Goal: Task Accomplishment & Management: Manage account settings

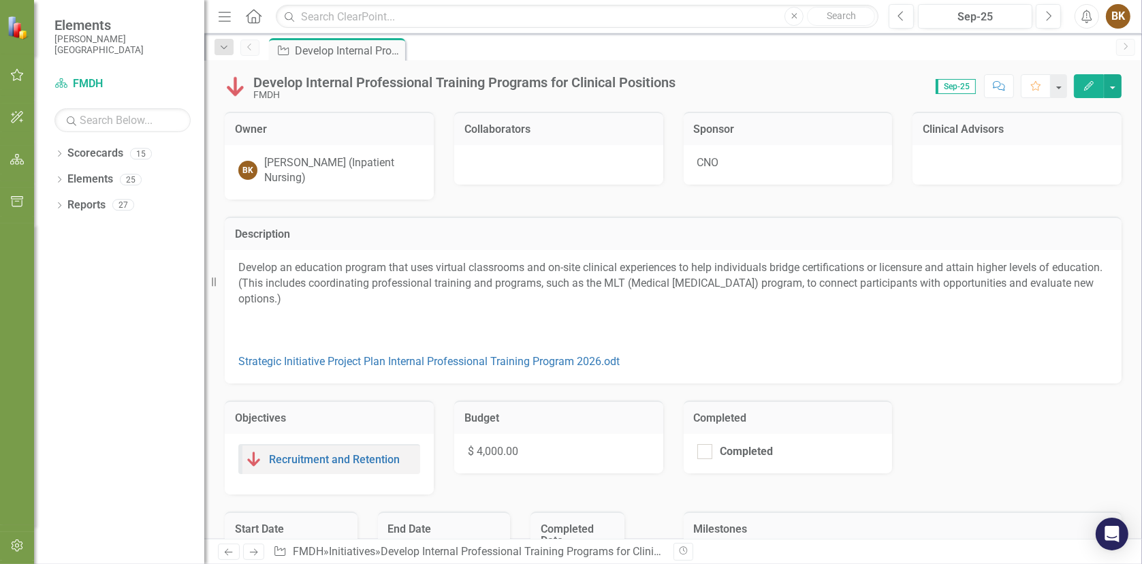
checkbox input "true"
checkbox input "false"
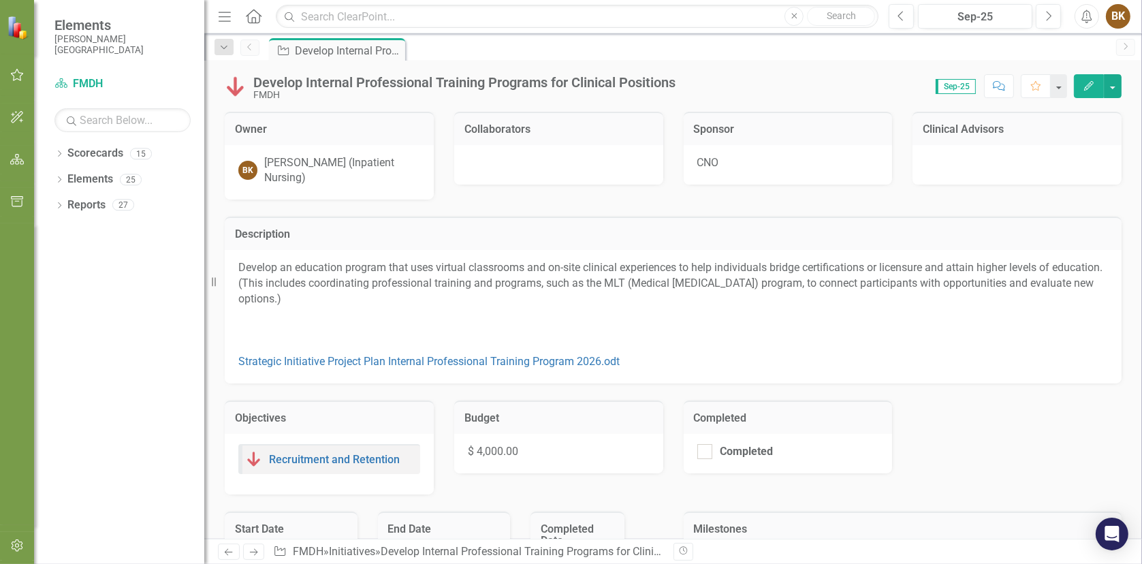
checkbox input "false"
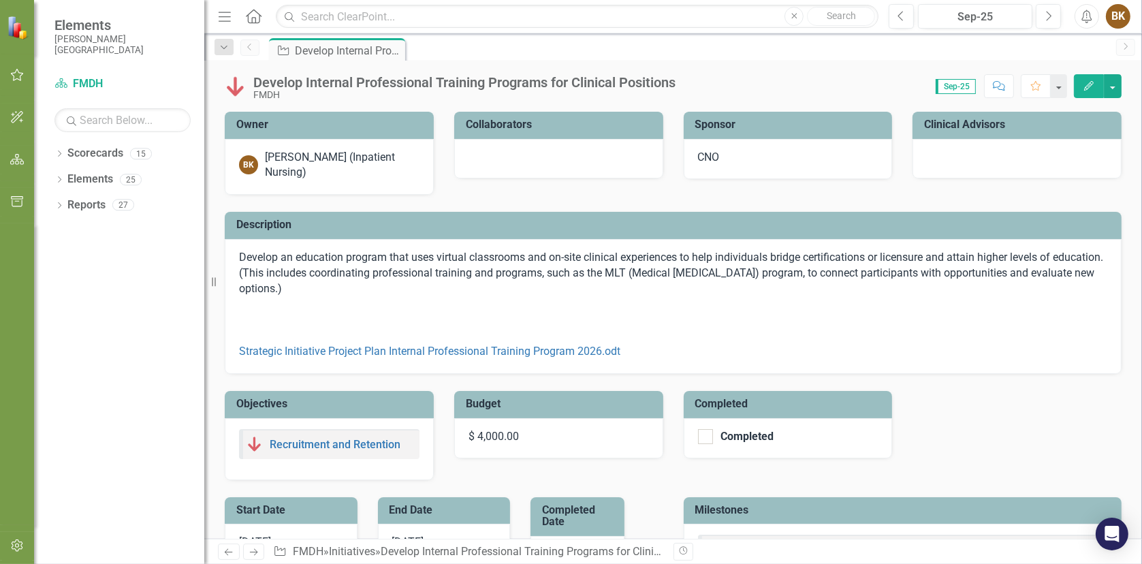
checkbox input "true"
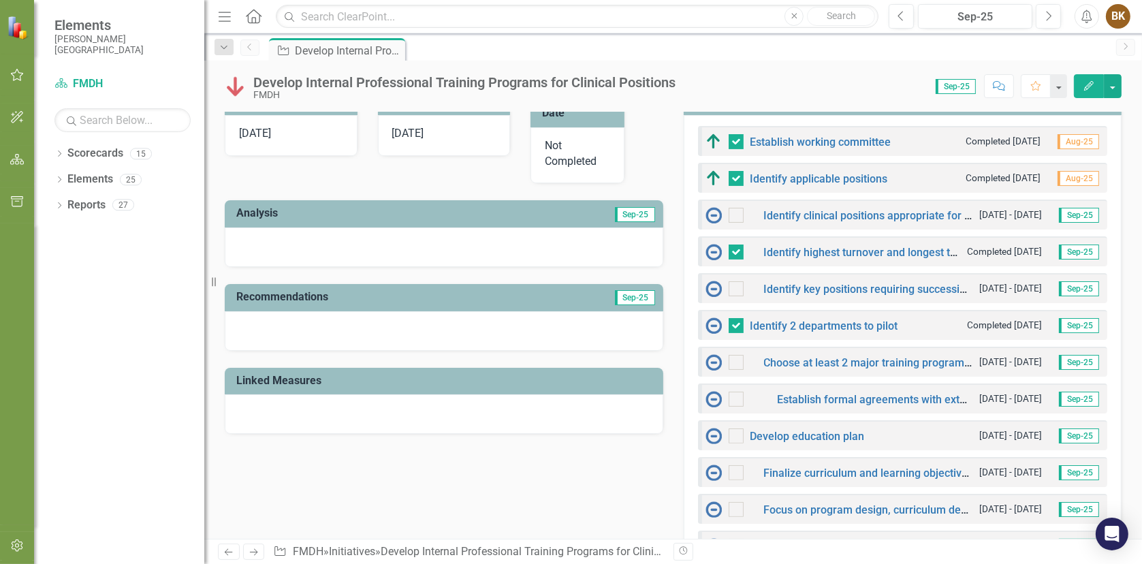
scroll to position [340, 0]
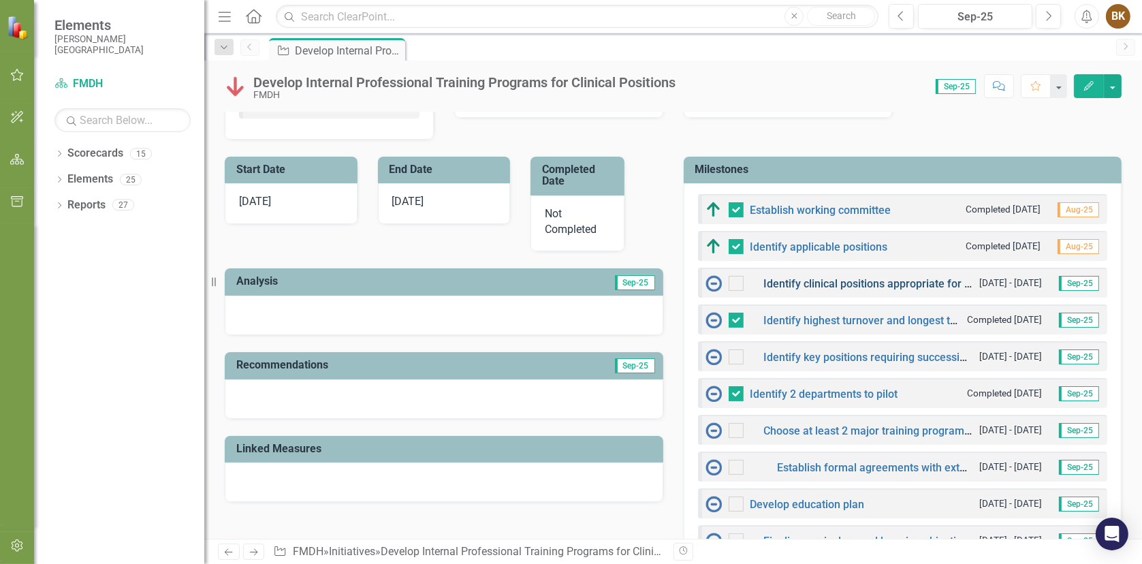
click at [878, 280] on link "Identify clinical positions appropriate for on-site education." at bounding box center [908, 283] width 288 height 13
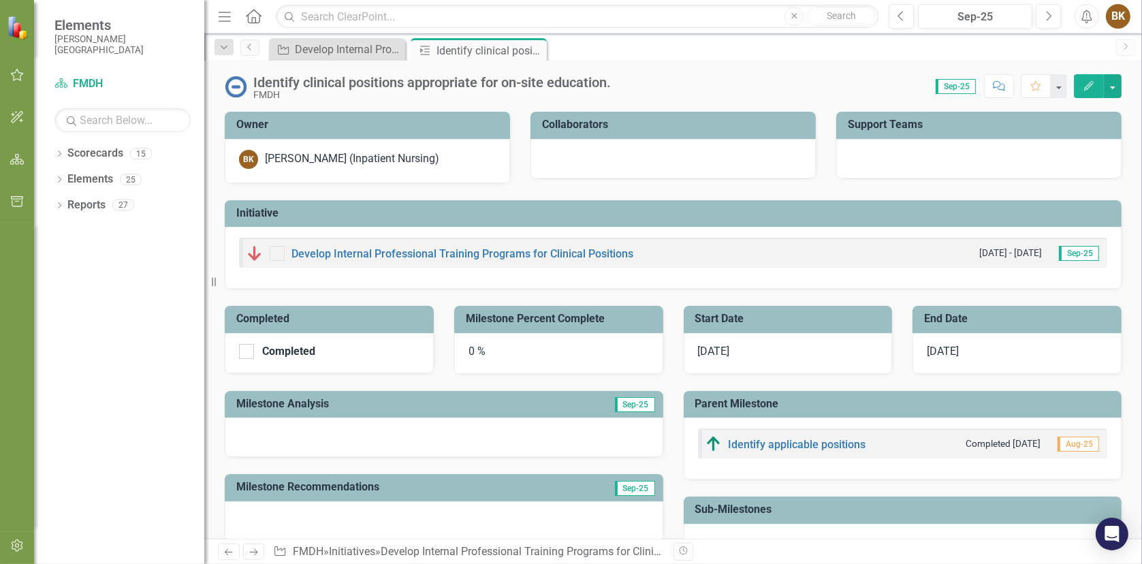
click at [1089, 84] on icon "button" at bounding box center [1089, 86] width 10 height 10
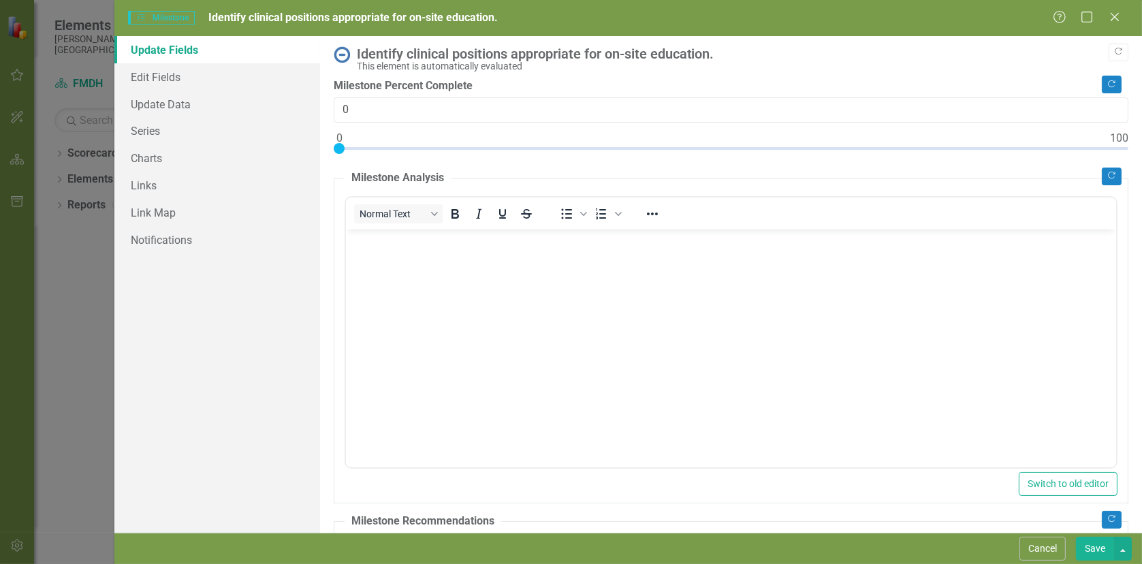
click at [404, 268] on body "Rich Text Area. Press ALT-0 for help." at bounding box center [730, 331] width 770 height 204
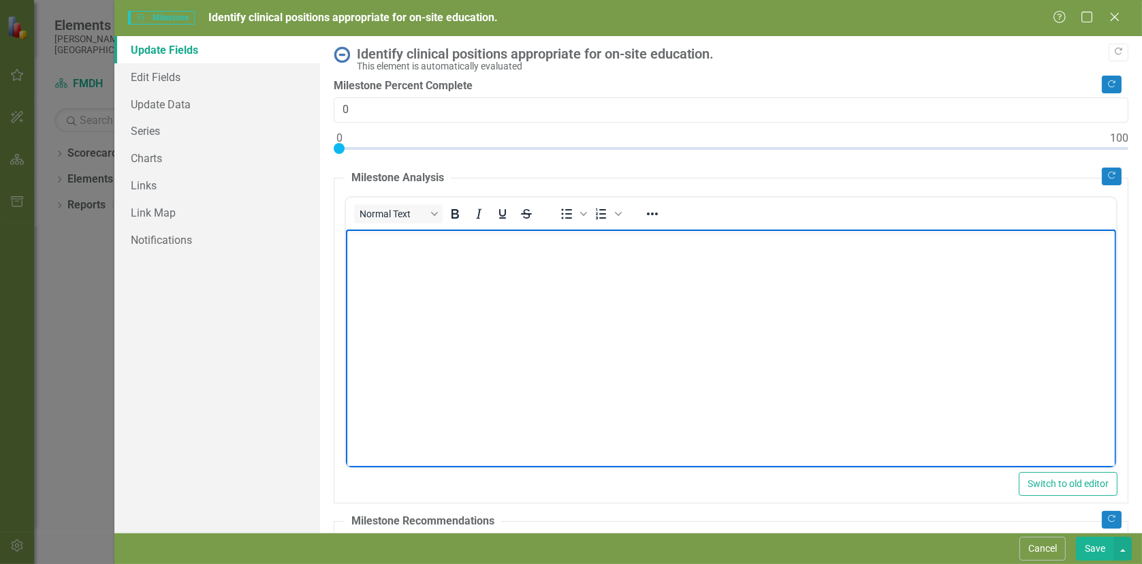
click at [380, 260] on body "Rich Text Area. Press ALT-0 for help." at bounding box center [730, 331] width 770 height 204
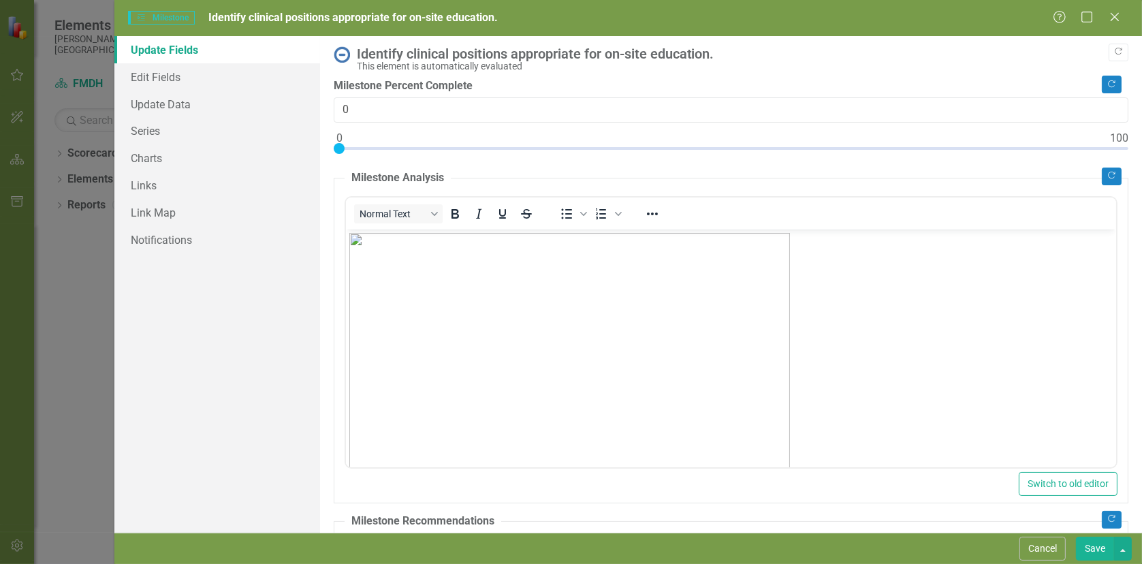
drag, startPoint x: 723, startPoint y: 467, endPoint x: 375, endPoint y: 168, distance: 458.7
click at [723, 467] on div "Normal Text To open the popup, press Shift+Enter To open the popup, press Shift…" at bounding box center [730, 332] width 773 height 272
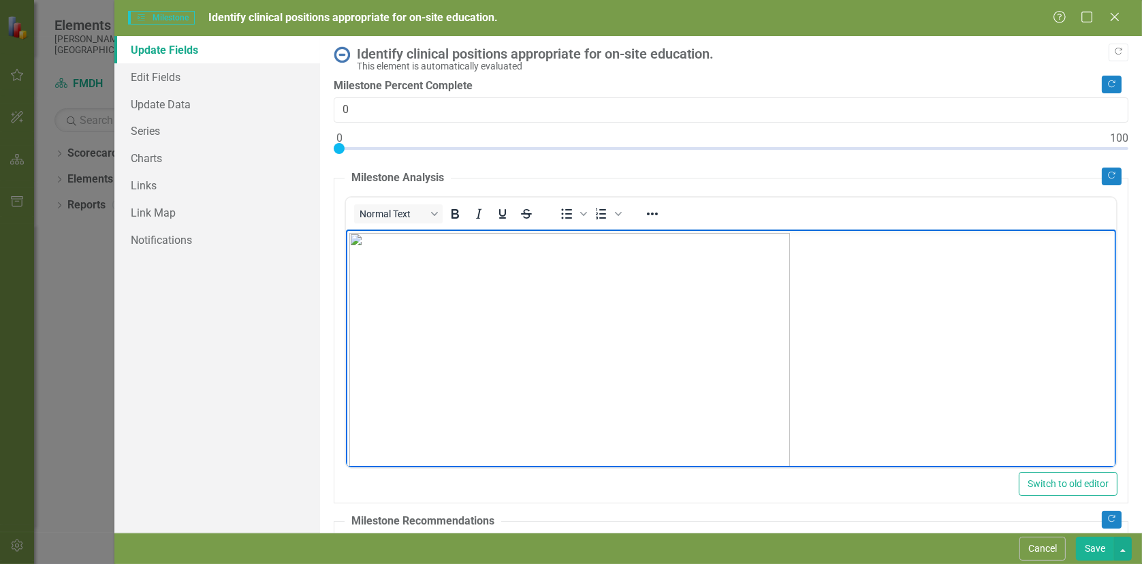
click at [725, 367] on img "Rich Text Area. Press ALT-0 for help." at bounding box center [569, 445] width 440 height 426
click at [404, 251] on body "Rich Text Area. Press ALT-0 for help." at bounding box center [730, 331] width 770 height 204
click at [391, 244] on p "Rich Text Area. Press ALT-0 for help." at bounding box center [730, 240] width 763 height 16
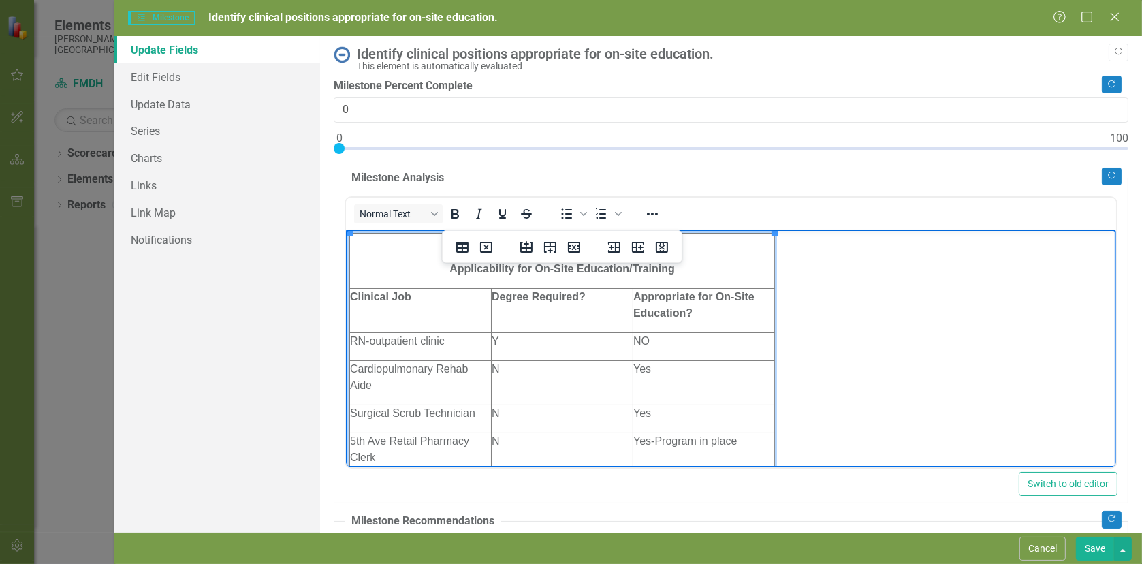
click at [942, 345] on body "Clinical Job Postings as of 9/3/25 and Applicability for On-Site Education/Trai…" at bounding box center [730, 573] width 770 height 689
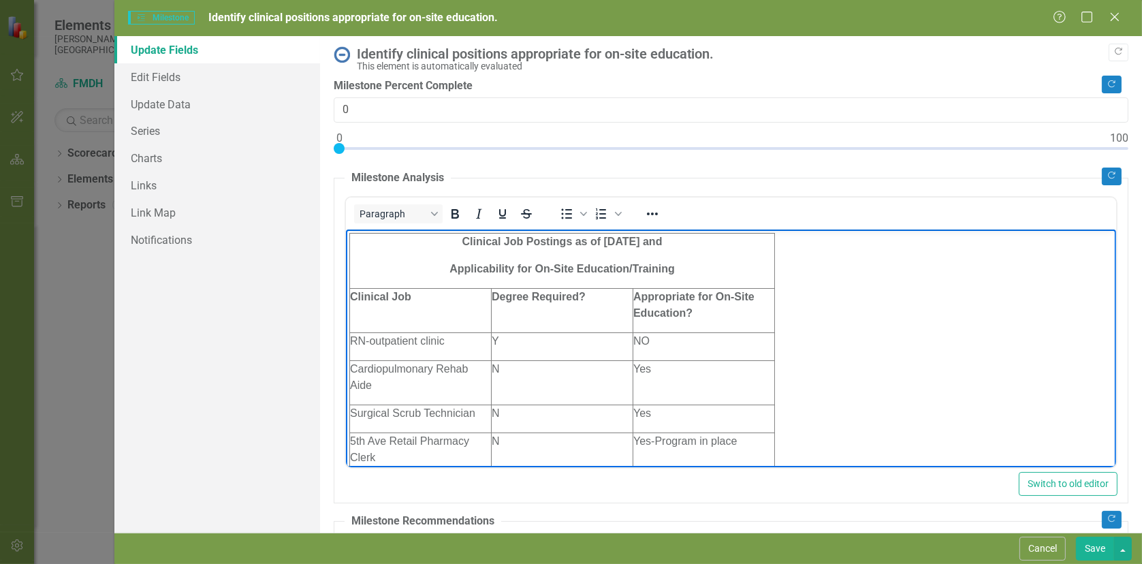
click at [421, 372] on p "Cardiopulmonary Rehab Aide" at bounding box center [419, 376] width 141 height 33
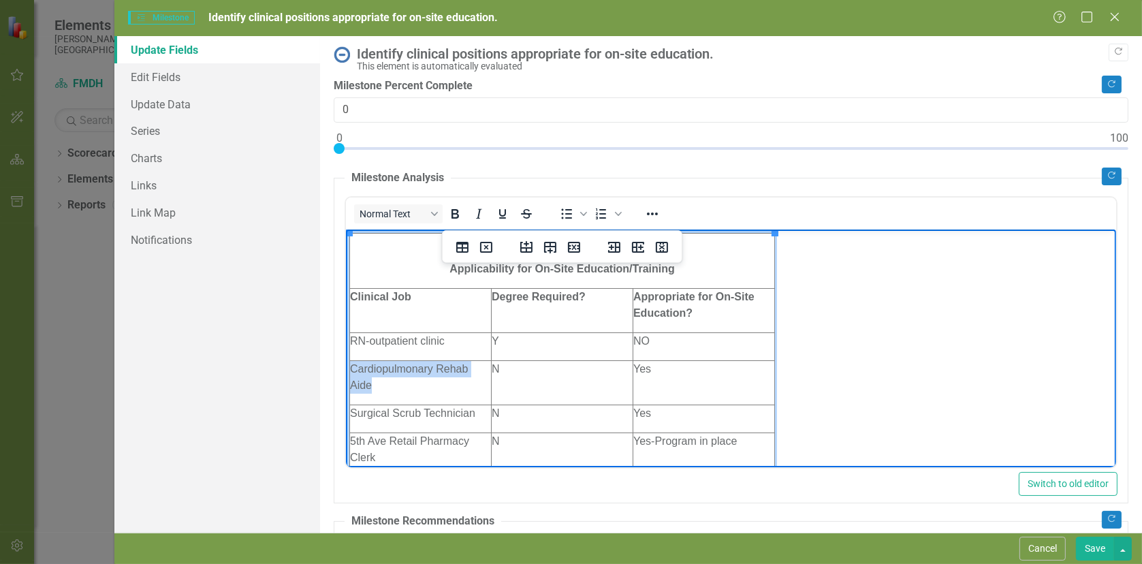
drag, startPoint x: 351, startPoint y: 369, endPoint x: 490, endPoint y: 385, distance: 140.5
click at [490, 385] on html "Clinical Job Postings as of 9/3/25 and Applicability for On-Site Education/Trai…" at bounding box center [730, 573] width 770 height 689
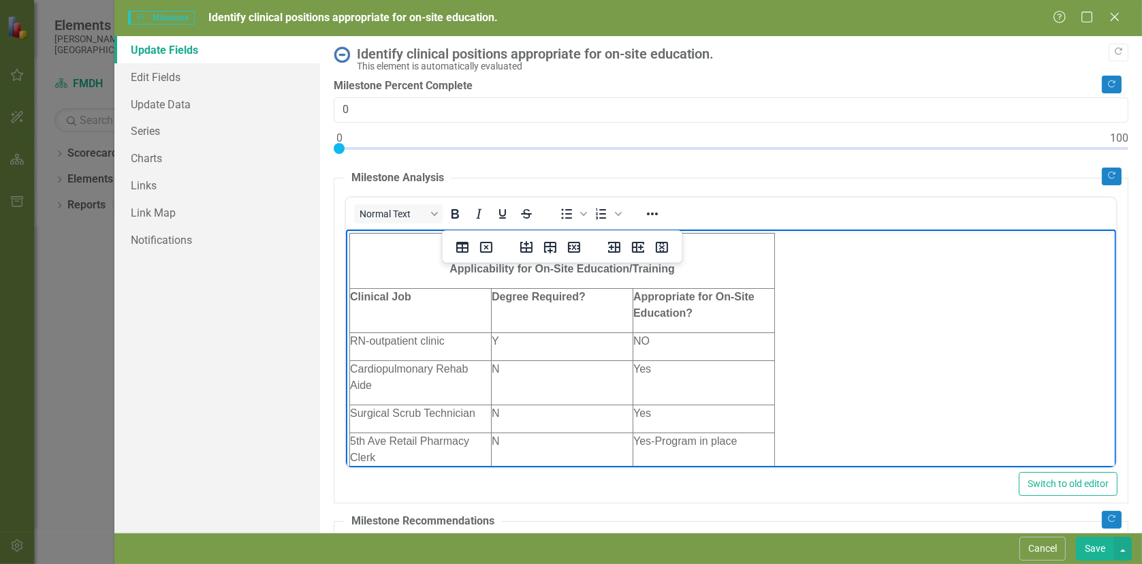
click at [828, 370] on body "Clinical Job Postings as of 9/3/25 and Applicability for On-Site Education/Trai…" at bounding box center [730, 573] width 770 height 689
drag, startPoint x: 635, startPoint y: 368, endPoint x: 662, endPoint y: 368, distance: 27.2
click at [662, 368] on p "Yes" at bounding box center [702, 368] width 141 height 16
click at [850, 377] on body "Clinical Job Postings as of 9/3/25 and Applicability for On-Site Education/Trai…" at bounding box center [730, 573] width 770 height 689
click at [947, 278] on body "Clinical Job Postings as of 9/3/25 and Applicability for On-Site Education/Trai…" at bounding box center [730, 573] width 770 height 689
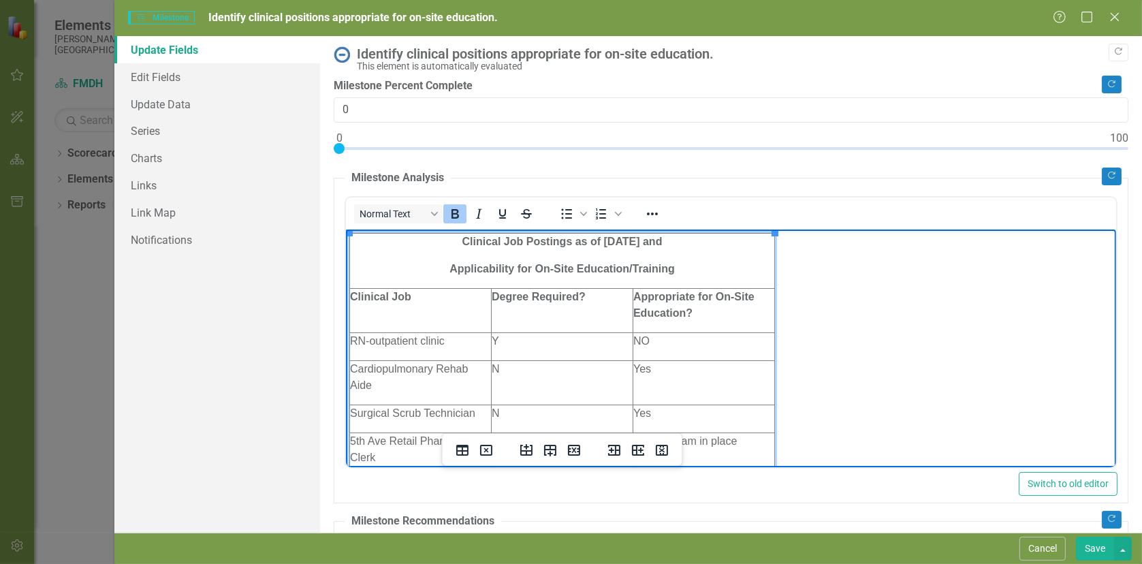
click at [363, 255] on td "Clinical Job Postings as of 9/3/25 and Applicability for On-Site Education/Trai…" at bounding box center [561, 260] width 425 height 55
click at [833, 317] on body "Clinical Job Postings as of 9/3/25 and Applicability for On-Site Education/Trai…" at bounding box center [730, 573] width 770 height 689
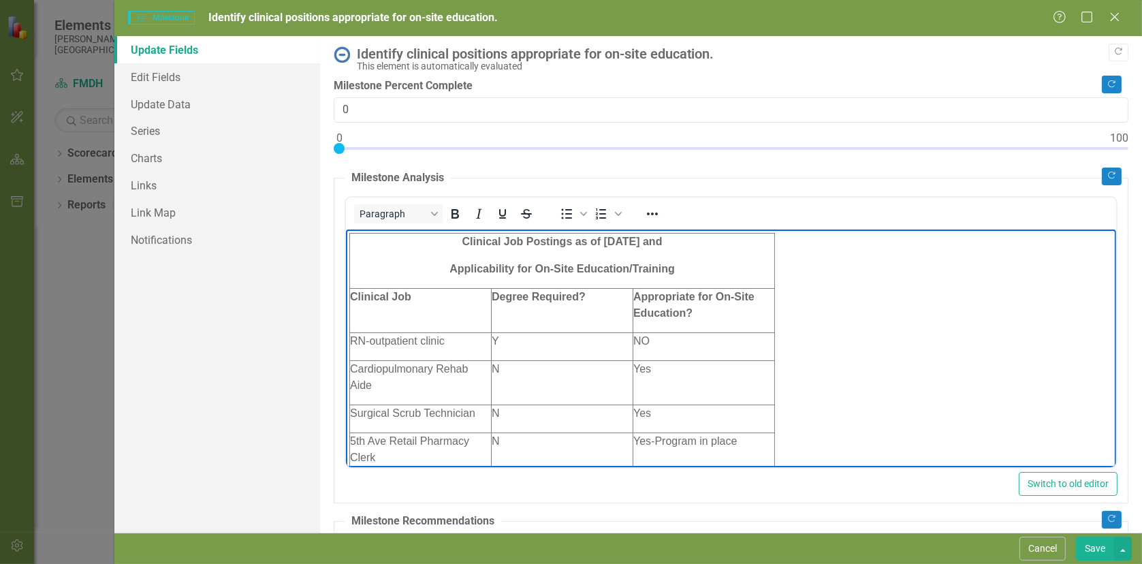
click at [816, 275] on body "Clinical Job Postings as of 9/3/25 and Applicability for On-Site Education/Trai…" at bounding box center [730, 573] width 770 height 689
click at [808, 310] on body "Clinical Job Postings as of 9/3/25 and Applicability for On-Site Education/Trai…" at bounding box center [730, 573] width 770 height 689
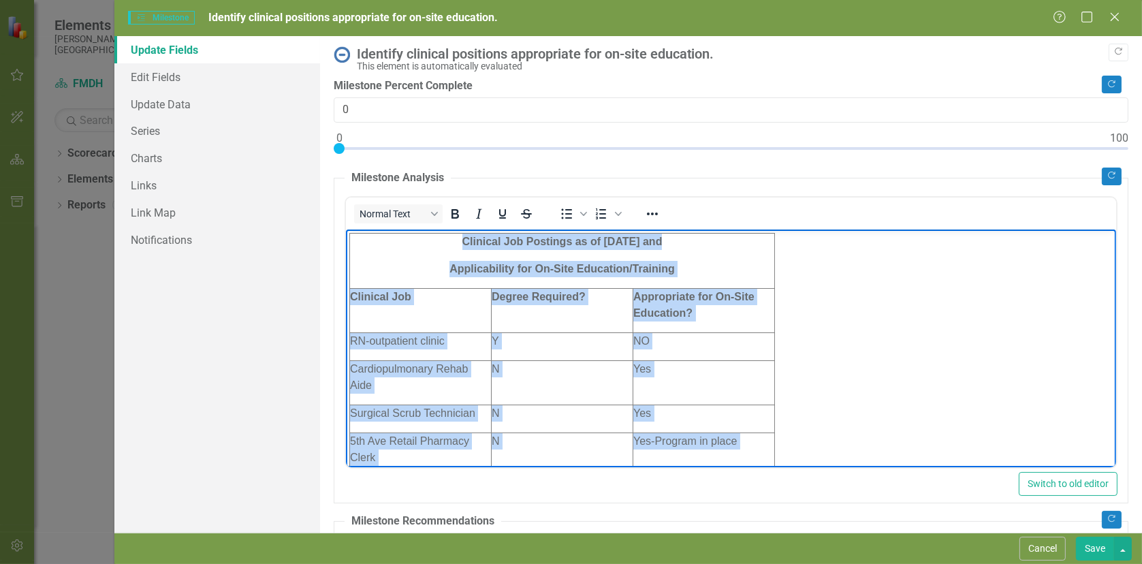
click at [808, 310] on body "Clinical Job Postings as of 9/3/25 and Applicability for On-Site Education/Trai…" at bounding box center [730, 573] width 770 height 689
click at [803, 336] on body "Clinical Job Postings as of 9/3/25 and Applicability for On-Site Education/Trai…" at bounding box center [730, 573] width 770 height 689
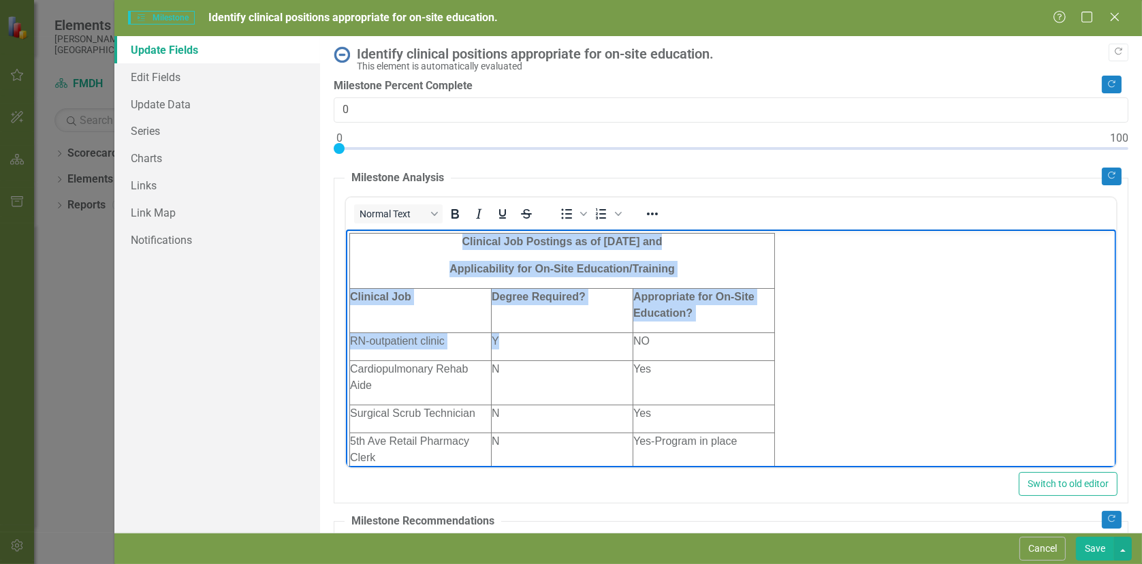
drag, startPoint x: 799, startPoint y: 339, endPoint x: 575, endPoint y: 342, distance: 224.7
click at [555, 340] on body "Clinical Job Postings as of 9/3/25 and Applicability for On-Site Education/Trai…" at bounding box center [730, 573] width 770 height 689
click at [863, 389] on body "Clinical Job Postings as of 9/3/25 and Applicability for On-Site Education/Trai…" at bounding box center [730, 573] width 770 height 689
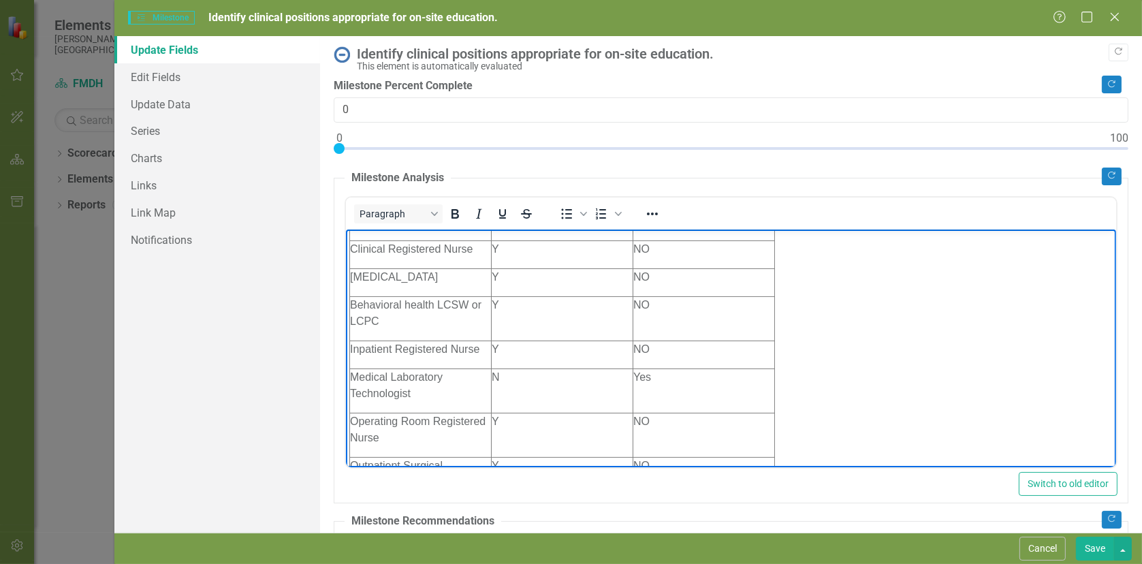
scroll to position [466, 0]
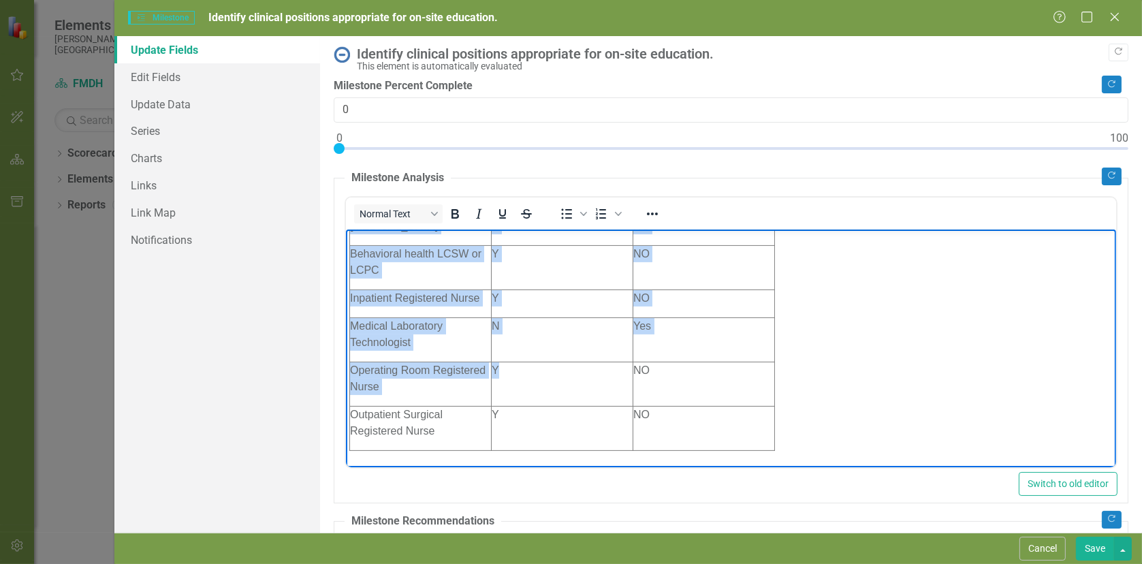
drag, startPoint x: 793, startPoint y: 440, endPoint x: 515, endPoint y: 396, distance: 281.8
click at [519, 406] on body "Clinical Job Postings as of 9/3/25 and Applicability for On-Site Education/Trai…" at bounding box center [730, 108] width 770 height 689
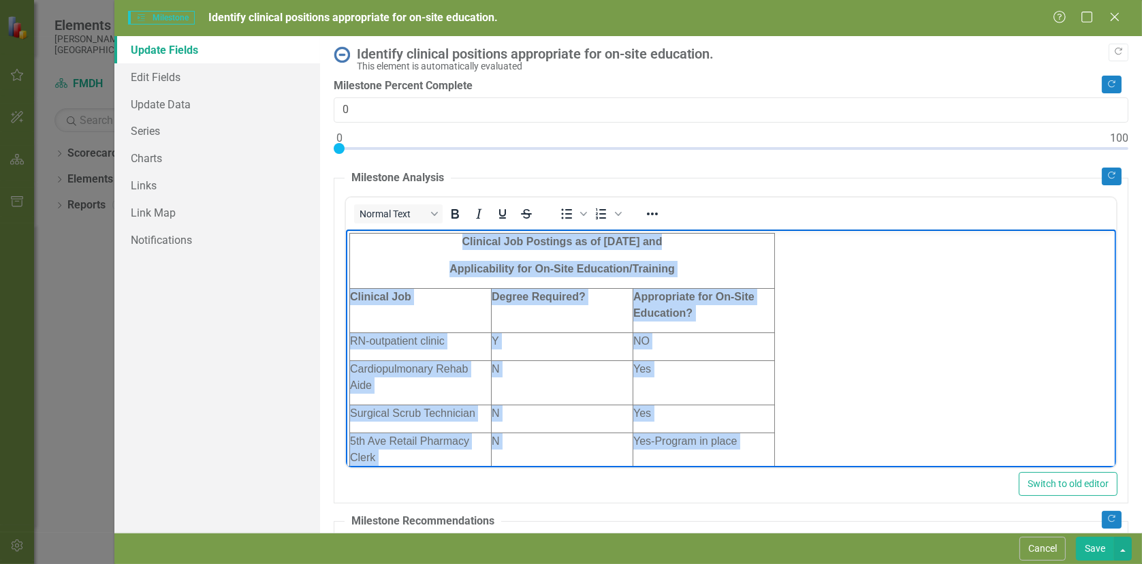
click at [806, 258] on body "Clinical Job Postings as of 9/3/25 and Applicability for On-Site Education/Trai…" at bounding box center [730, 573] width 770 height 689
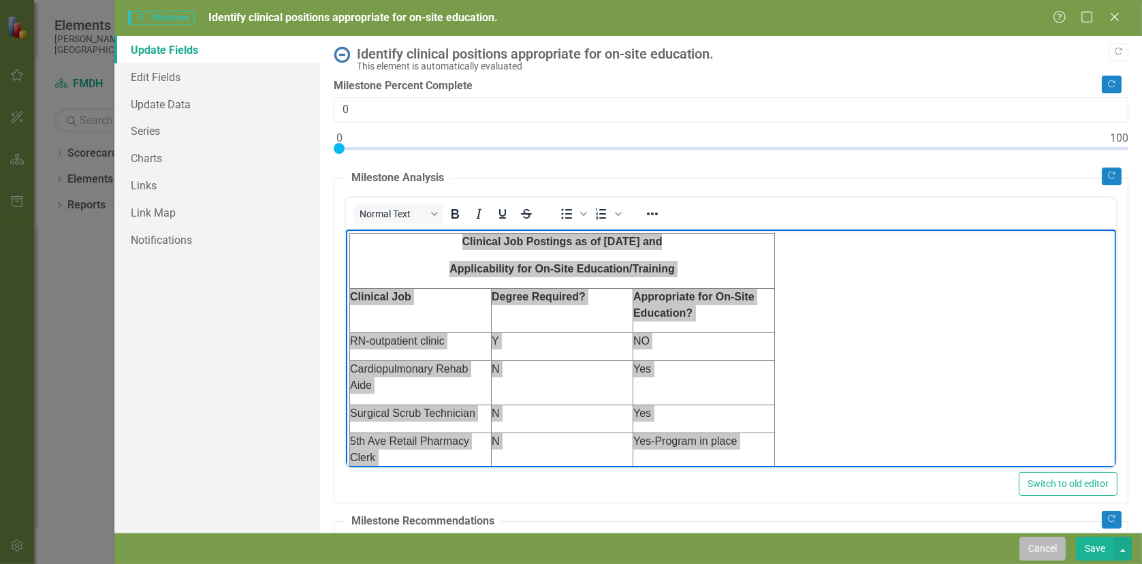
click at [1041, 547] on button "Cancel" at bounding box center [1042, 548] width 46 height 24
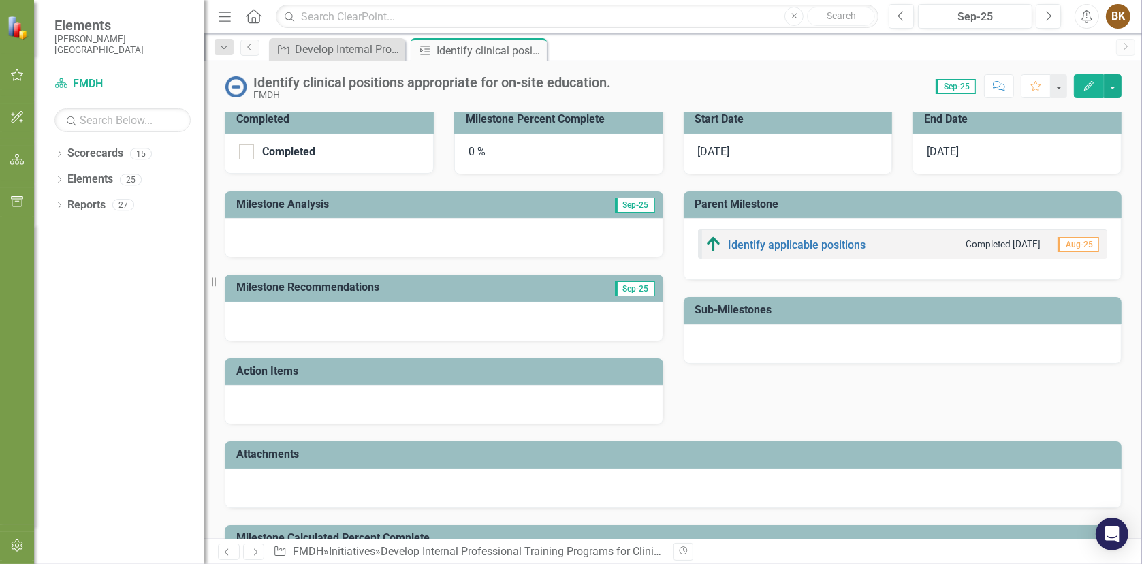
scroll to position [204, 0]
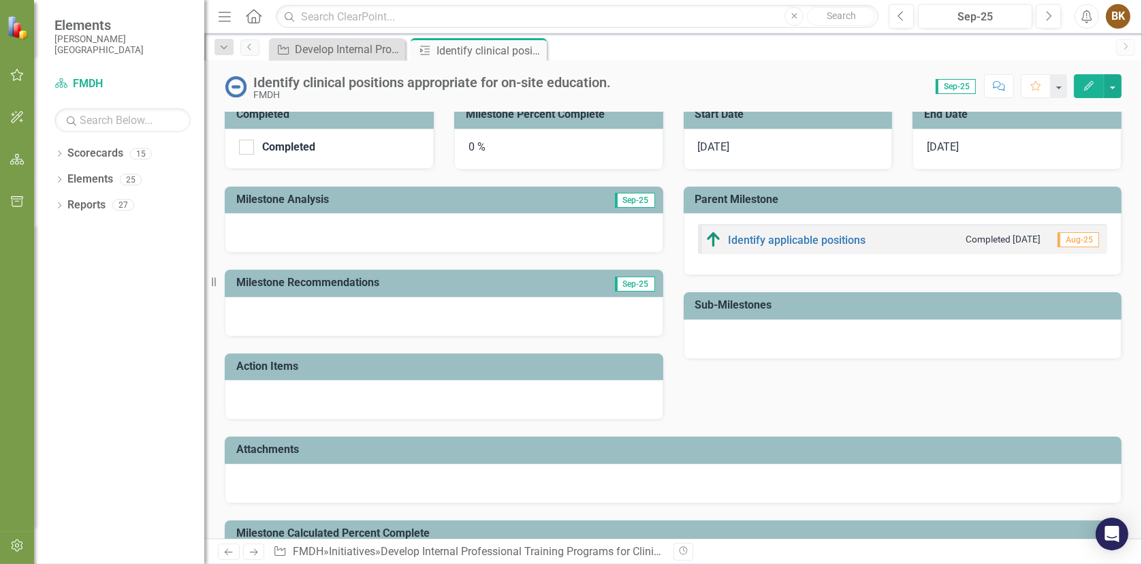
click at [304, 234] on div at bounding box center [444, 232] width 438 height 39
click at [639, 215] on div at bounding box center [444, 232] width 438 height 39
click at [381, 229] on div at bounding box center [444, 232] width 438 height 39
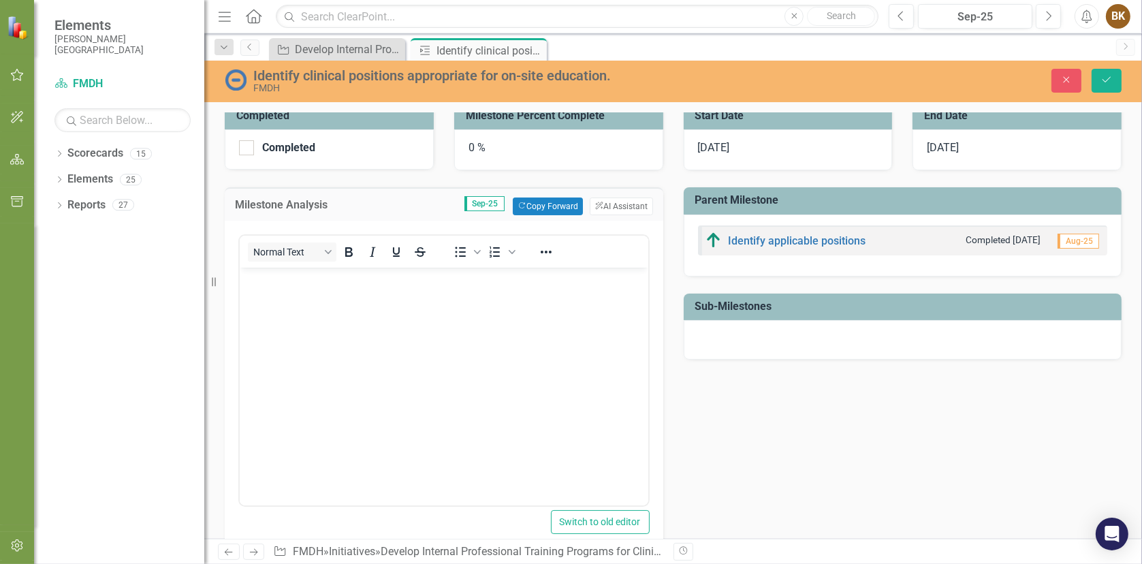
scroll to position [0, 0]
click at [275, 296] on body "Rich Text Area. Press ALT-0 for help." at bounding box center [443, 370] width 408 height 204
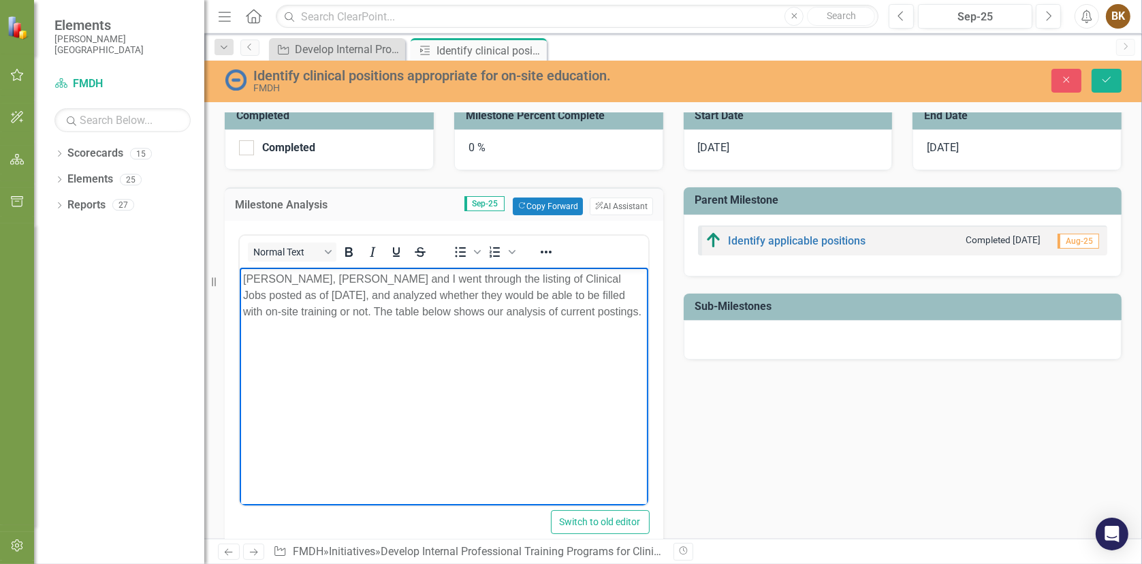
click at [278, 343] on body "Saralyn, Celeste and I went through the listing of Clinical Jobs posted as of 9…" at bounding box center [443, 370] width 408 height 204
click at [321, 335] on body "Saralyn, Celeste and I went through the listing of Clinical Jobs posted as of 9…" at bounding box center [443, 370] width 408 height 204
click at [257, 335] on body "Saralyn, Celeste and I went through the listing of Clinical Jobs posted as of 9…" at bounding box center [443, 370] width 408 height 204
click at [572, 317] on p "Saralyn, Celeste and I went through the listing of Clinical Jobs posted as of 9…" at bounding box center [443, 295] width 402 height 49
click at [255, 327] on body "Saralyn, Celeste and I went through the listing of Clinical Jobs posted as of 9…" at bounding box center [443, 370] width 408 height 204
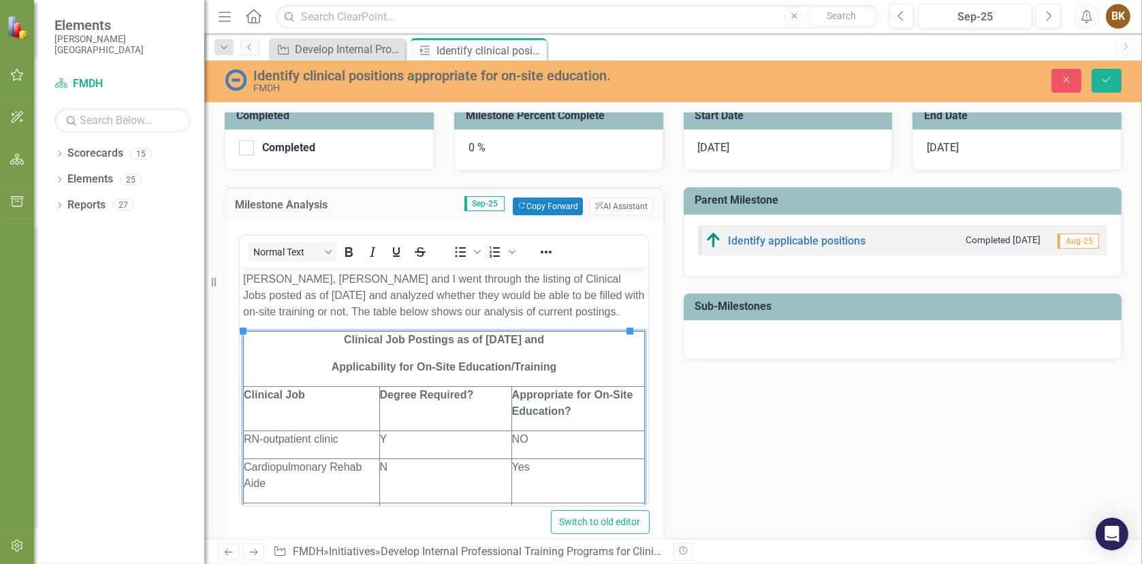
click at [752, 451] on div "Completed Completed Milestone Percent Complete 0 % Milestone Analysis Sep-25 Co…" at bounding box center [672, 405] width 917 height 639
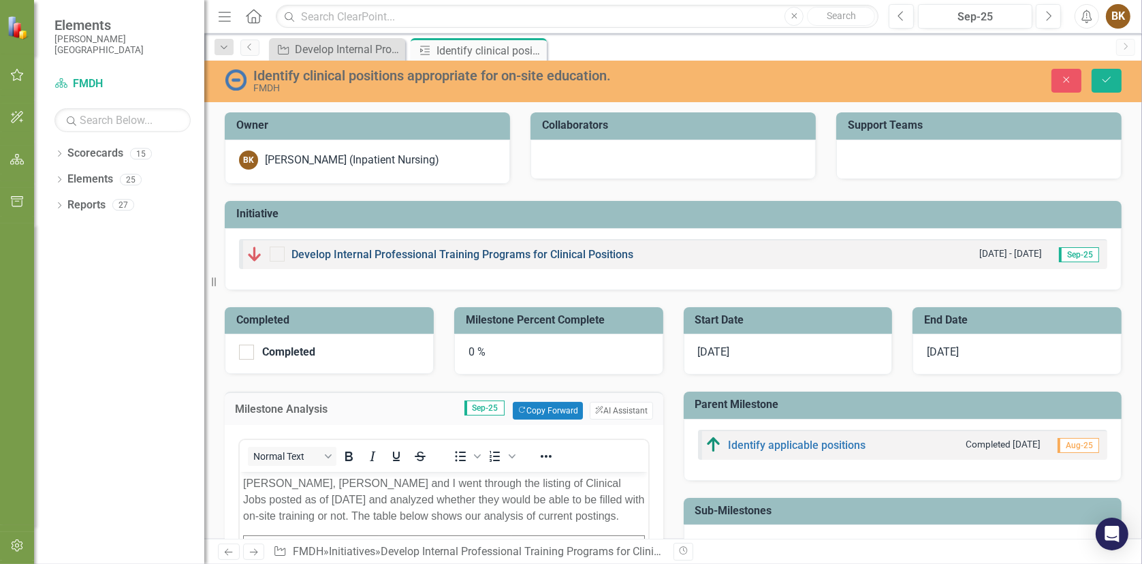
click at [334, 252] on link "Develop Internal Professional Training Programs for Clinical Positions" at bounding box center [462, 254] width 342 height 13
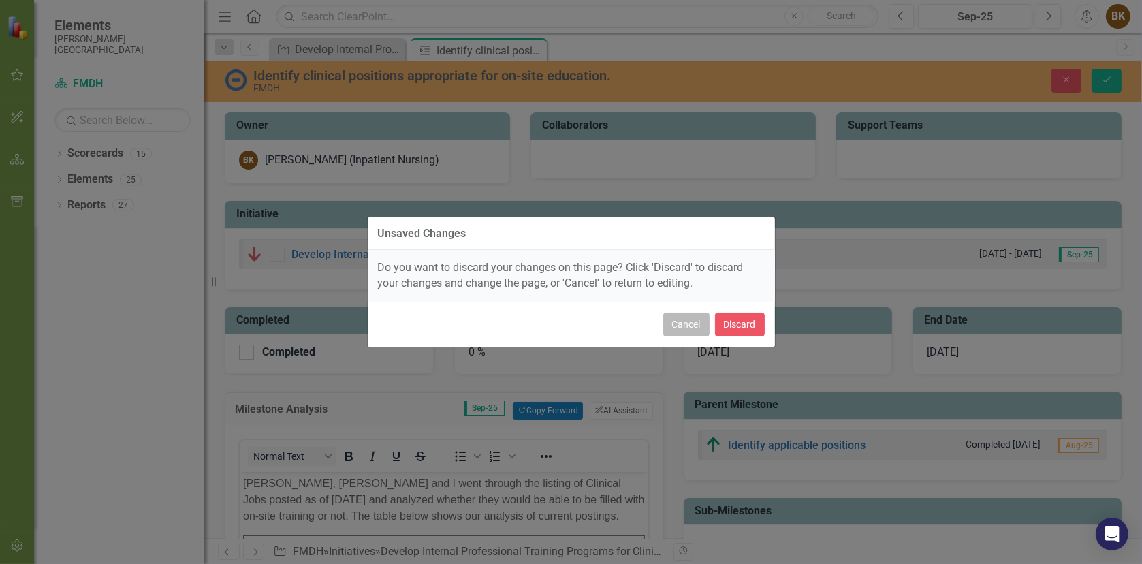
click at [680, 321] on button "Cancel" at bounding box center [686, 324] width 46 height 24
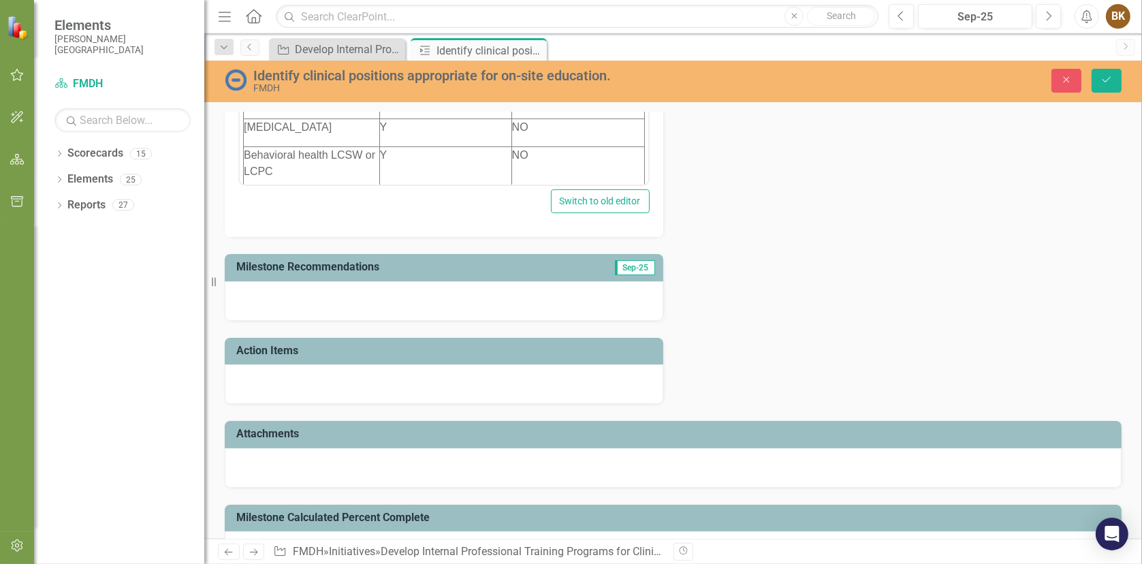
scroll to position [502, 0]
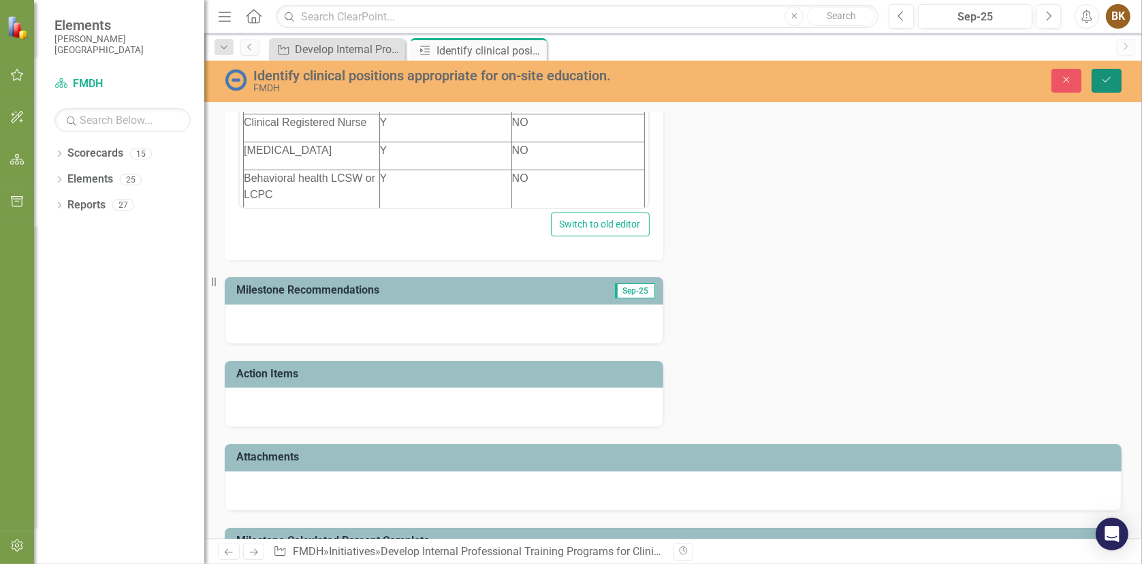
click at [1110, 76] on icon "Save" at bounding box center [1106, 80] width 12 height 10
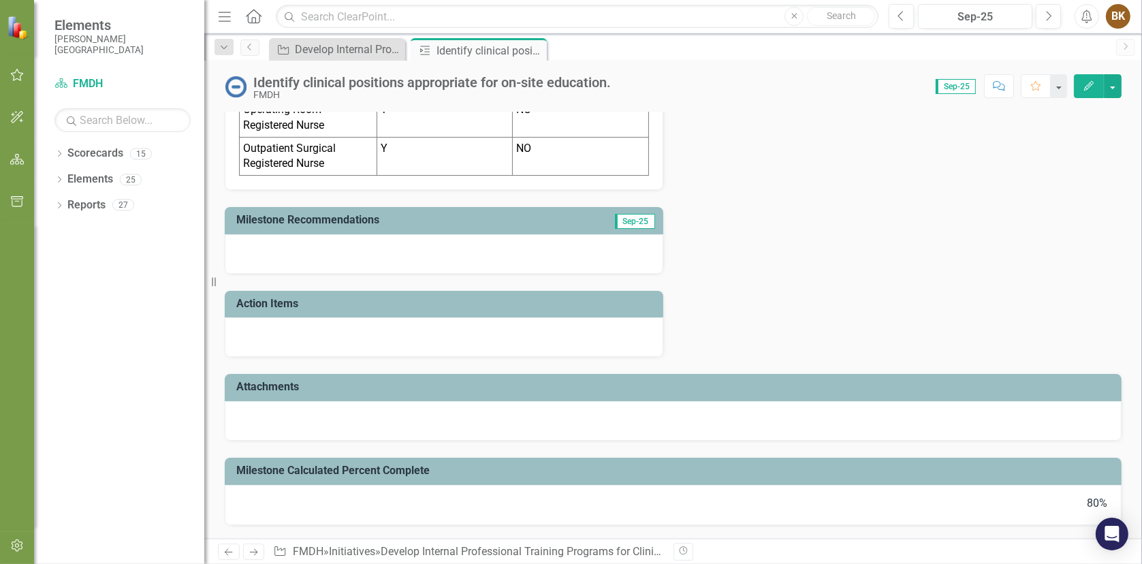
scroll to position [895, 0]
click at [332, 493] on div "80%" at bounding box center [673, 505] width 897 height 41
click at [347, 496] on div "80%" at bounding box center [673, 504] width 868 height 16
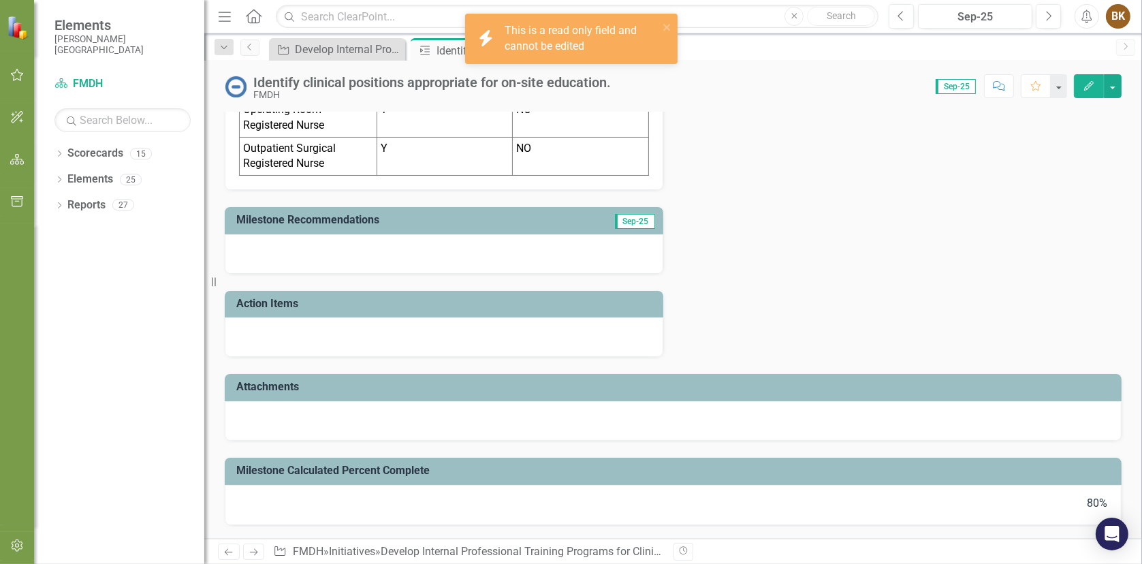
click at [1084, 506] on div "80%" at bounding box center [673, 504] width 868 height 16
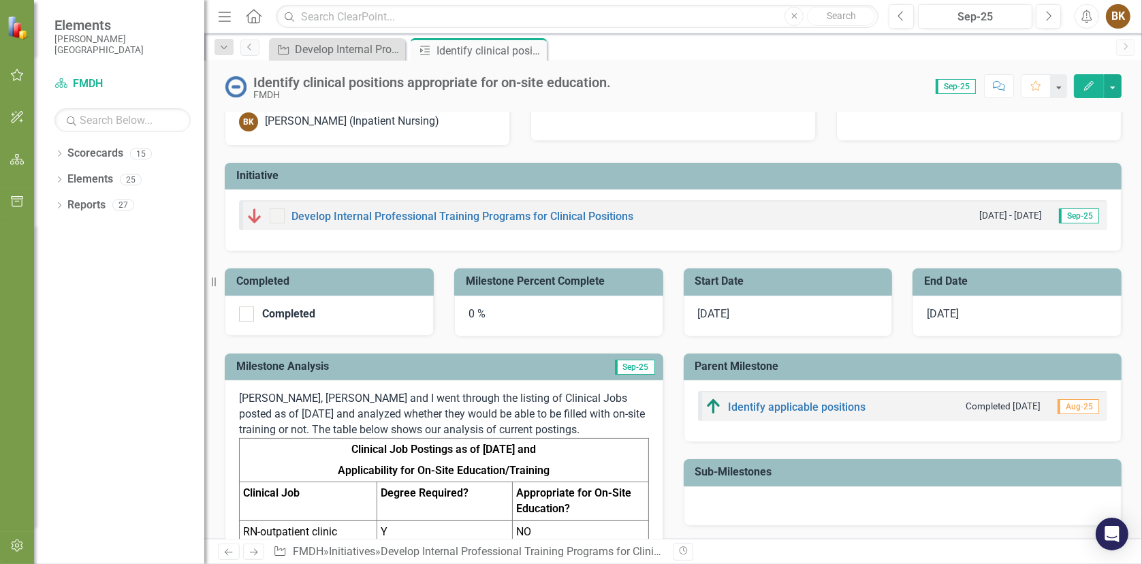
scroll to position [0, 0]
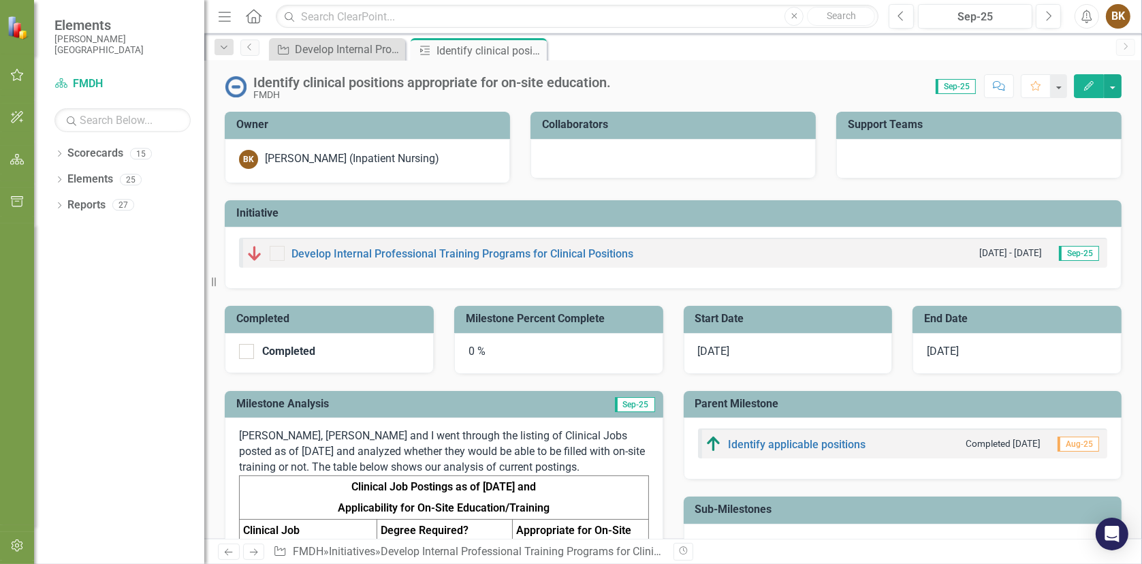
click at [1088, 88] on icon "button" at bounding box center [1089, 86] width 10 height 10
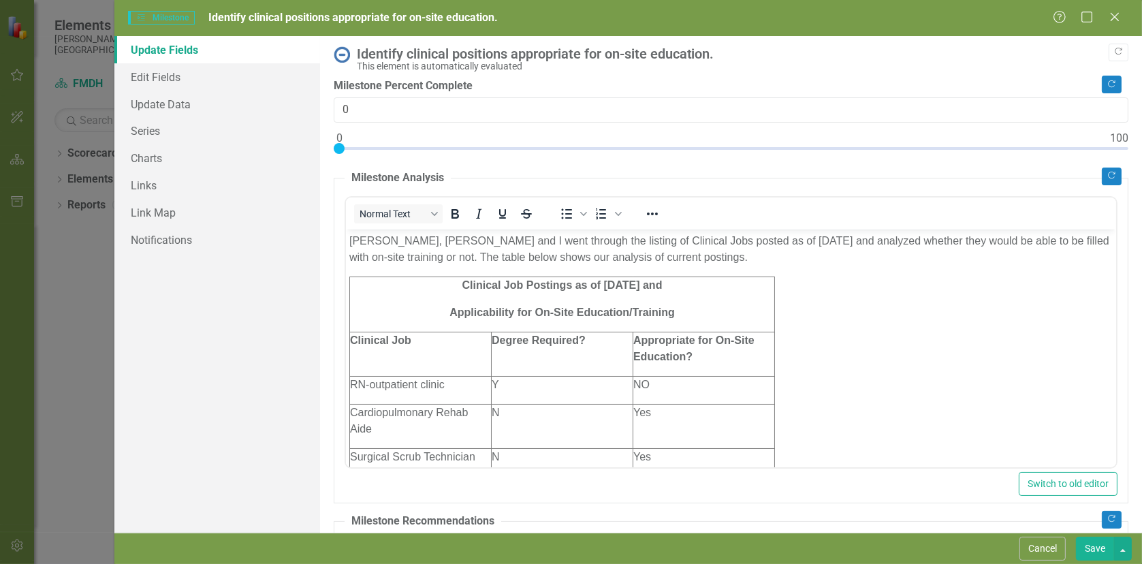
click at [1114, 148] on div at bounding box center [731, 151] width 795 height 17
type input "100"
drag, startPoint x: 1090, startPoint y: 549, endPoint x: 1068, endPoint y: 506, distance: 48.7
click at [1091, 549] on button "Save" at bounding box center [1095, 548] width 38 height 24
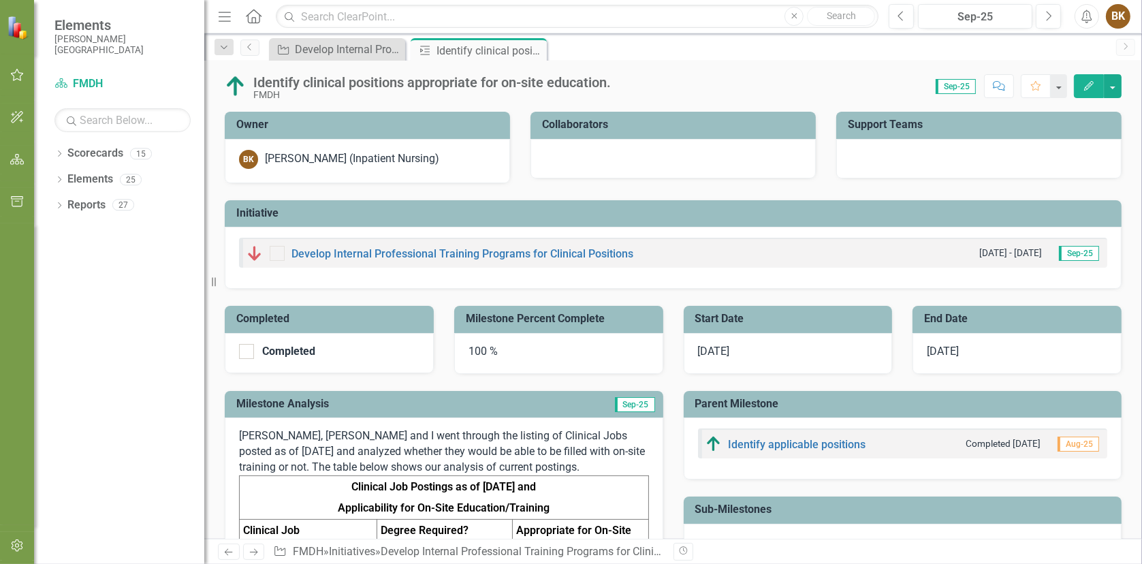
click at [279, 255] on div at bounding box center [277, 253] width 15 height 15
click at [417, 254] on link "Develop Internal Professional Training Programs for Clinical Positions" at bounding box center [462, 253] width 342 height 13
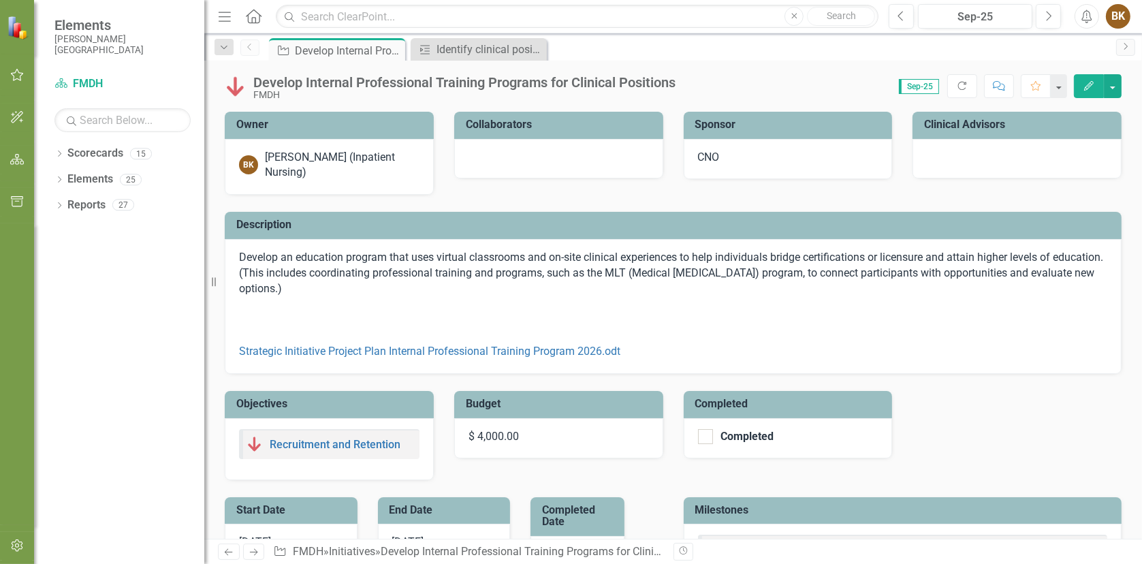
checkbox input "false"
checkbox input "true"
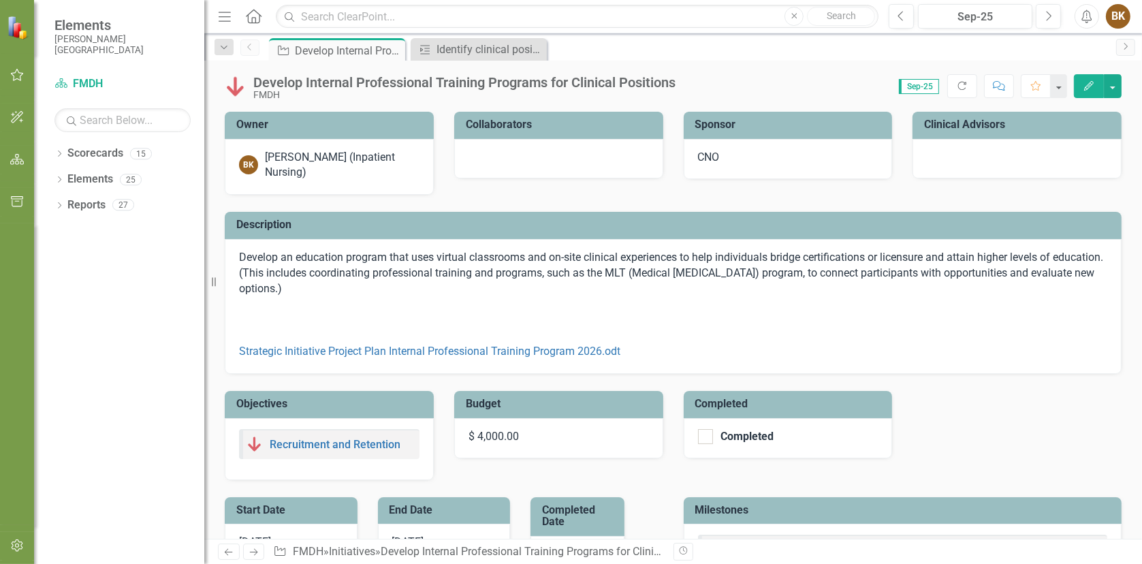
checkbox input "true"
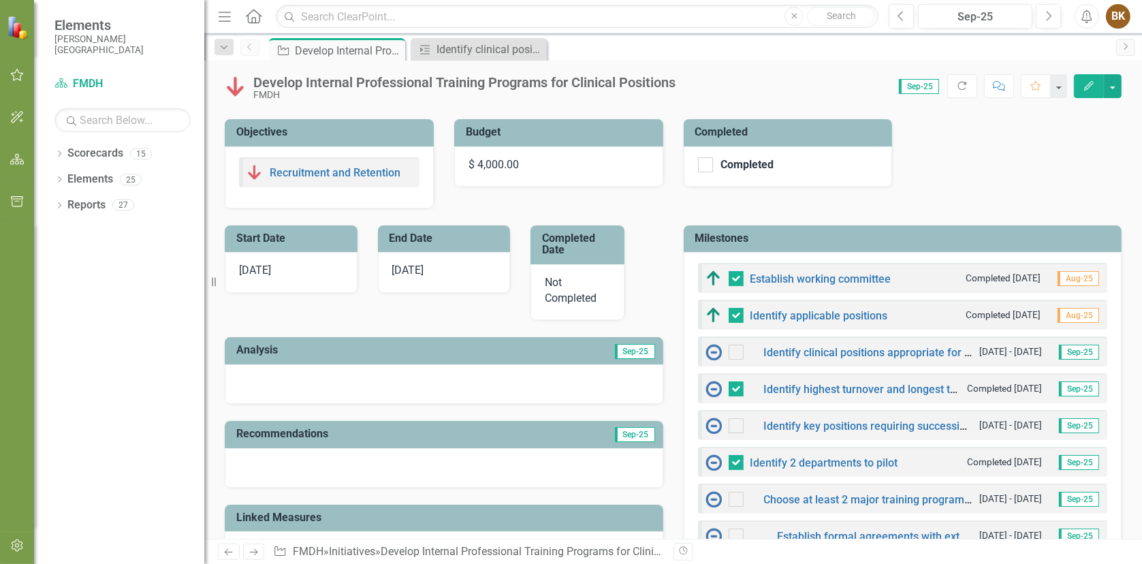
scroll to position [272, 0]
click at [703, 163] on div at bounding box center [705, 164] width 15 height 15
click at [703, 163] on input "Completed" at bounding box center [702, 161] width 9 height 9
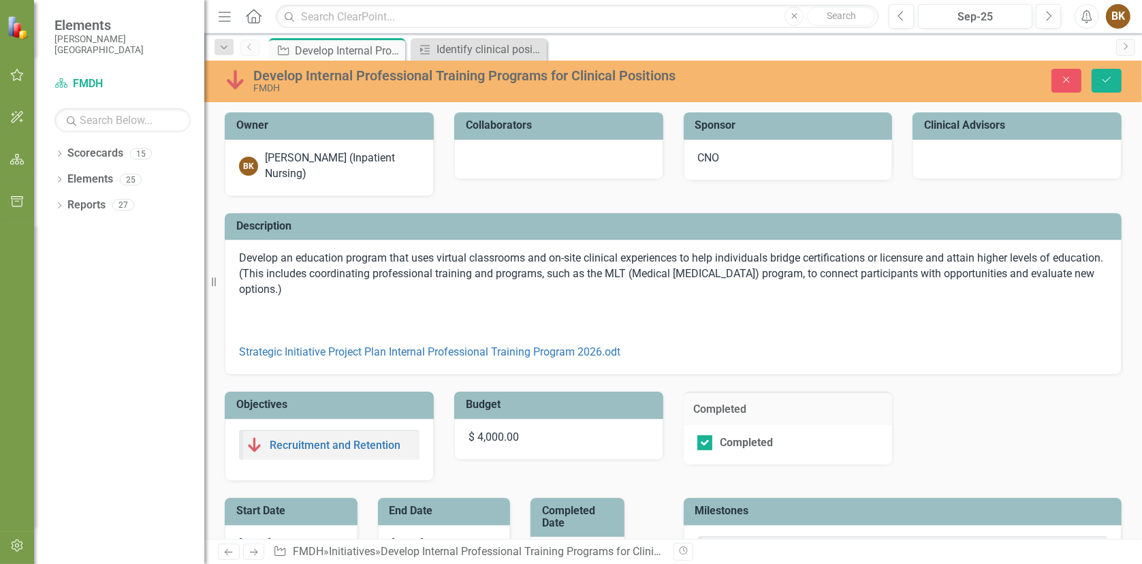
scroll to position [68, 0]
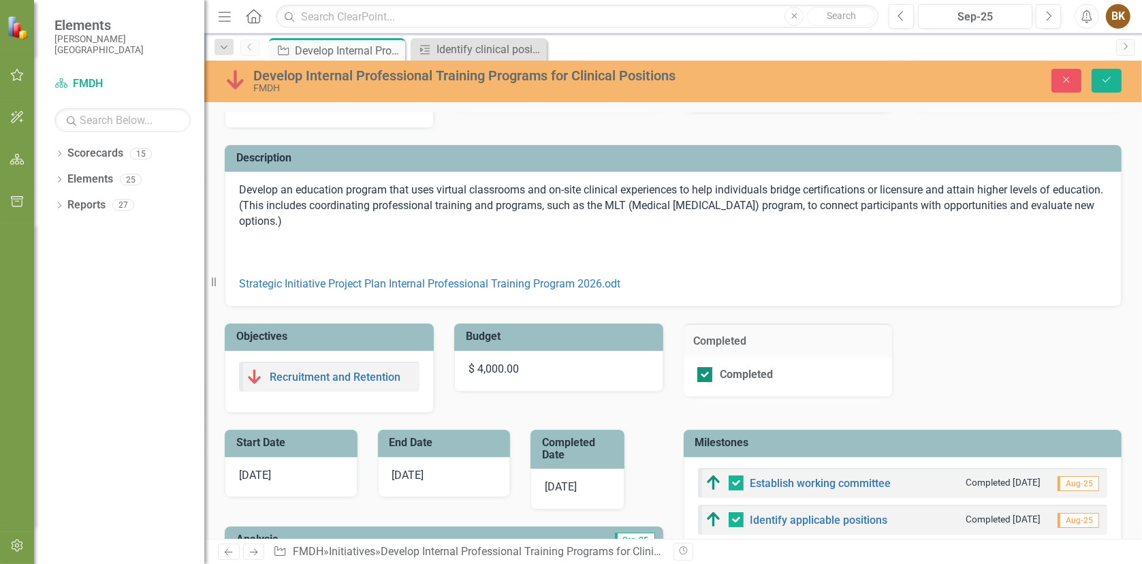
click at [700, 374] on input "Completed" at bounding box center [701, 371] width 9 height 9
checkbox input "false"
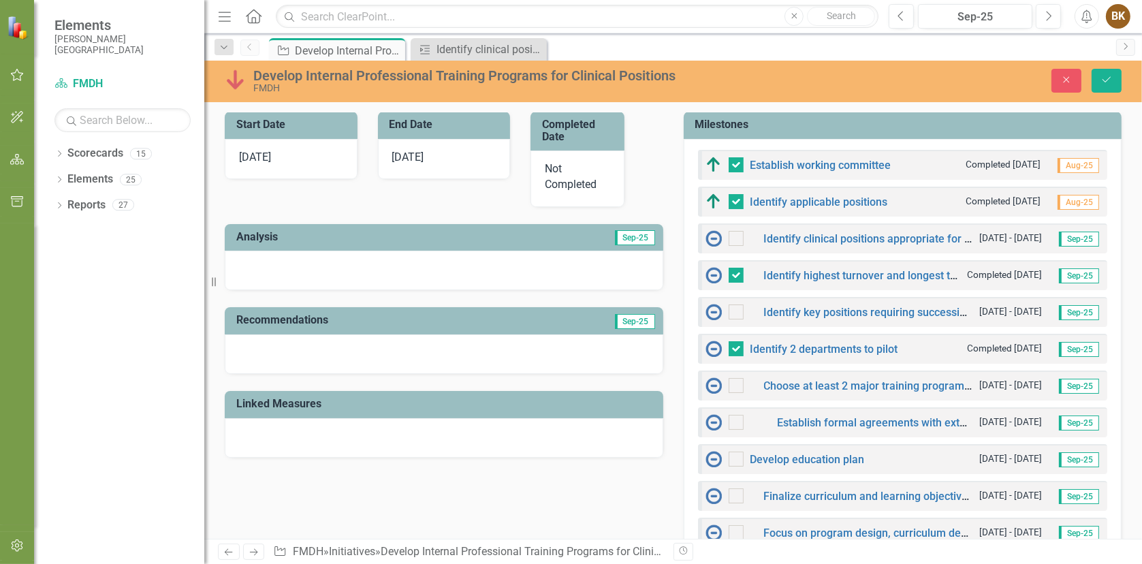
scroll to position [408, 0]
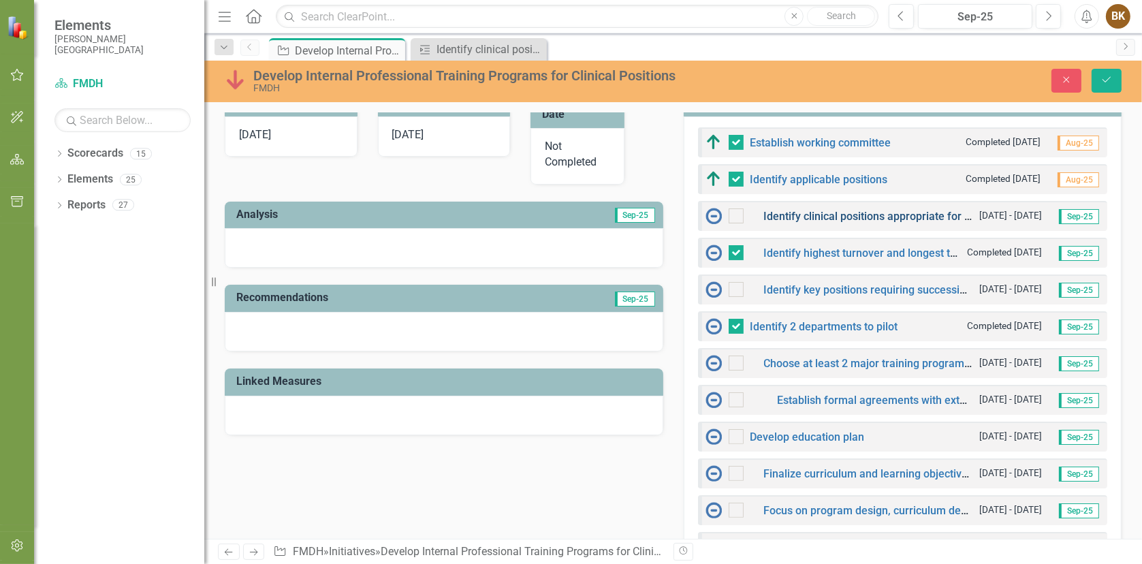
click at [848, 217] on link "Identify clinical positions appropriate for on-site education." at bounding box center [908, 216] width 288 height 13
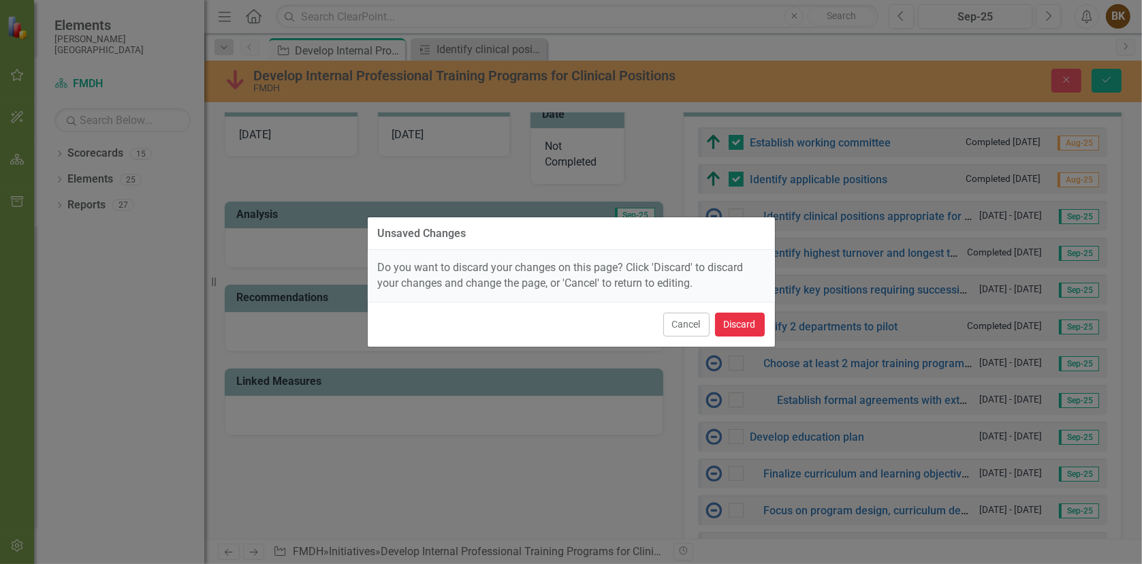
click at [728, 322] on button "Discard" at bounding box center [740, 324] width 50 height 24
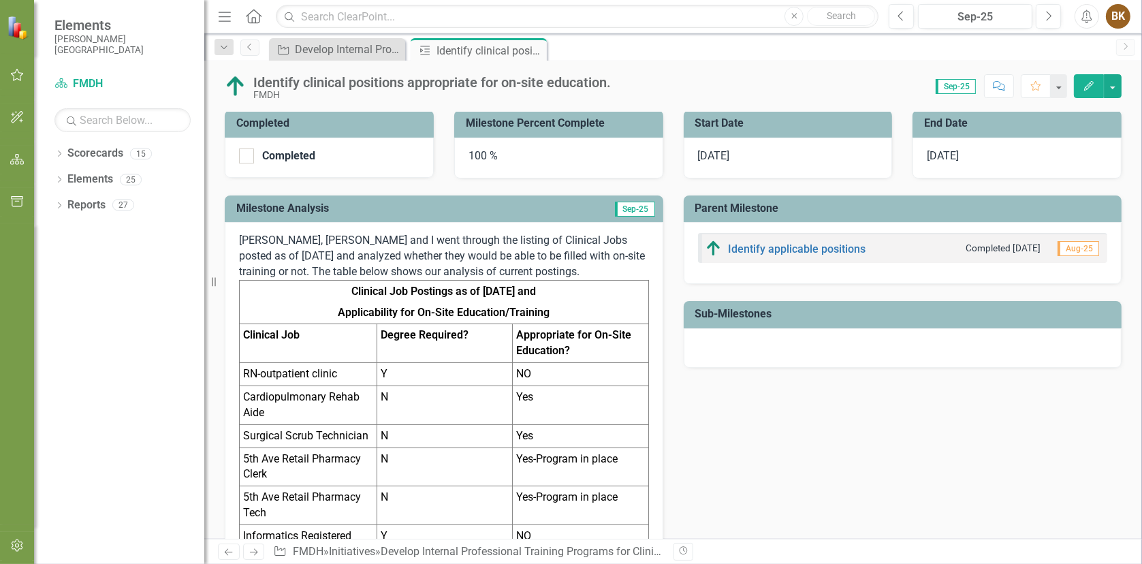
scroll to position [204, 0]
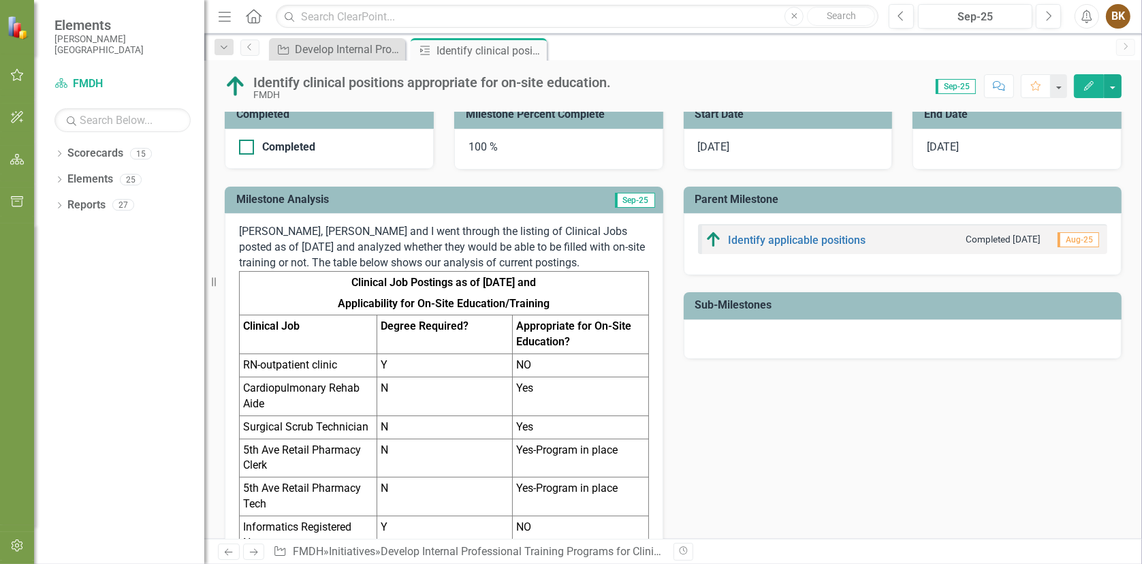
click at [248, 143] on div at bounding box center [246, 147] width 15 height 15
click at [248, 143] on input "Completed" at bounding box center [243, 144] width 9 height 9
checkbox input "true"
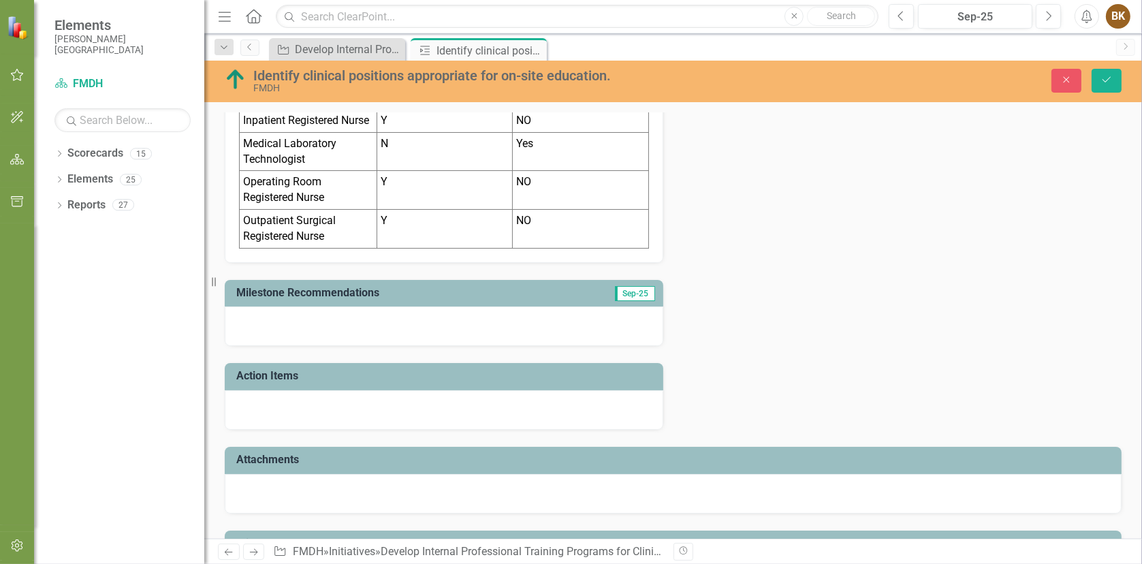
scroll to position [901, 0]
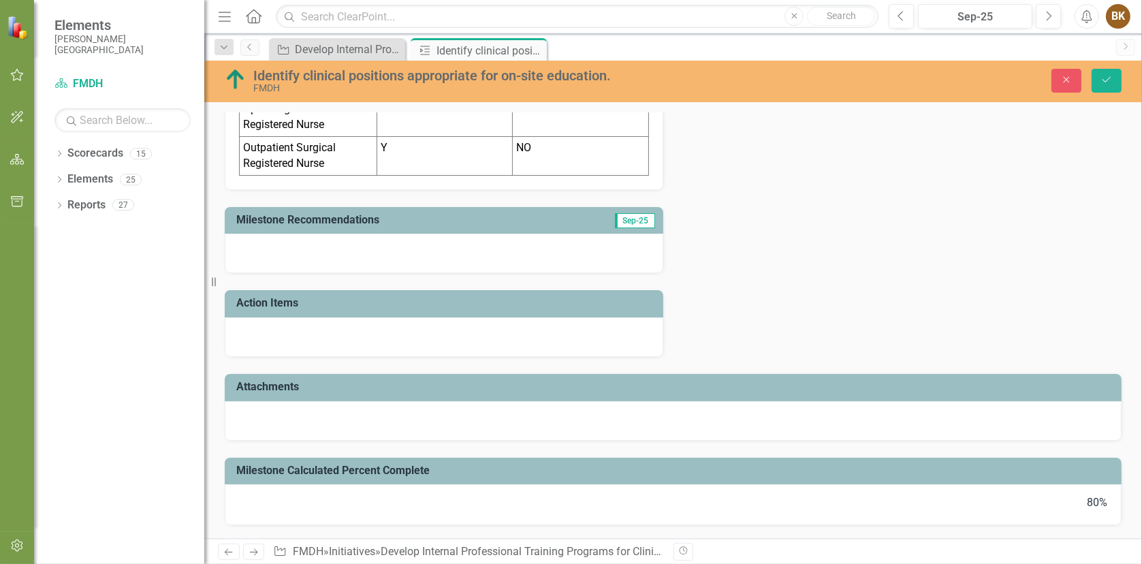
click at [288, 259] on div at bounding box center [444, 253] width 438 height 39
click at [250, 256] on div at bounding box center [444, 253] width 438 height 39
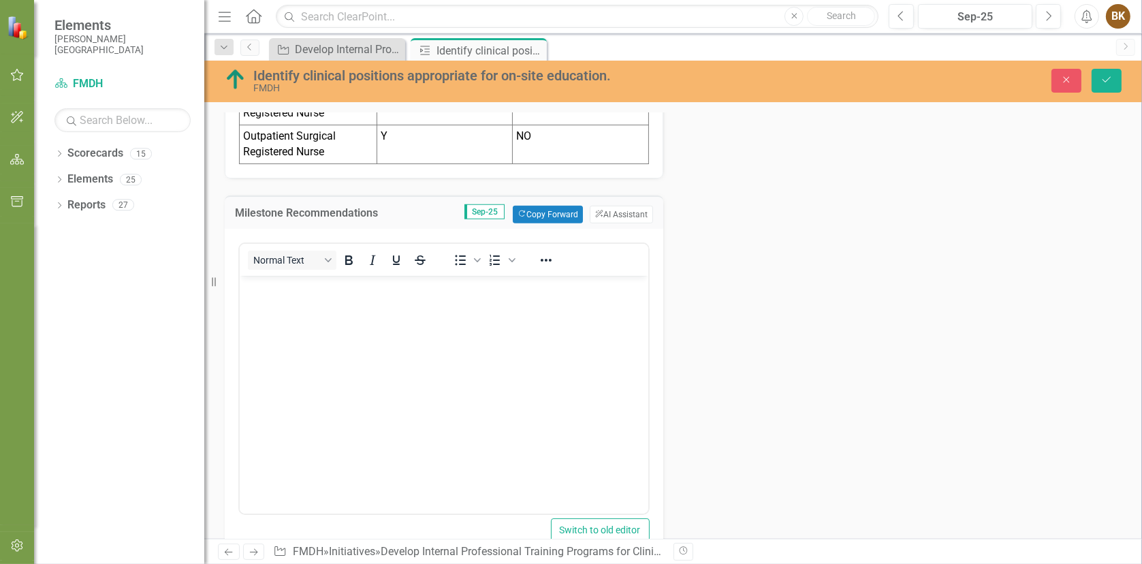
scroll to position [0, 0]
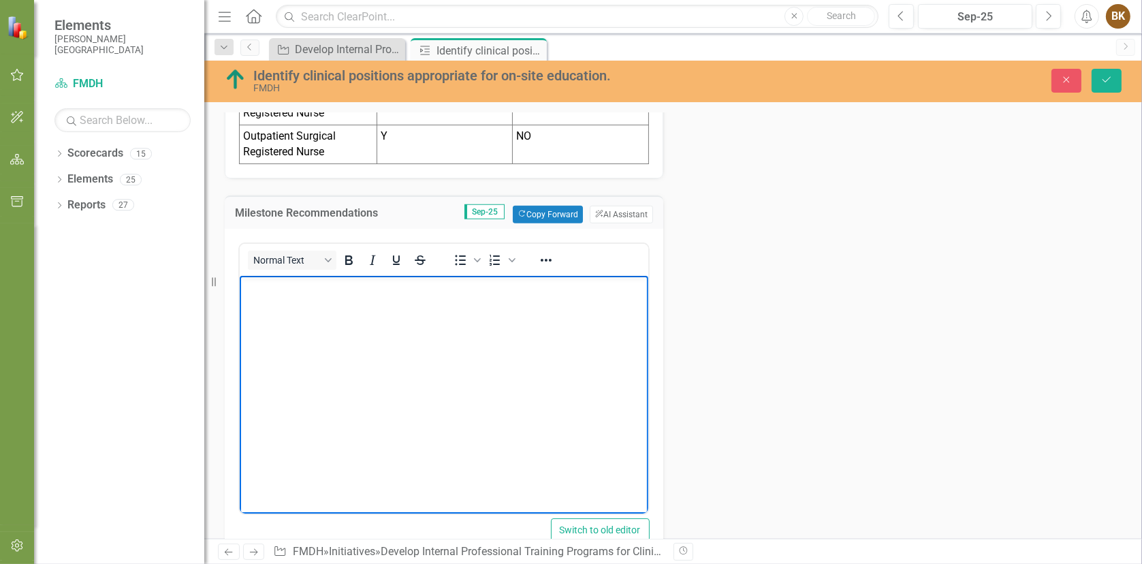
click at [278, 295] on body "Rich Text Area. Press ALT-0 for help." at bounding box center [443, 377] width 408 height 204
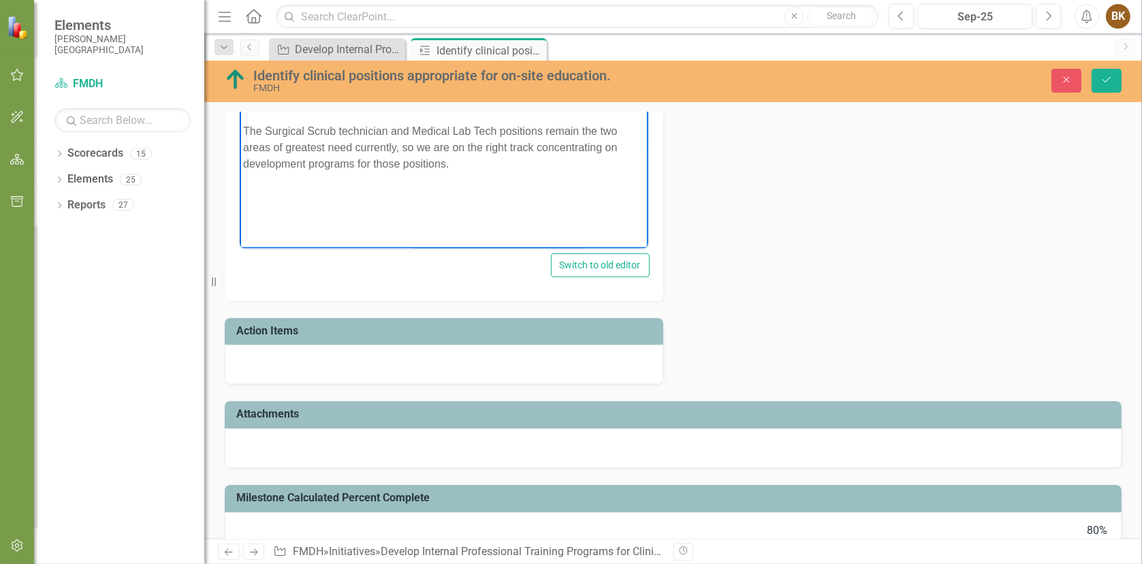
scroll to position [1205, 0]
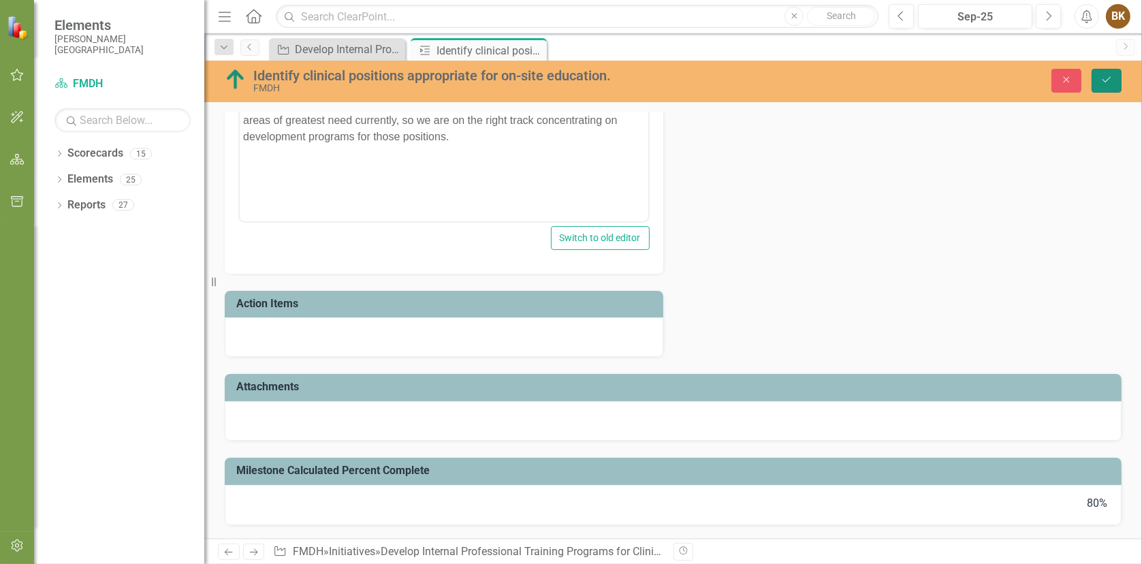
click at [1108, 78] on icon "submit" at bounding box center [1106, 79] width 8 height 5
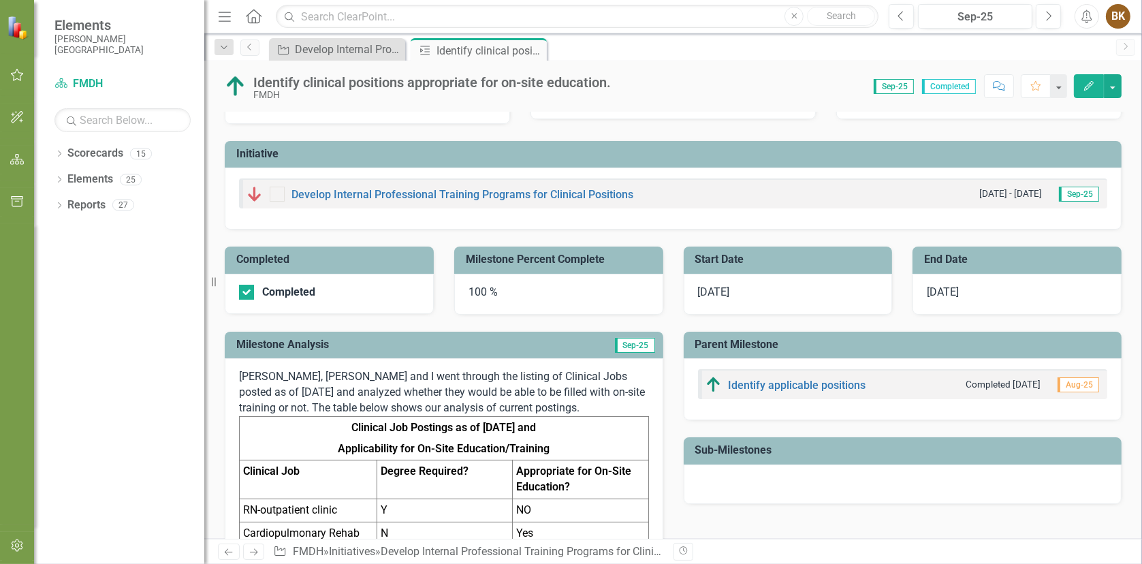
scroll to position [0, 0]
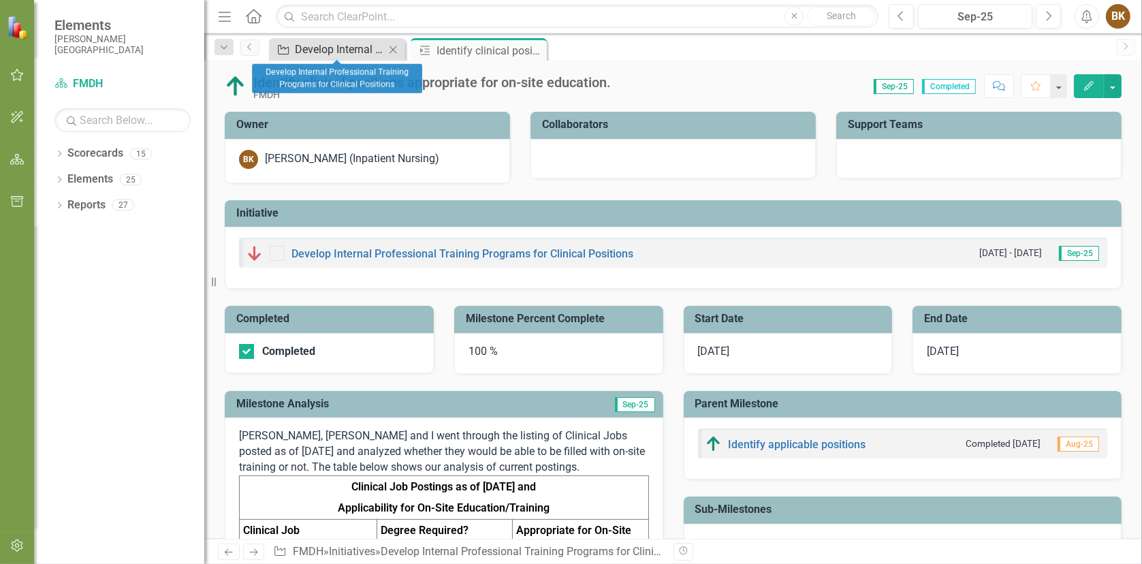
click at [318, 49] on div "Develop Internal Professional Training Programs for Clinical Positions" at bounding box center [340, 49] width 90 height 17
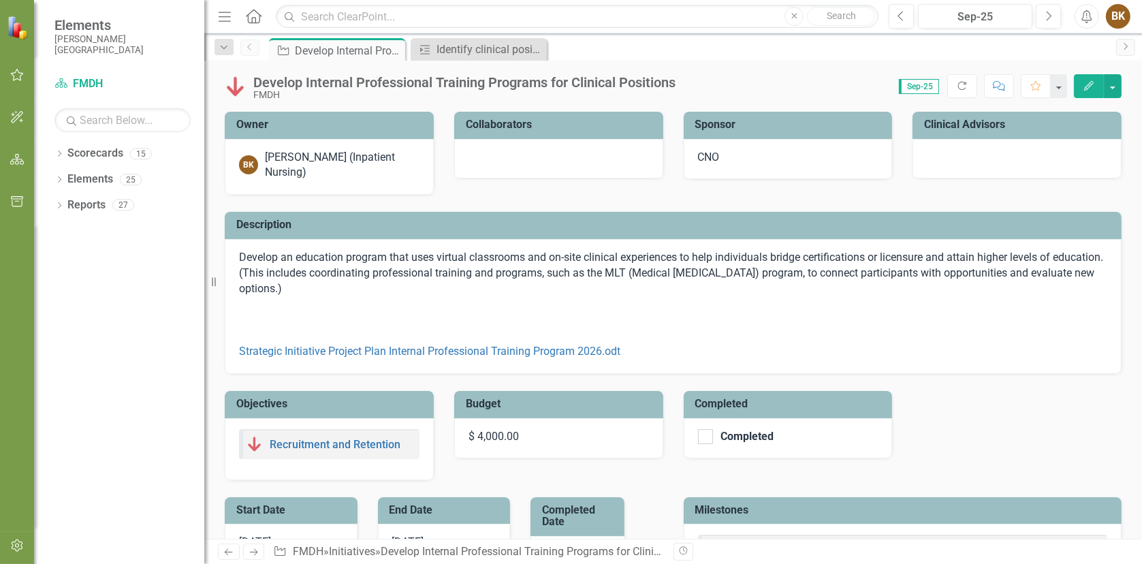
checkbox input "false"
checkbox input "true"
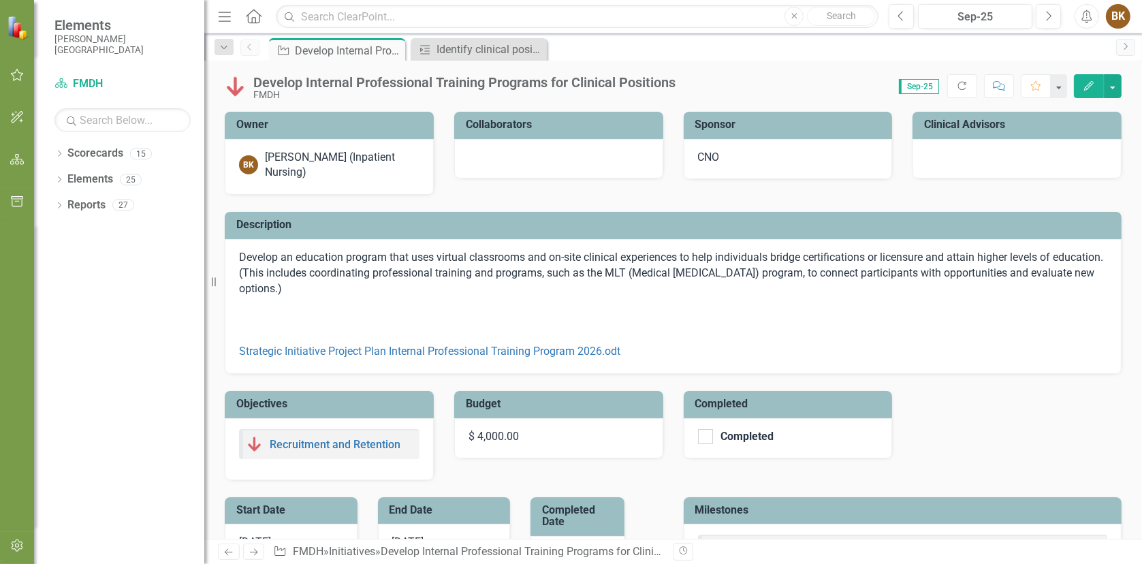
checkbox input "true"
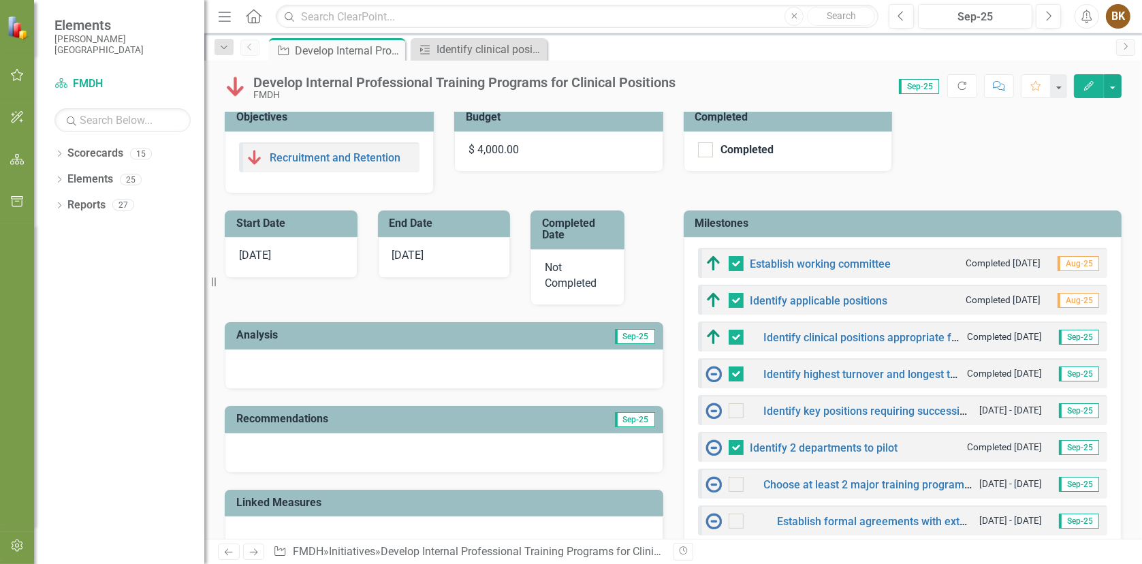
scroll to position [340, 0]
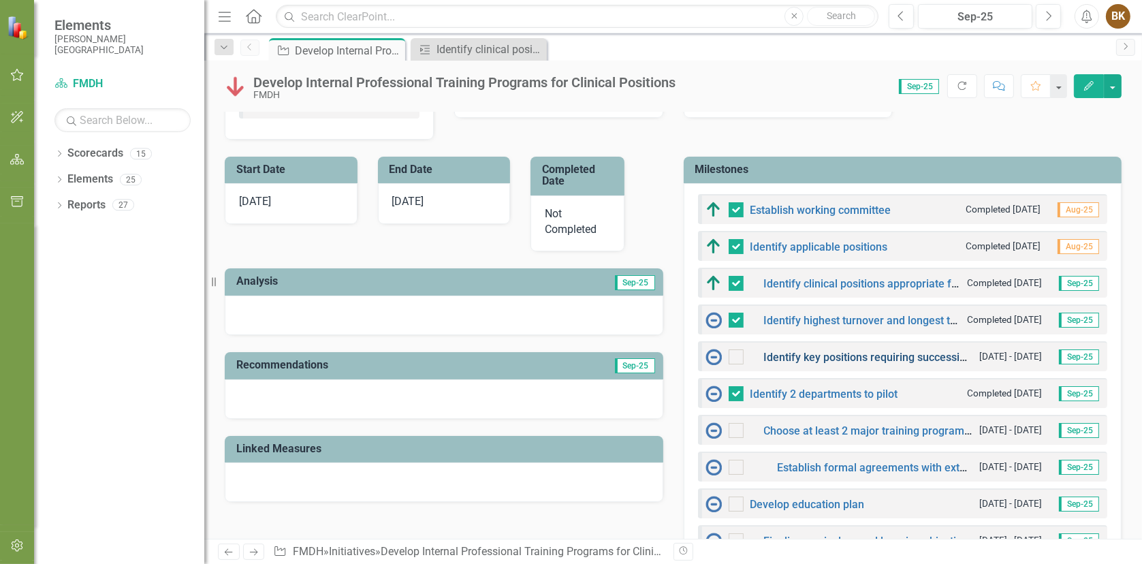
click at [851, 355] on link "Identify key positions requiring succession planning (Leadership, difficult-to-…" at bounding box center [1113, 357] width 699 height 13
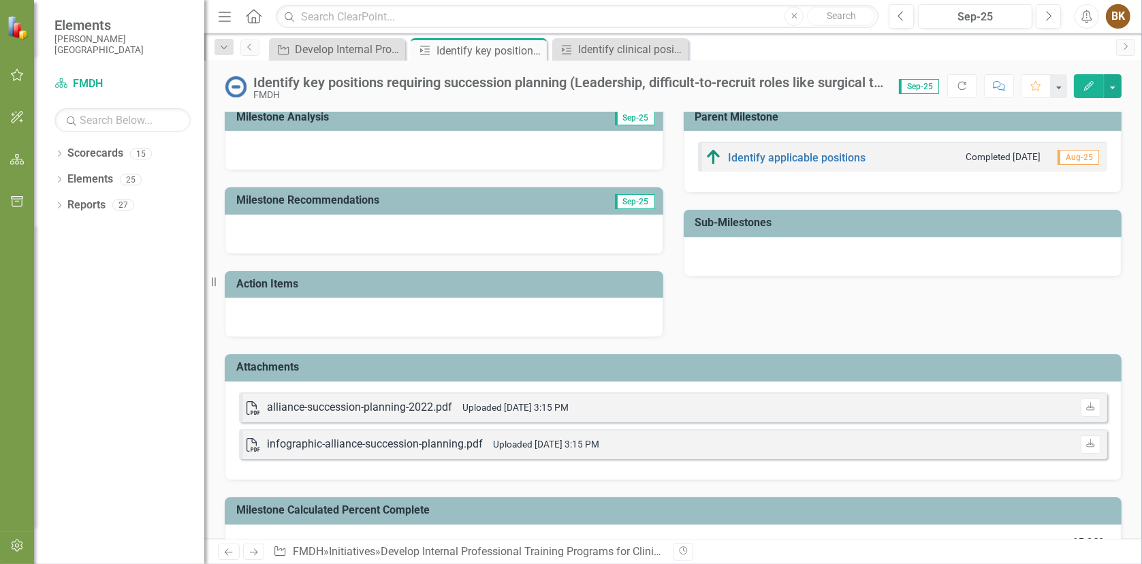
scroll to position [324, 0]
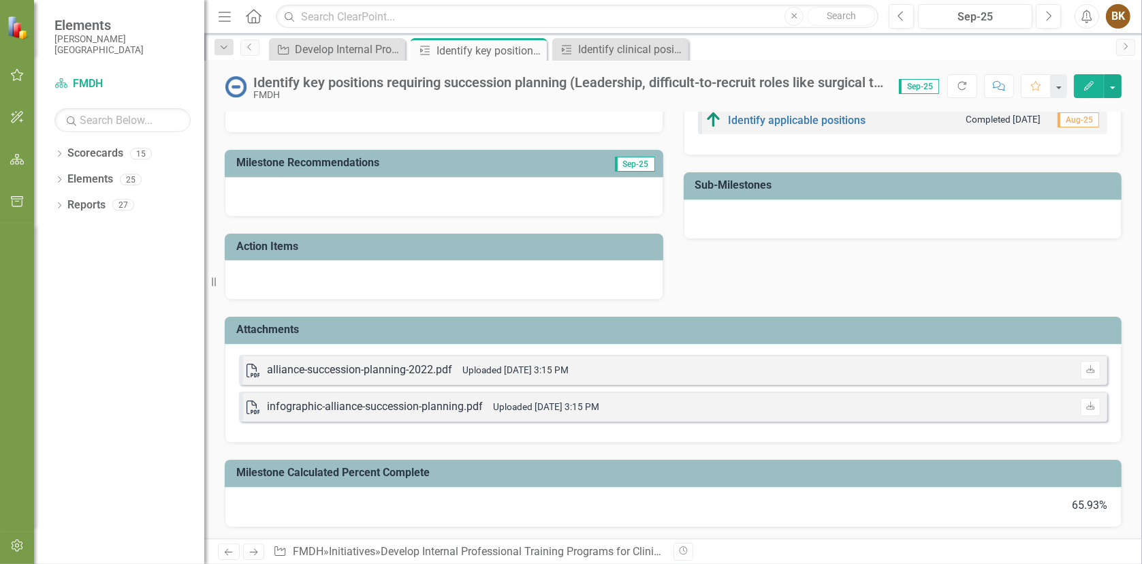
click at [349, 366] on div "alliance-succession-planning-2022.pdf" at bounding box center [359, 370] width 185 height 16
click at [305, 367] on div "alliance-succession-planning-2022.pdf" at bounding box center [359, 370] width 185 height 16
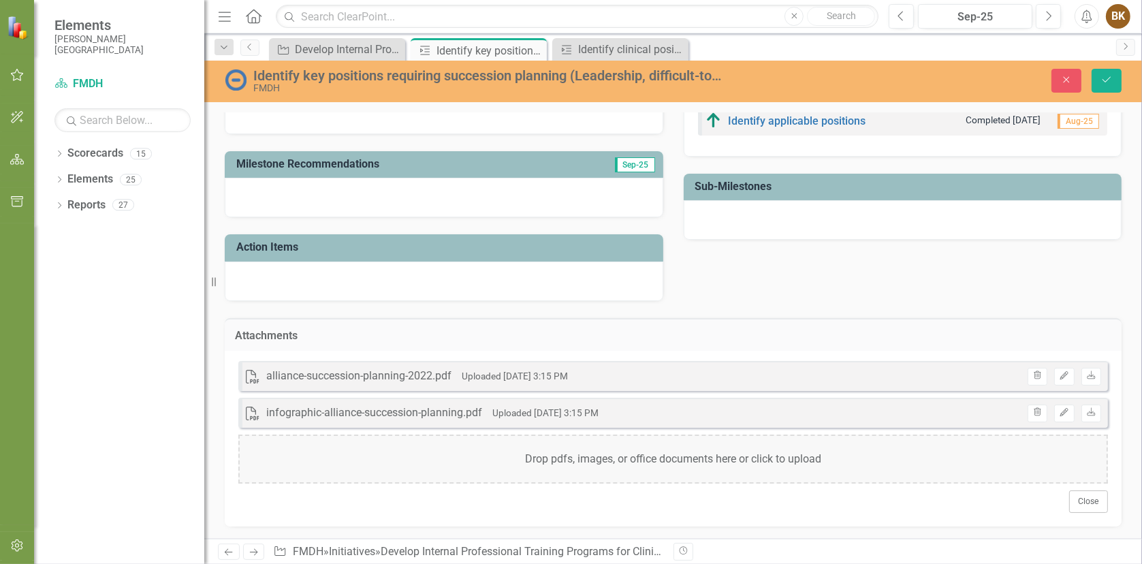
click at [436, 368] on div "alliance-succession-planning-2022.pdf" at bounding box center [358, 376] width 185 height 16
click at [1059, 376] on icon "Edit" at bounding box center [1064, 376] width 10 height 8
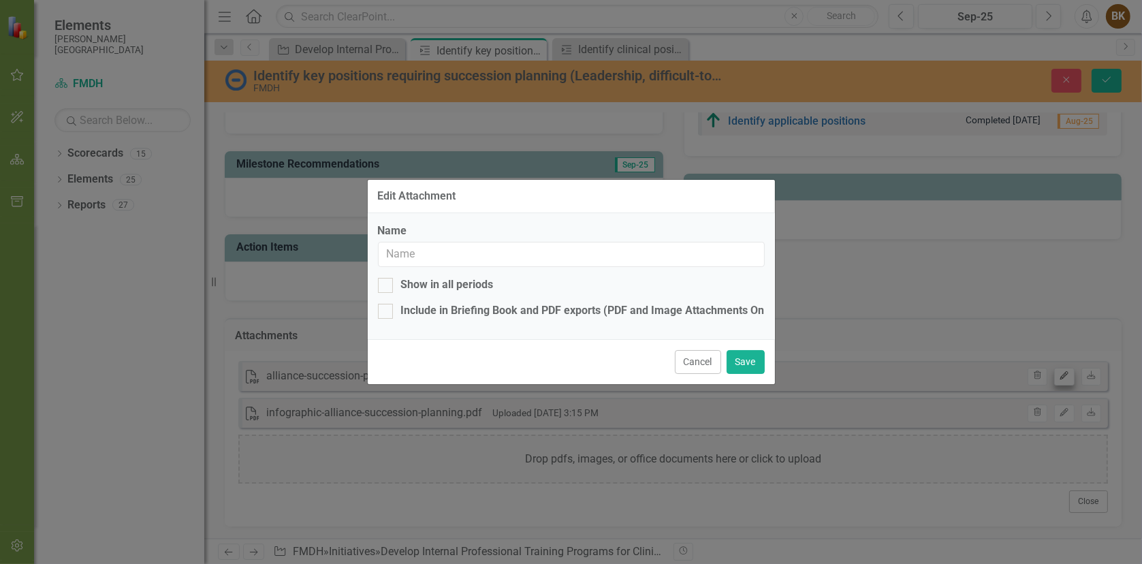
type input "alliance-succession-planning-2022.pdf"
checkbox input "true"
click at [720, 369] on button "Cancel" at bounding box center [698, 362] width 46 height 24
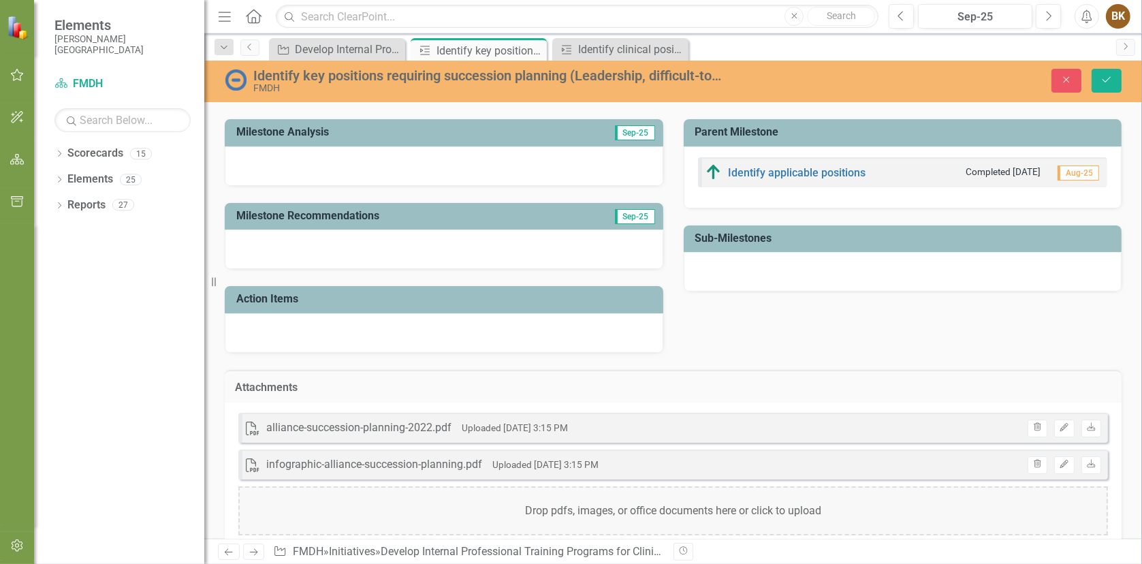
scroll to position [272, 0]
click at [309, 432] on div "alliance-succession-planning-2022.pdf" at bounding box center [358, 428] width 185 height 16
click at [266, 423] on div "alliance-succession-planning-2022.pdf" at bounding box center [358, 428] width 185 height 16
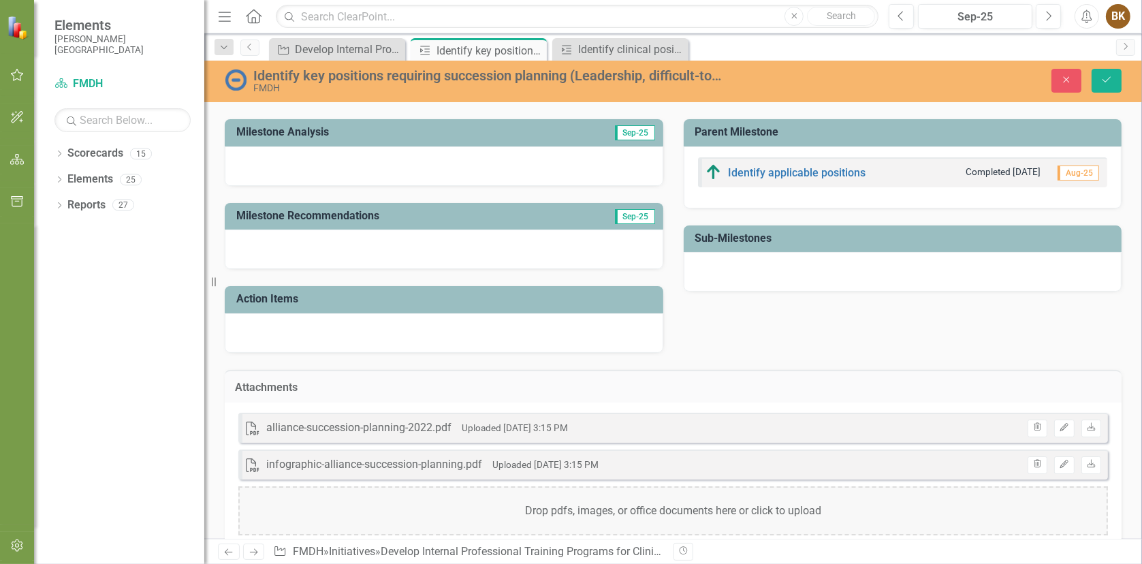
click at [249, 423] on icon "PDF" at bounding box center [253, 428] width 14 height 14
drag, startPoint x: 249, startPoint y: 423, endPoint x: 318, endPoint y: 425, distance: 68.8
click at [251, 423] on icon "PDF" at bounding box center [253, 428] width 14 height 14
click at [376, 426] on div "alliance-succession-planning-2022.pdf" at bounding box center [358, 428] width 185 height 16
click at [376, 425] on div "alliance-succession-planning-2022.pdf" at bounding box center [358, 428] width 185 height 16
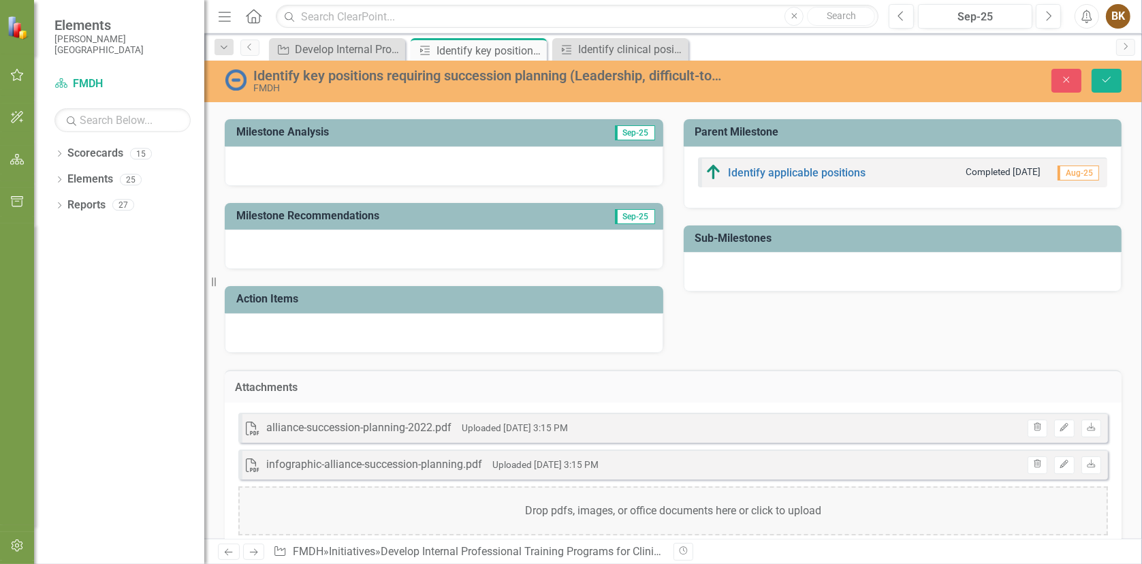
click at [564, 362] on div "Attachments PDF alliance-succession-planning-2022.pdf Uploaded Aug 27, 2025 3:1…" at bounding box center [672, 465] width 917 height 225
click at [731, 343] on div "Completed Completed Milestone Percent Complete 0 % Milestone Analysis Sep-25 Mi…" at bounding box center [672, 185] width 917 height 335
click at [721, 334] on div "Completed Completed Milestone Percent Complete 0 % Milestone Analysis Sep-25 Mi…" at bounding box center [672, 185] width 917 height 335
click at [717, 334] on div "Completed Completed Milestone Percent Complete 0 % Milestone Analysis Sep-25 Mi…" at bounding box center [672, 185] width 917 height 335
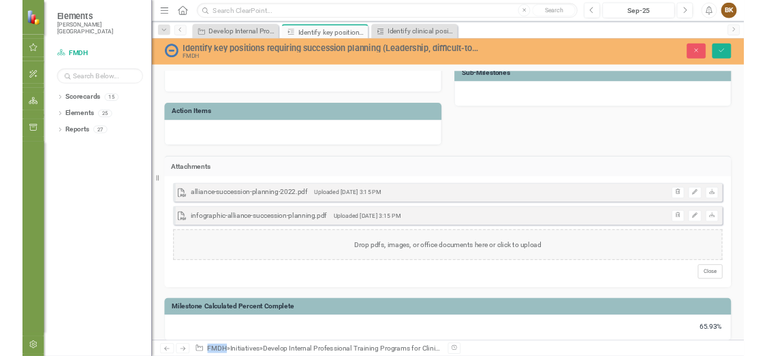
scroll to position [408, 0]
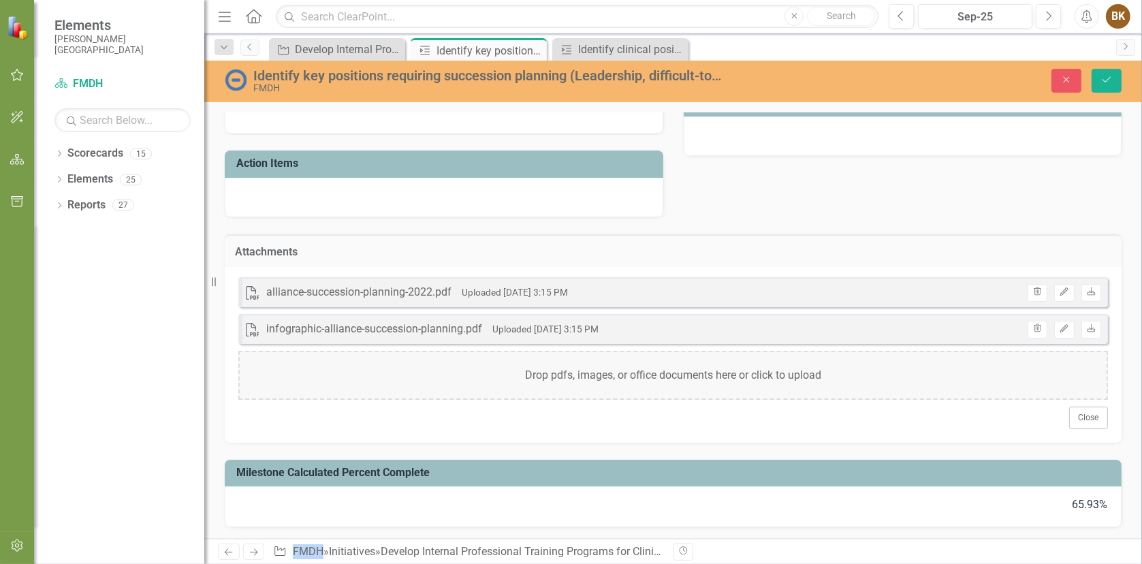
click at [400, 330] on div "infographic-alliance-succession-planning.pdf" at bounding box center [374, 329] width 216 height 16
click at [566, 324] on small "Uploaded Aug 27, 2025 3:15 PM" at bounding box center [545, 328] width 106 height 11
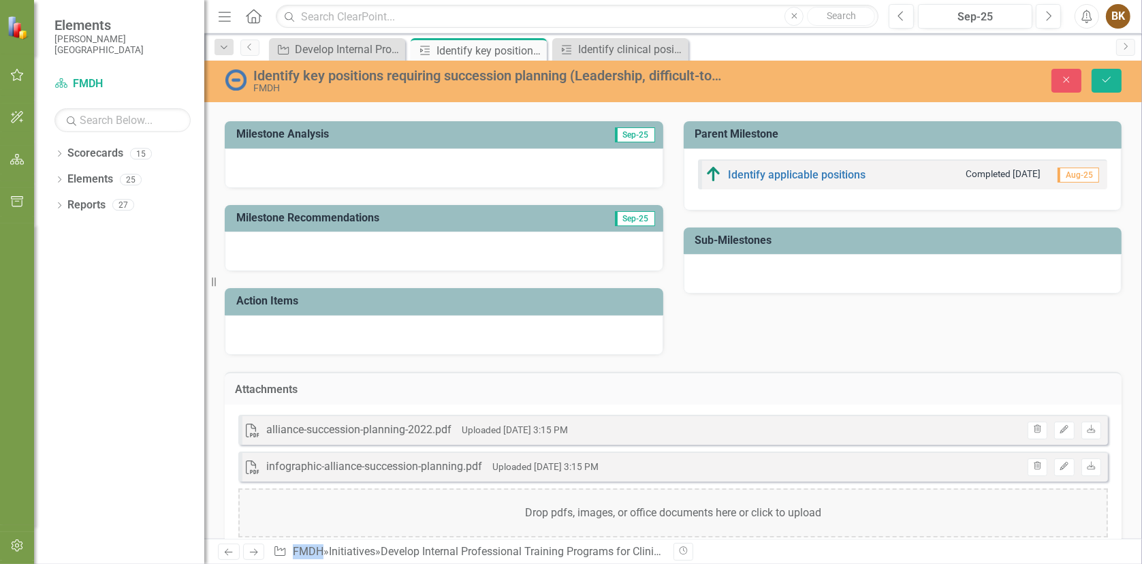
scroll to position [272, 0]
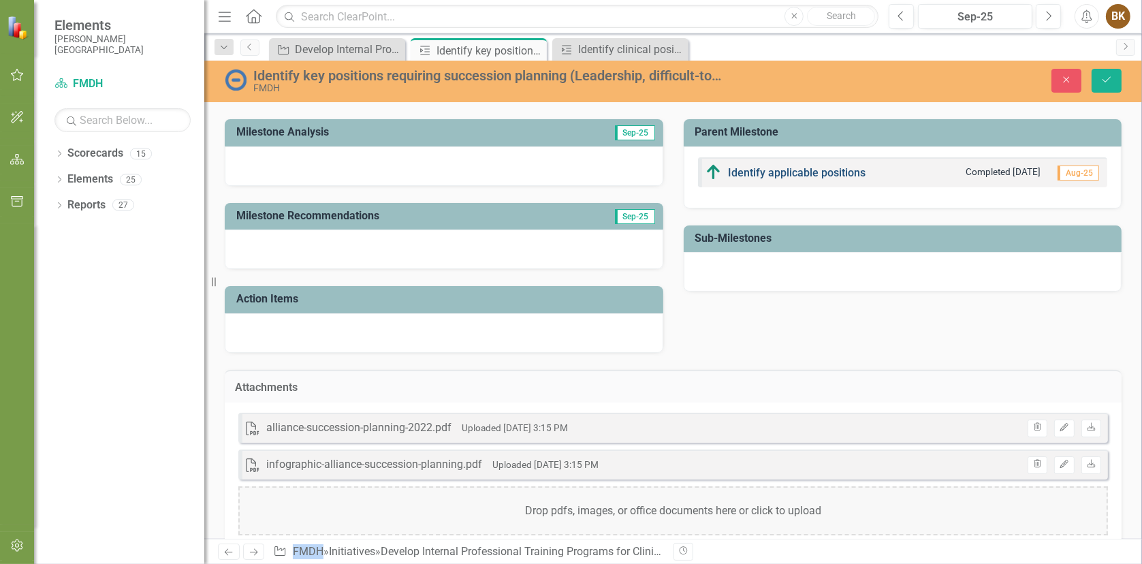
click at [770, 172] on link "Identify applicable positions" at bounding box center [797, 172] width 138 height 13
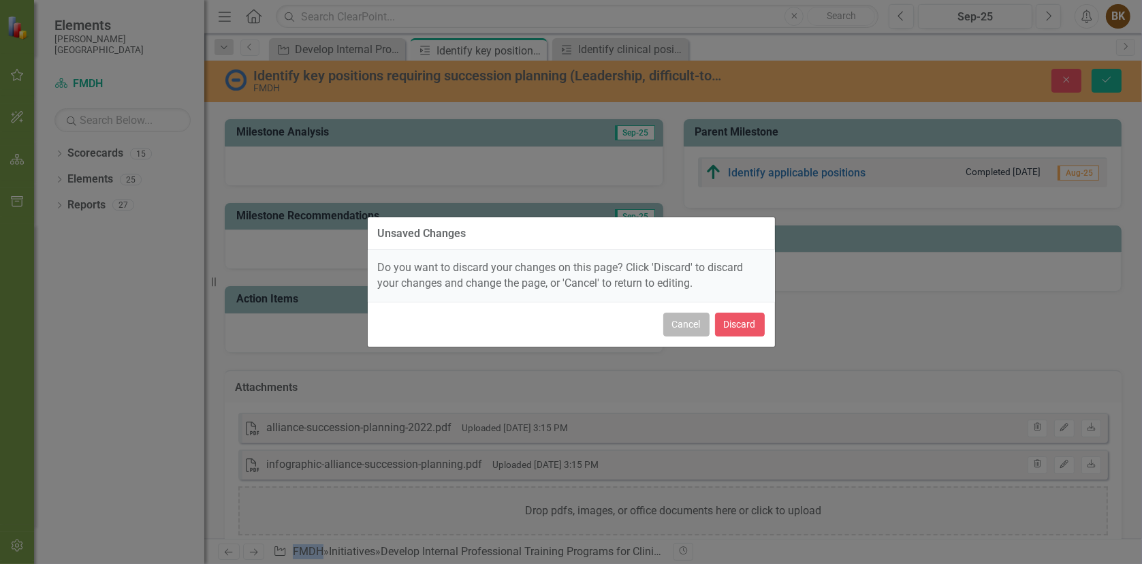
click at [686, 324] on button "Cancel" at bounding box center [686, 324] width 46 height 24
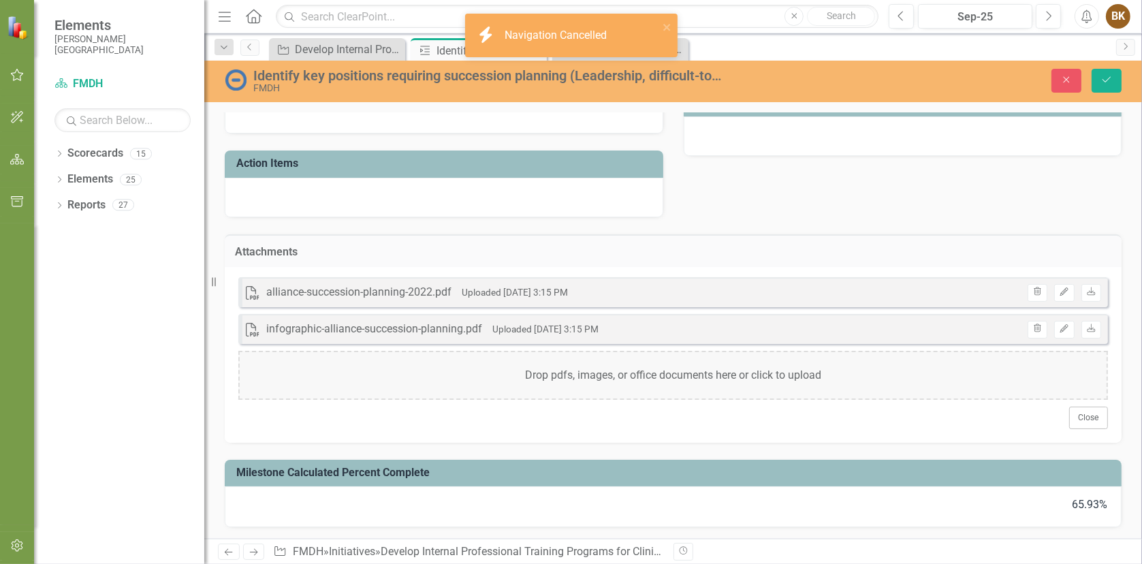
scroll to position [0, 0]
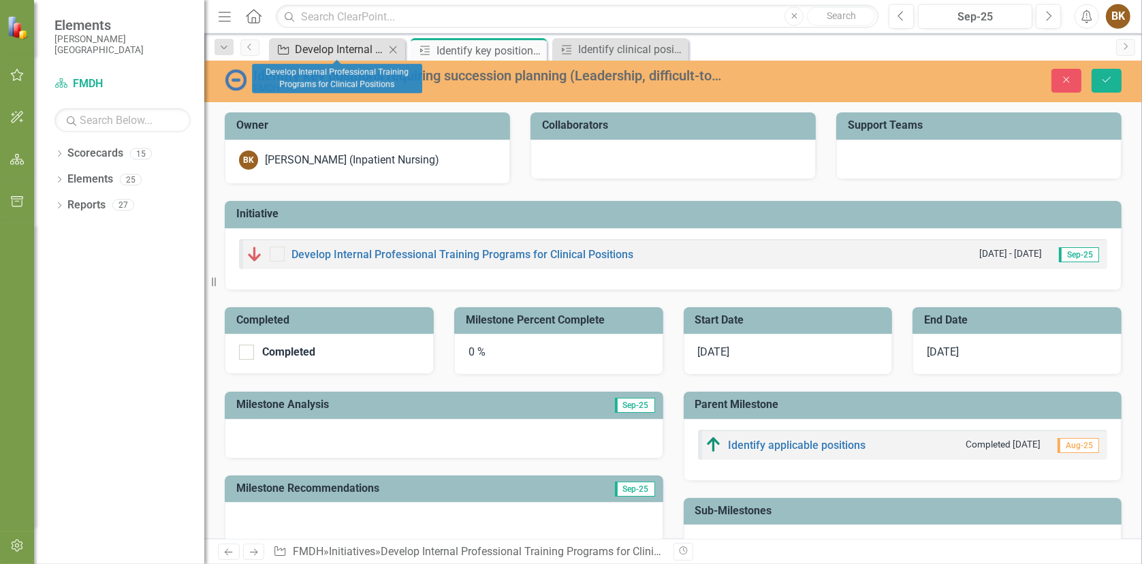
click at [338, 48] on div "Develop Internal Professional Training Programs for Clinical Positions" at bounding box center [340, 49] width 90 height 17
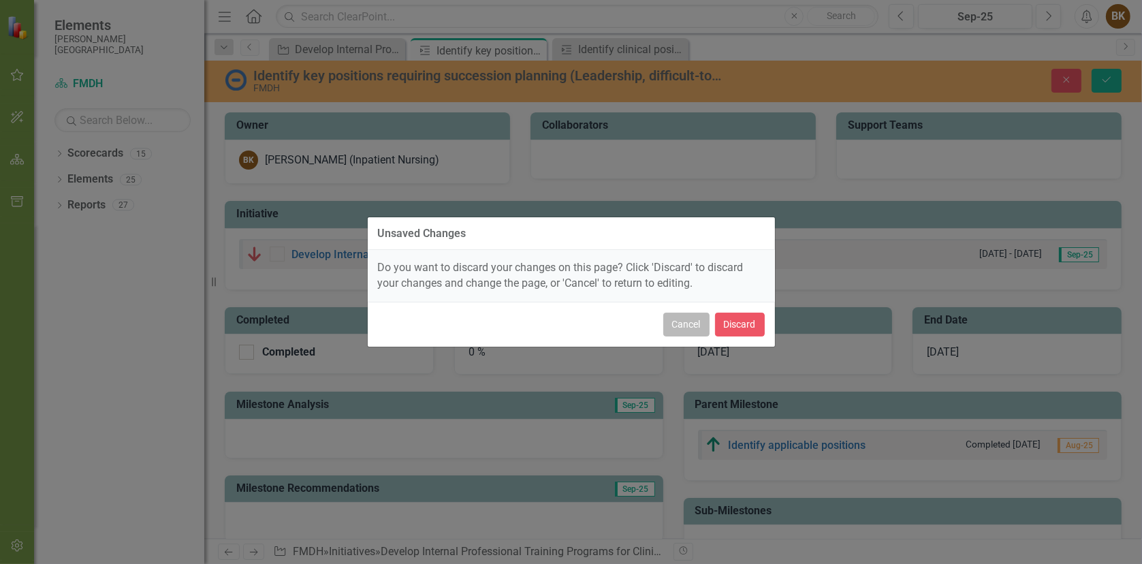
click at [694, 321] on button "Cancel" at bounding box center [686, 324] width 46 height 24
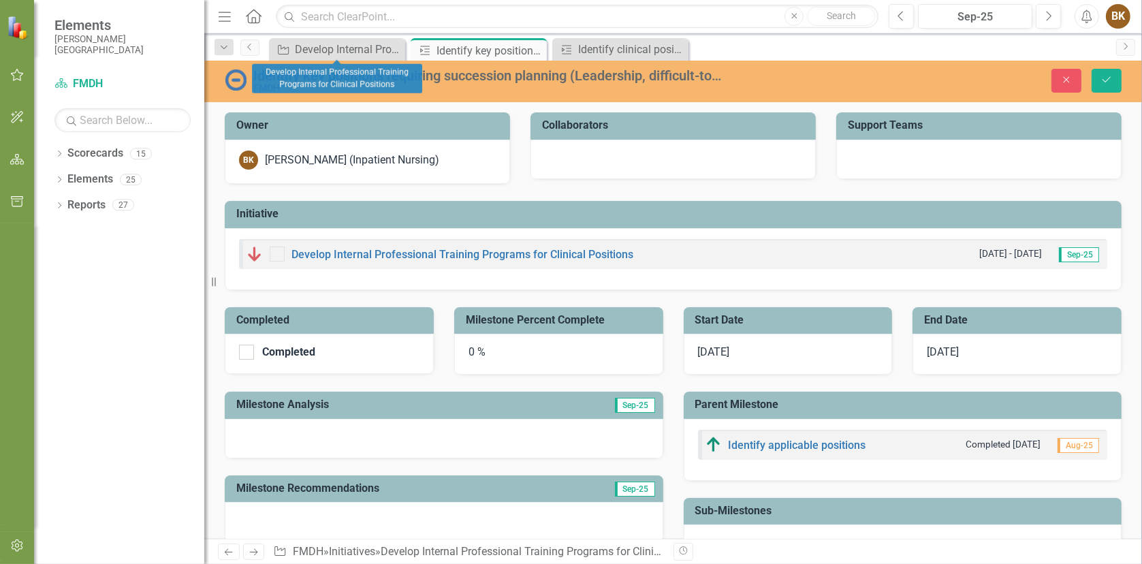
click at [647, 83] on div "FMDH" at bounding box center [488, 88] width 470 height 10
click at [651, 78] on div "Identify key positions requiring succession planning (Leadership, difficult-to-…" at bounding box center [488, 75] width 470 height 15
click at [692, 78] on div "Identify key positions requiring succession planning (Leadership, difficult-to-…" at bounding box center [488, 75] width 470 height 15
click at [707, 76] on div "Identify key positions requiring succession planning (Leadership, difficult-to-…" at bounding box center [488, 75] width 470 height 15
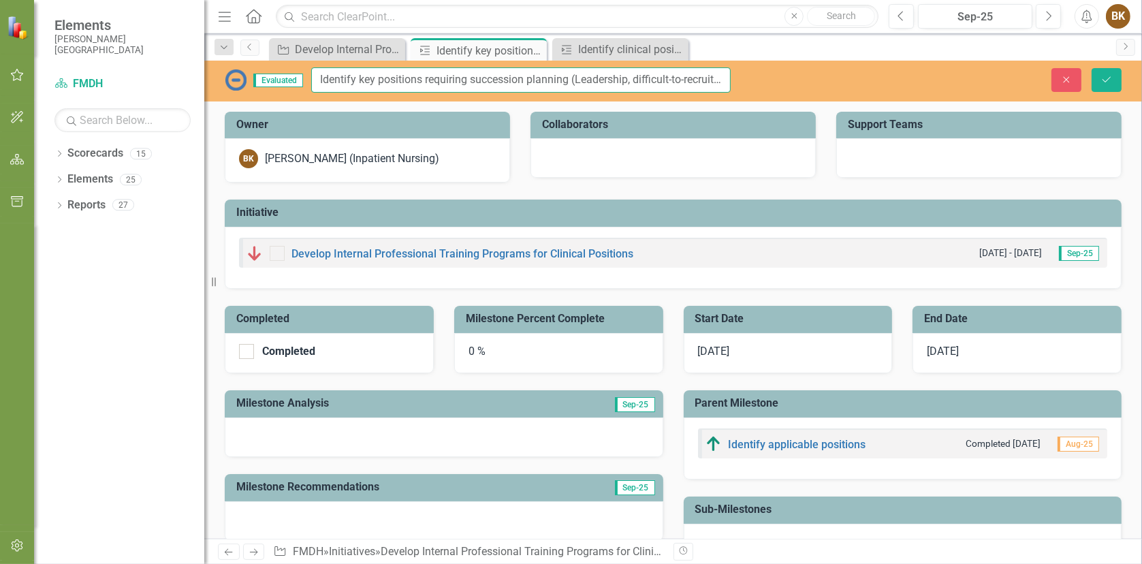
click at [667, 76] on input "Identify key positions requiring succession planning (Leadership, difficult-to-…" at bounding box center [520, 79] width 419 height 25
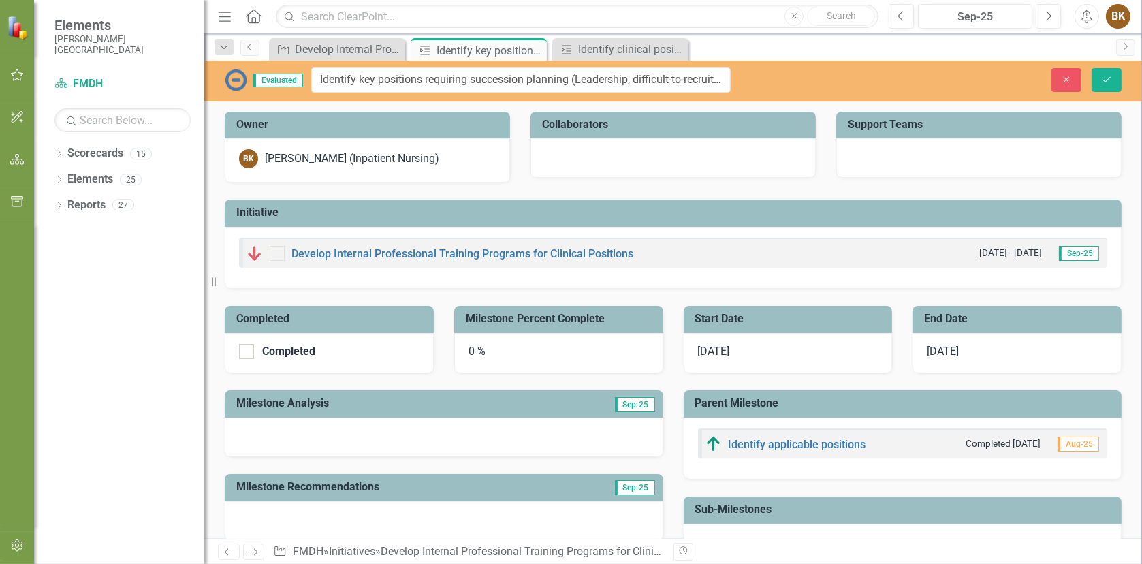
click at [474, 345] on div "0 %" at bounding box center [558, 353] width 209 height 41
click at [470, 351] on div "0 %" at bounding box center [558, 353] width 209 height 41
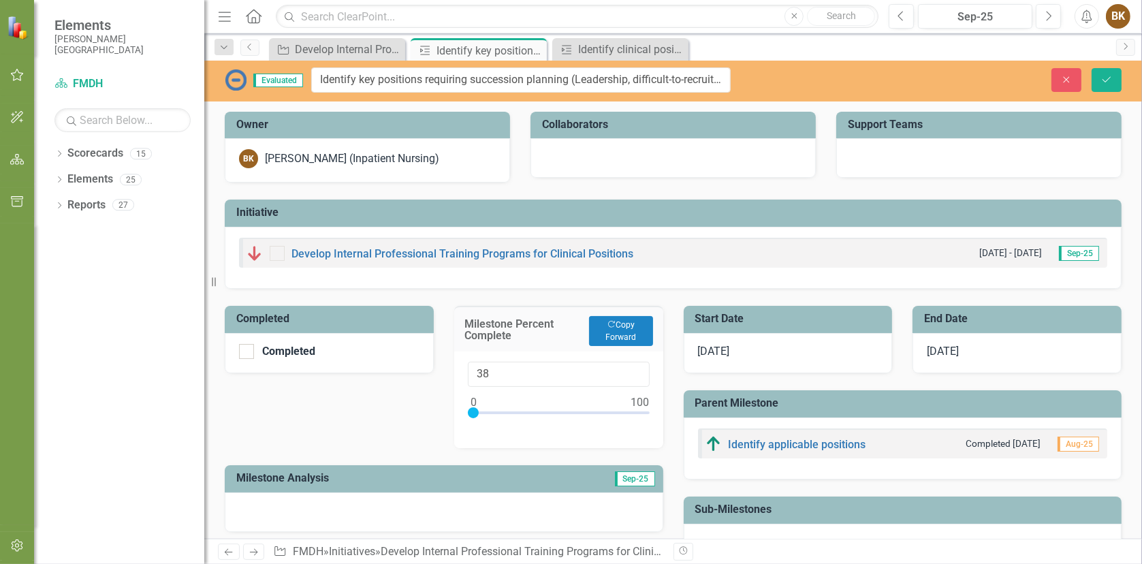
click at [534, 411] on div at bounding box center [559, 415] width 182 height 17
click at [544, 411] on div at bounding box center [559, 415] width 182 height 17
click at [541, 411] on div at bounding box center [546, 412] width 11 height 11
click at [536, 409] on div at bounding box center [559, 415] width 182 height 17
click at [539, 409] on div at bounding box center [538, 412] width 11 height 11
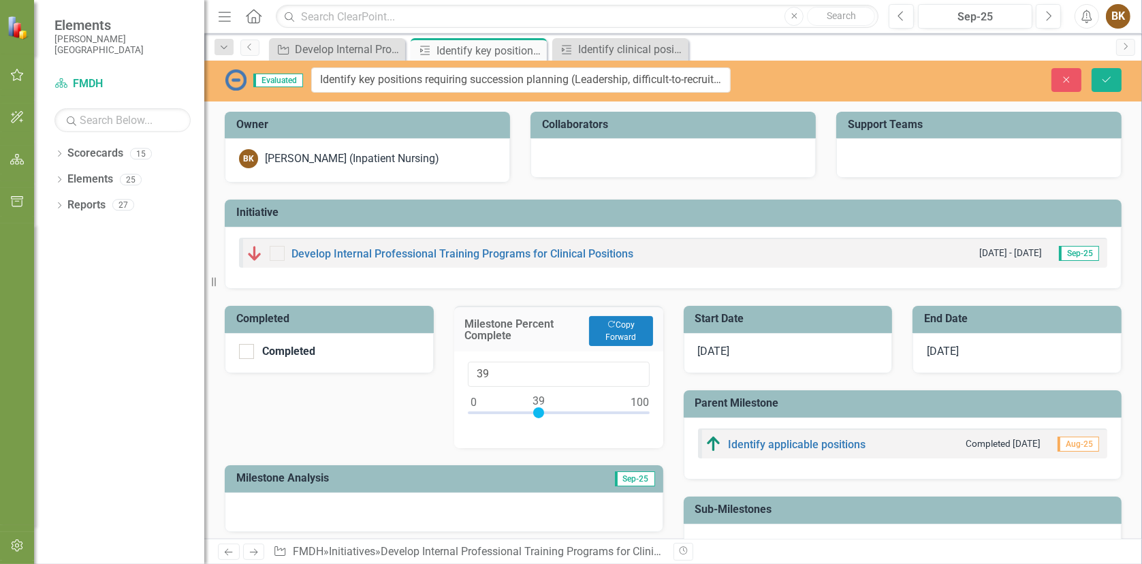
click at [541, 410] on div at bounding box center [538, 412] width 11 height 11
type input "42"
click at [542, 410] on div at bounding box center [559, 415] width 182 height 17
click at [538, 411] on div at bounding box center [543, 412] width 11 height 11
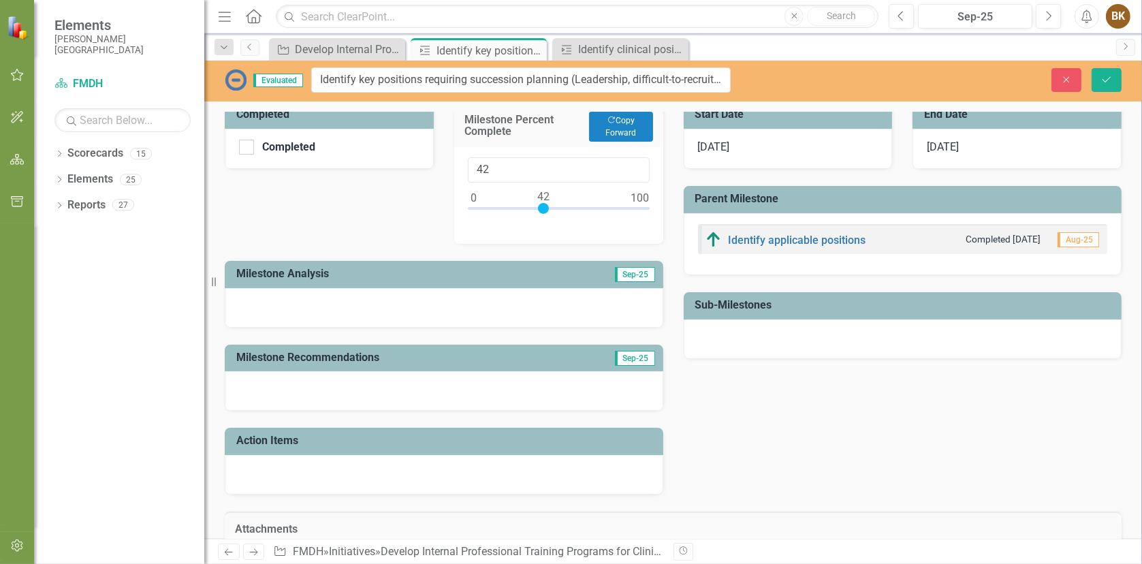
scroll to position [136, 0]
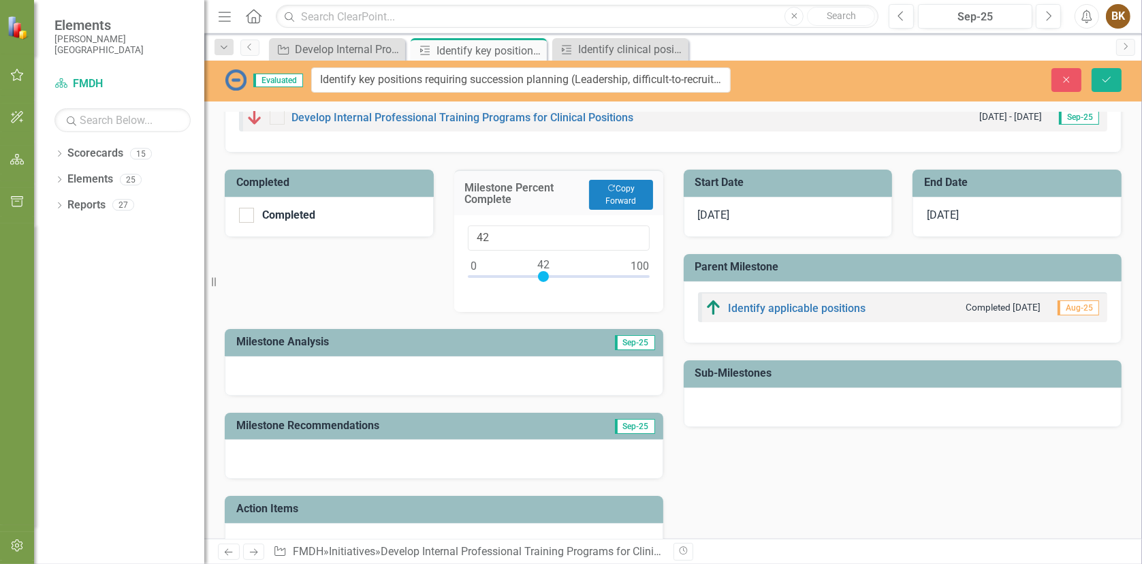
click at [268, 372] on div at bounding box center [444, 375] width 438 height 39
click at [252, 372] on div at bounding box center [444, 375] width 438 height 39
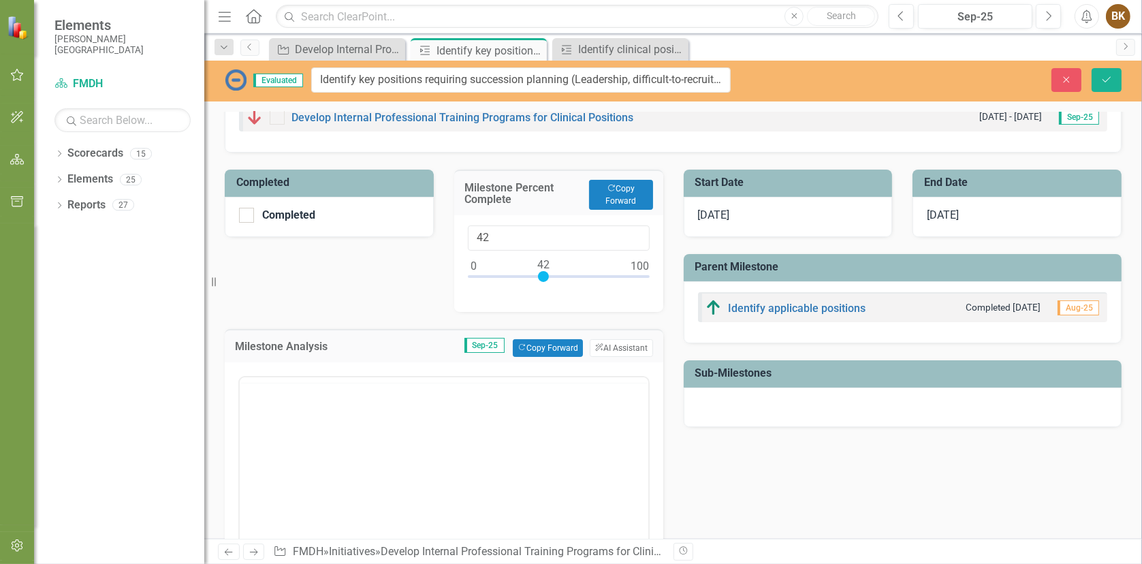
scroll to position [0, 0]
click at [280, 432] on body "Rich Text Area. Press ALT-0 for help." at bounding box center [443, 511] width 408 height 204
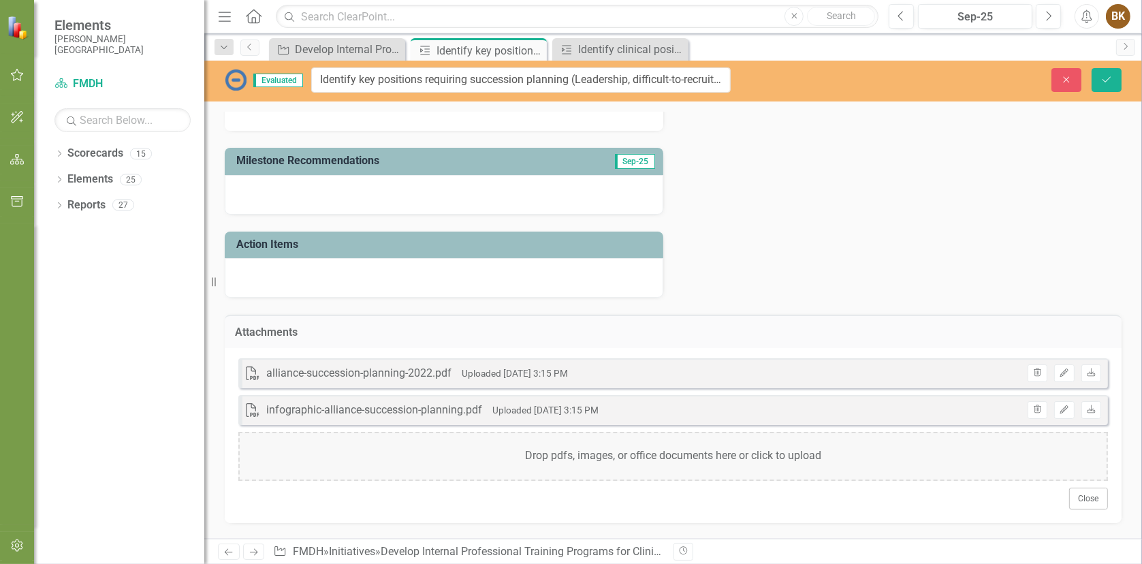
scroll to position [681, 0]
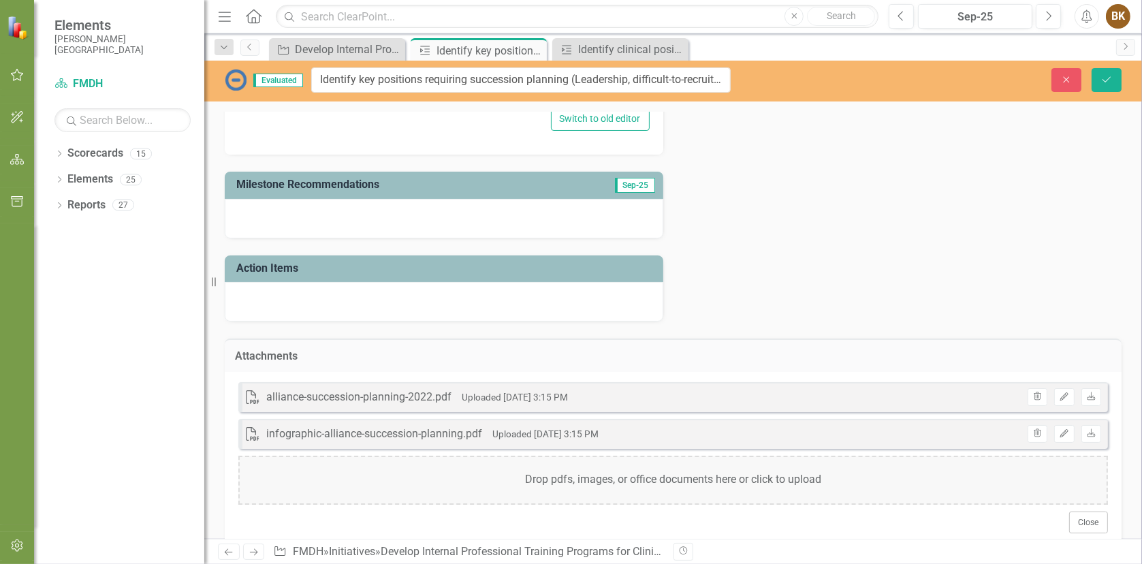
click at [267, 214] on div at bounding box center [444, 218] width 438 height 39
click at [258, 217] on div at bounding box center [444, 218] width 438 height 39
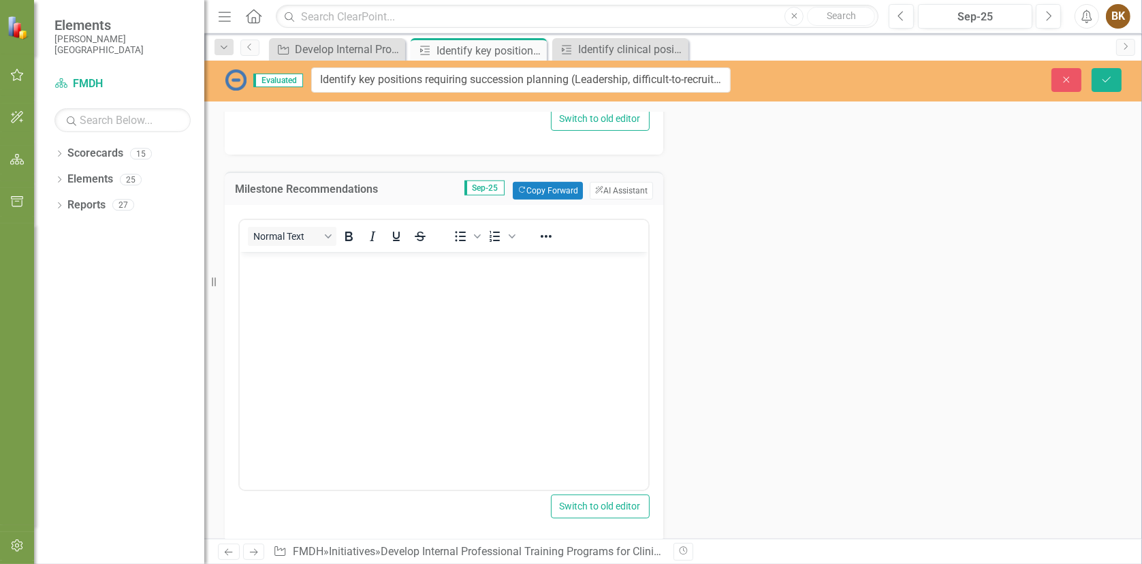
scroll to position [0, 0]
click at [257, 293] on body "Rich Text Area. Press ALT-0 for help." at bounding box center [443, 354] width 408 height 204
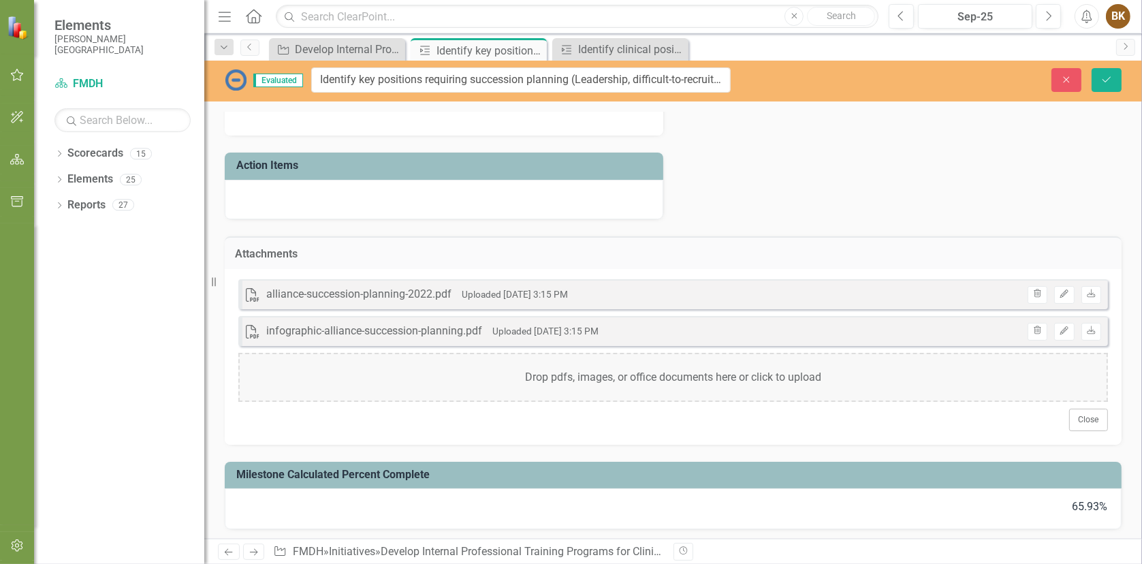
scroll to position [1088, 0]
click at [1102, 80] on icon "Save" at bounding box center [1106, 80] width 12 height 10
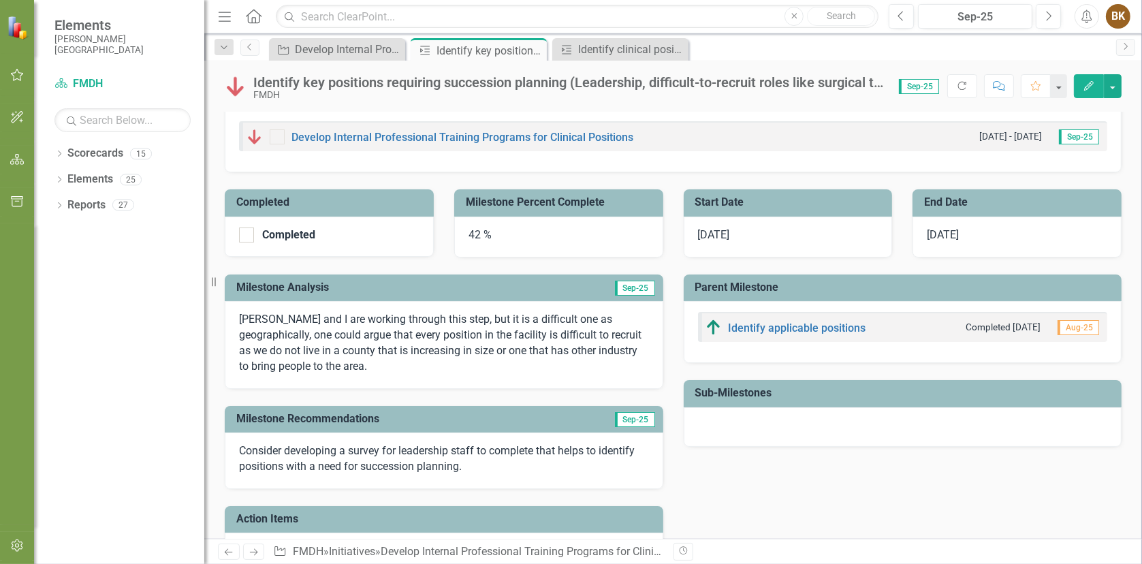
scroll to position [0, 0]
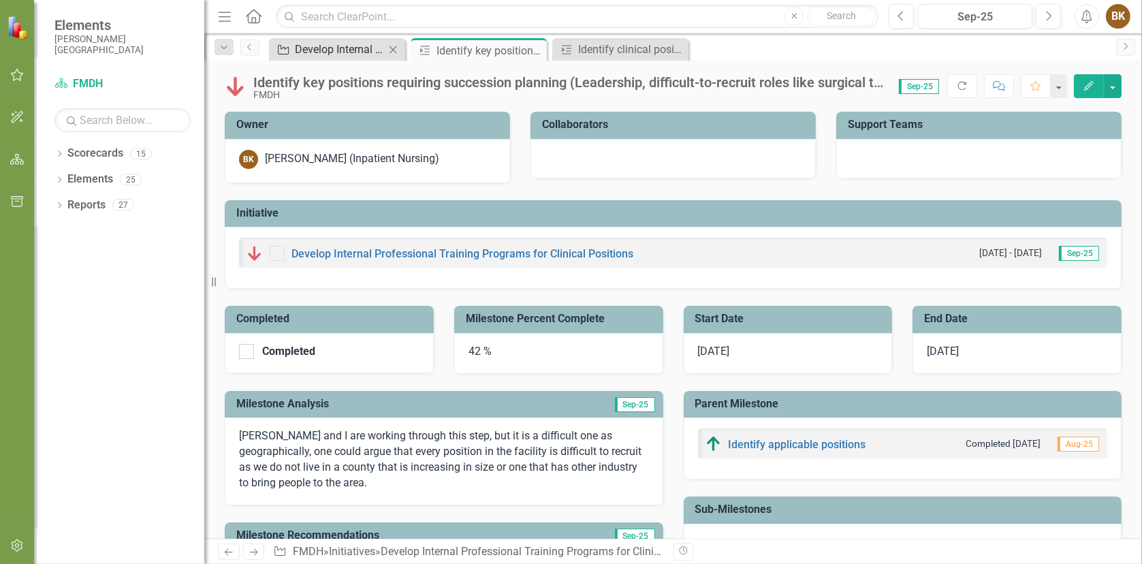
click at [340, 48] on div "Develop Internal Professional Training Programs for Clinical Positions" at bounding box center [340, 49] width 90 height 17
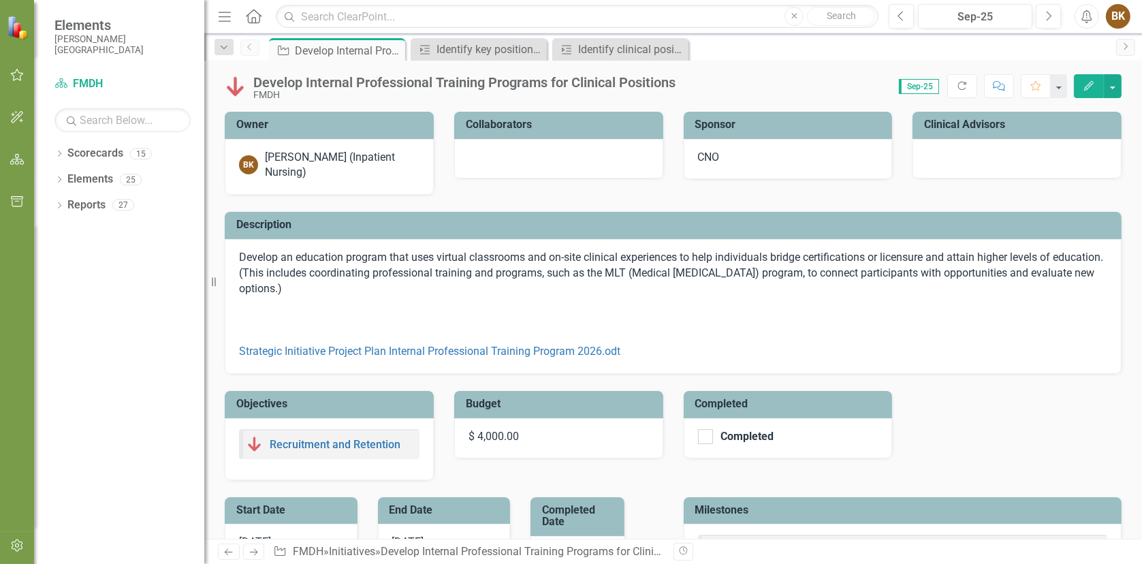
checkbox input "false"
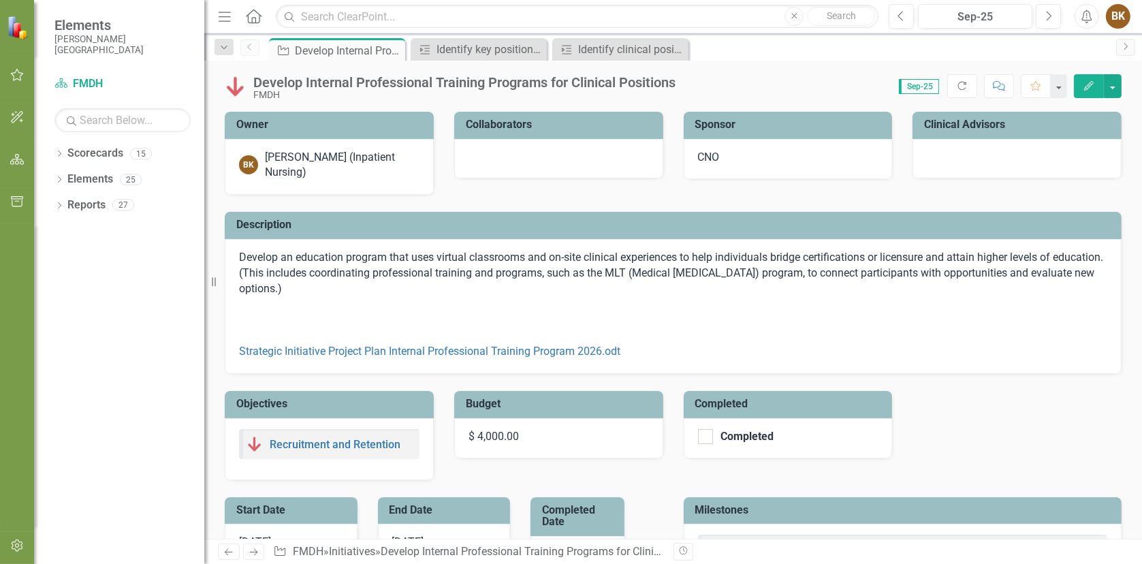
checkbox input "true"
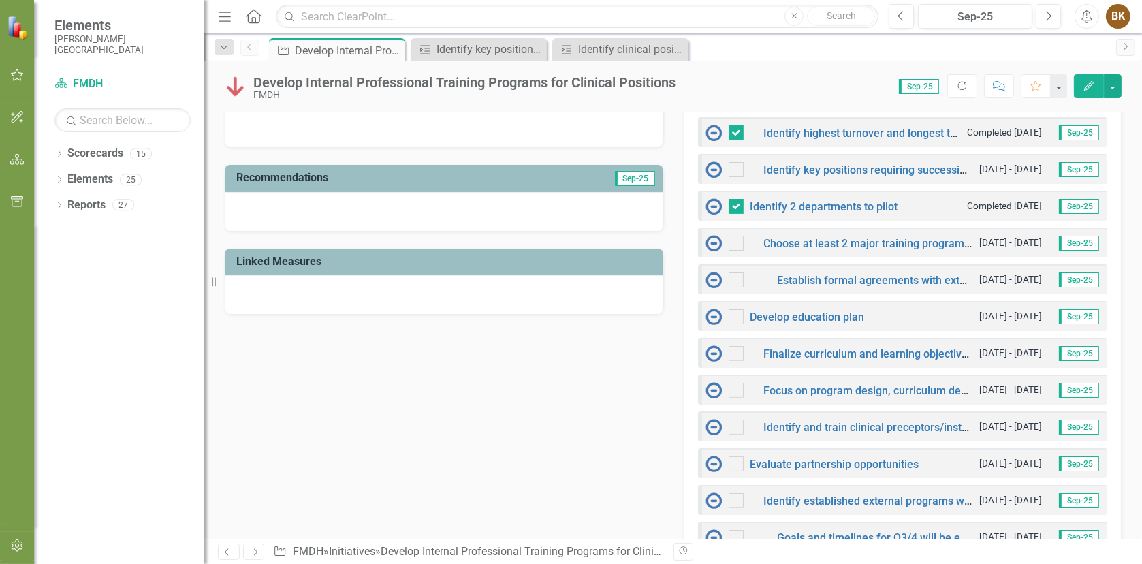
scroll to position [545, 0]
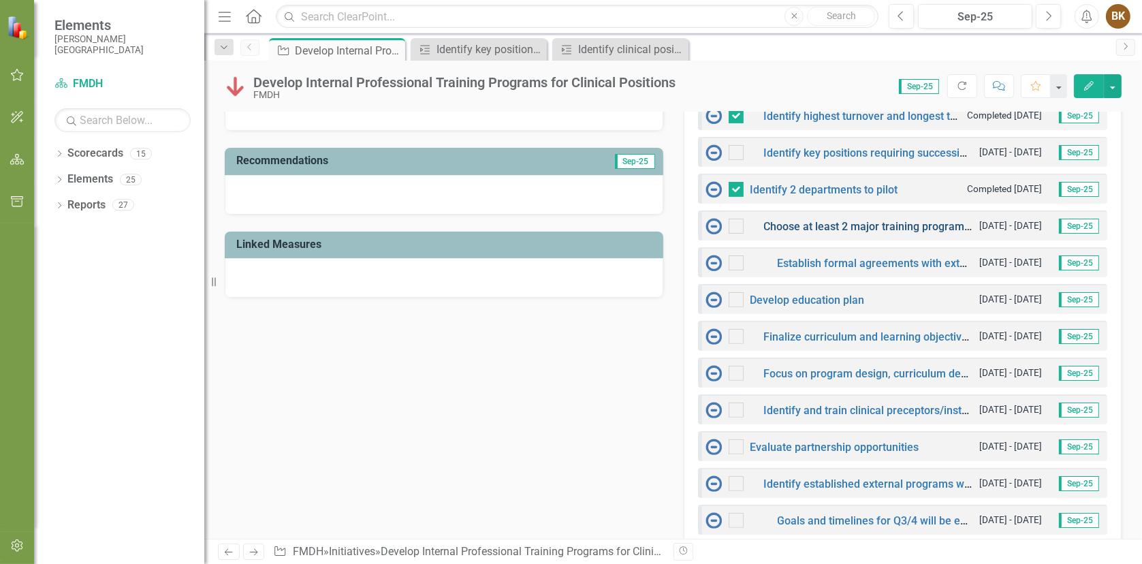
click at [859, 221] on link "Choose at least 2 major training programs to develop, plus optional smaller ups…" at bounding box center [997, 226] width 467 height 13
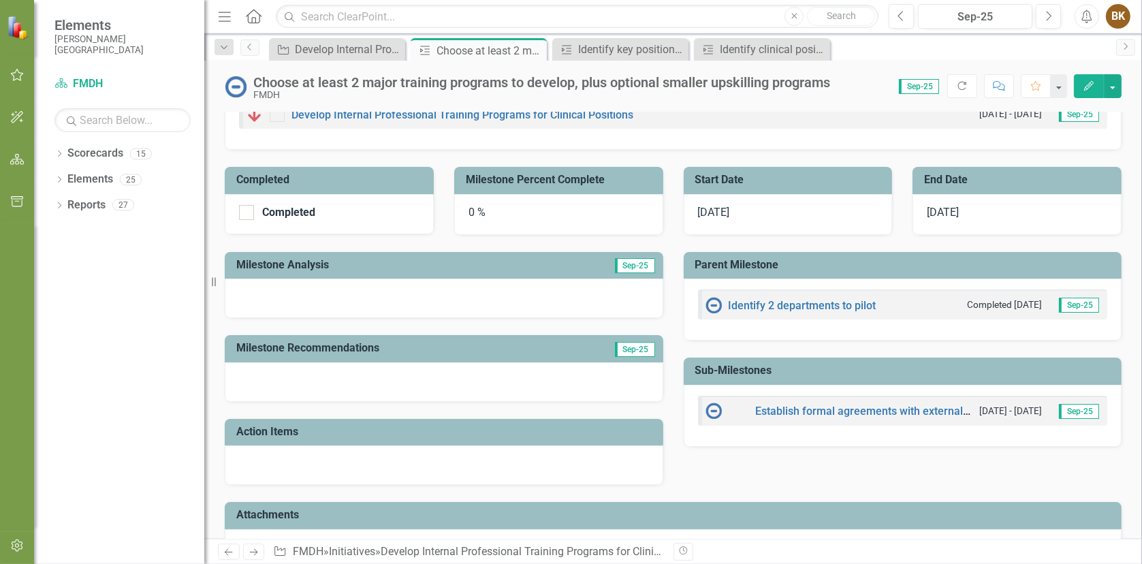
scroll to position [204, 0]
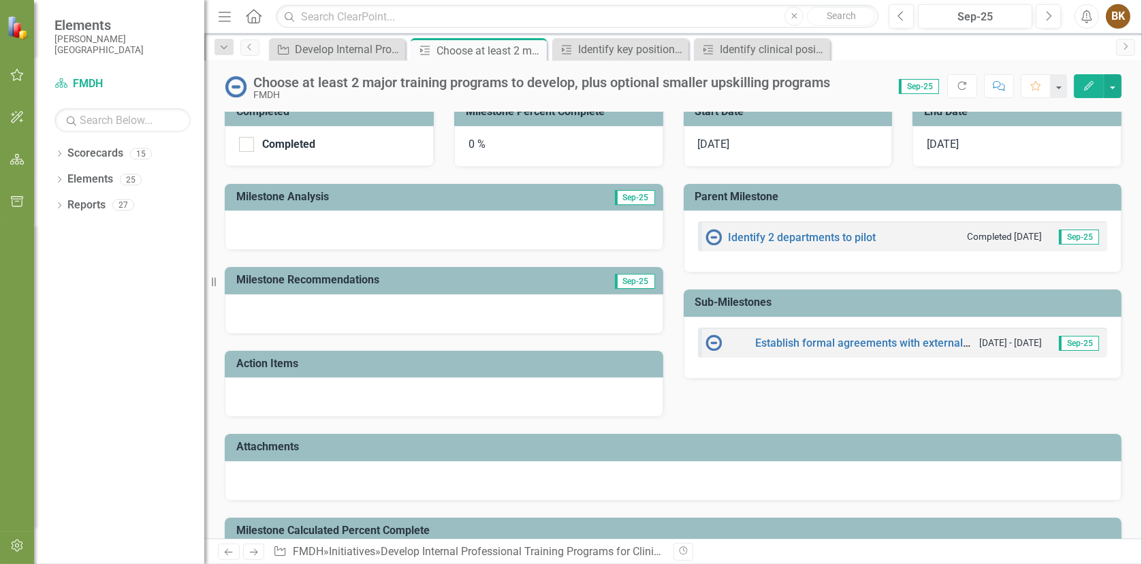
click at [474, 142] on div "0 %" at bounding box center [558, 146] width 209 height 41
click at [460, 142] on div "0 %" at bounding box center [558, 146] width 209 height 41
click at [470, 142] on div "0 %" at bounding box center [558, 146] width 209 height 41
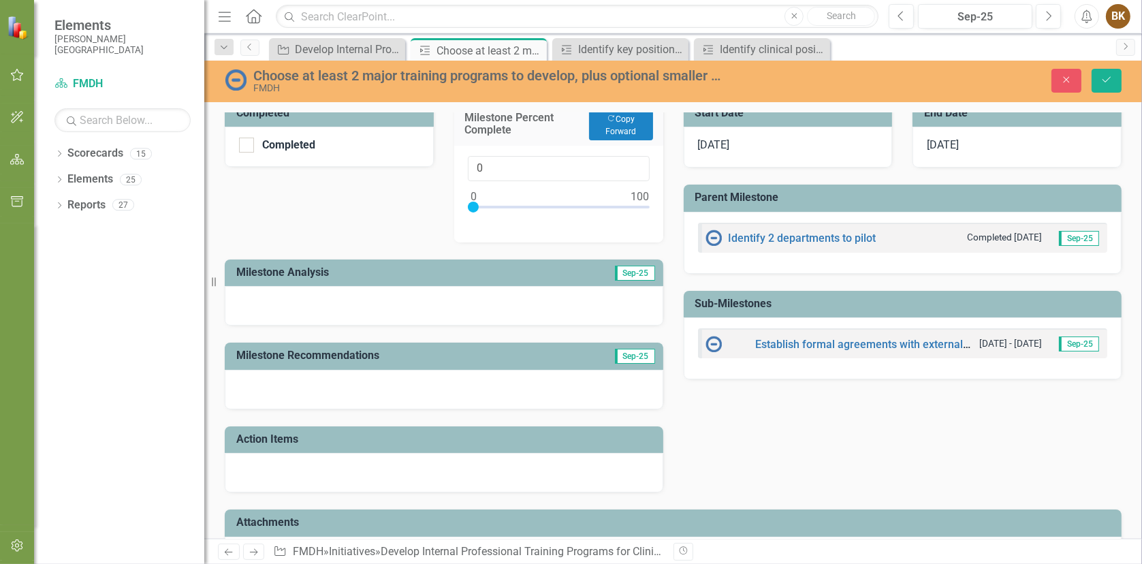
click at [470, 142] on div "Milestone Percent Complete Copy Forward Copy Forward" at bounding box center [558, 123] width 209 height 46
type input "100"
click at [641, 205] on div at bounding box center [559, 210] width 182 height 17
click at [317, 307] on div at bounding box center [444, 305] width 438 height 39
click at [268, 308] on div at bounding box center [444, 305] width 438 height 39
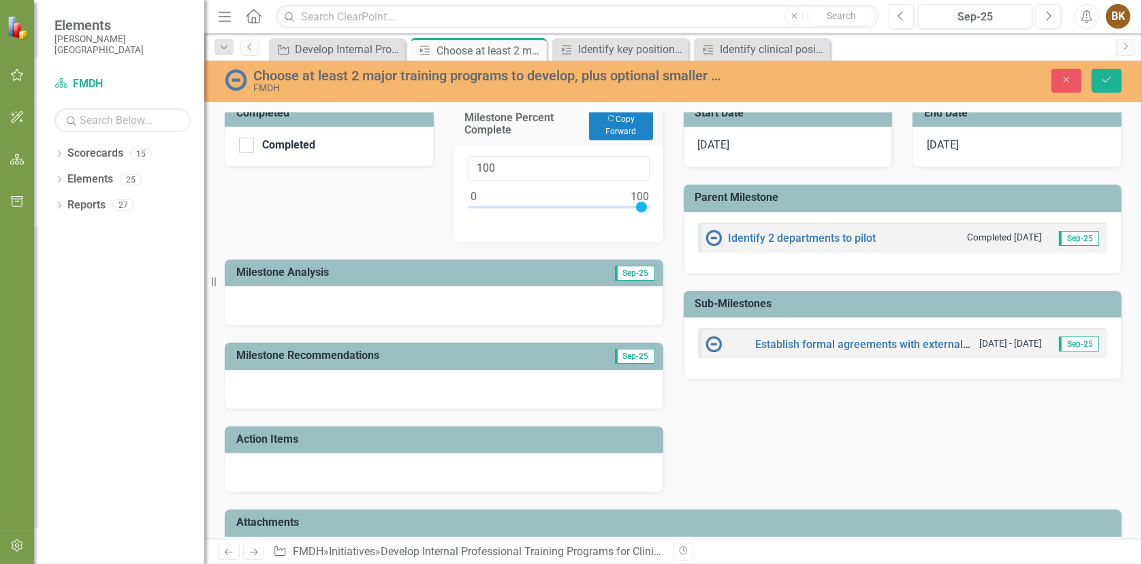
click at [268, 308] on div at bounding box center [444, 305] width 438 height 39
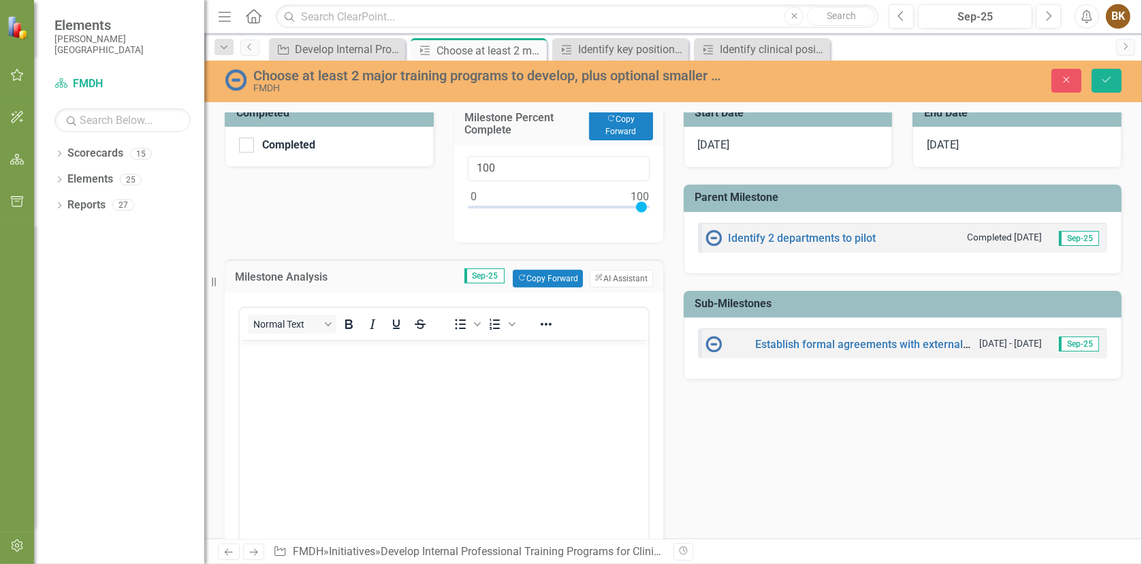
scroll to position [0, 0]
click at [276, 370] on body "Rich Text Area. Press ALT-0 for help." at bounding box center [443, 441] width 408 height 204
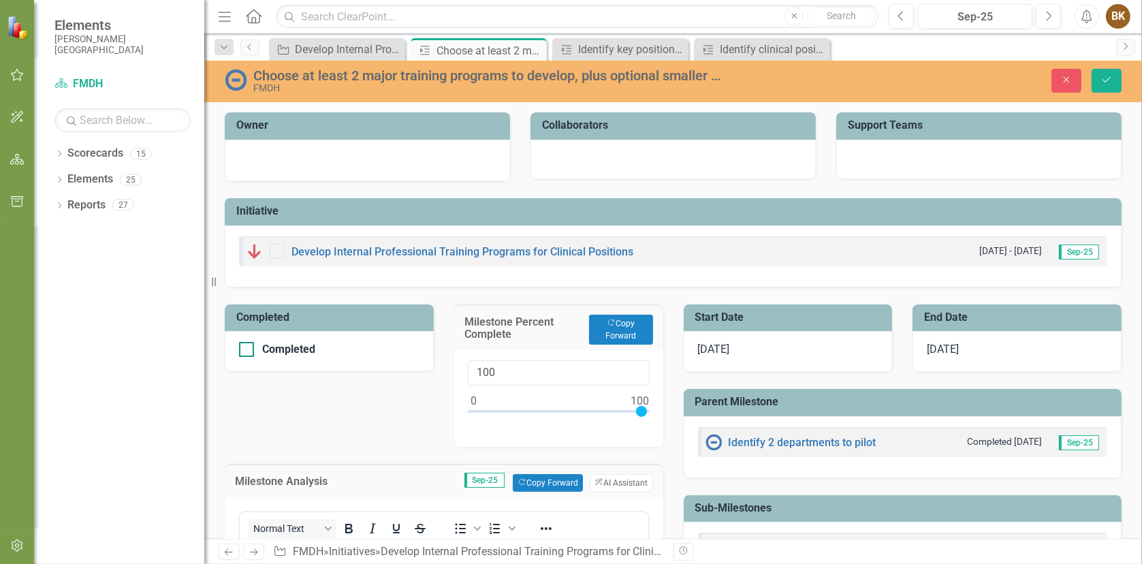
click at [245, 349] on input "Completed" at bounding box center [243, 346] width 9 height 9
checkbox input "true"
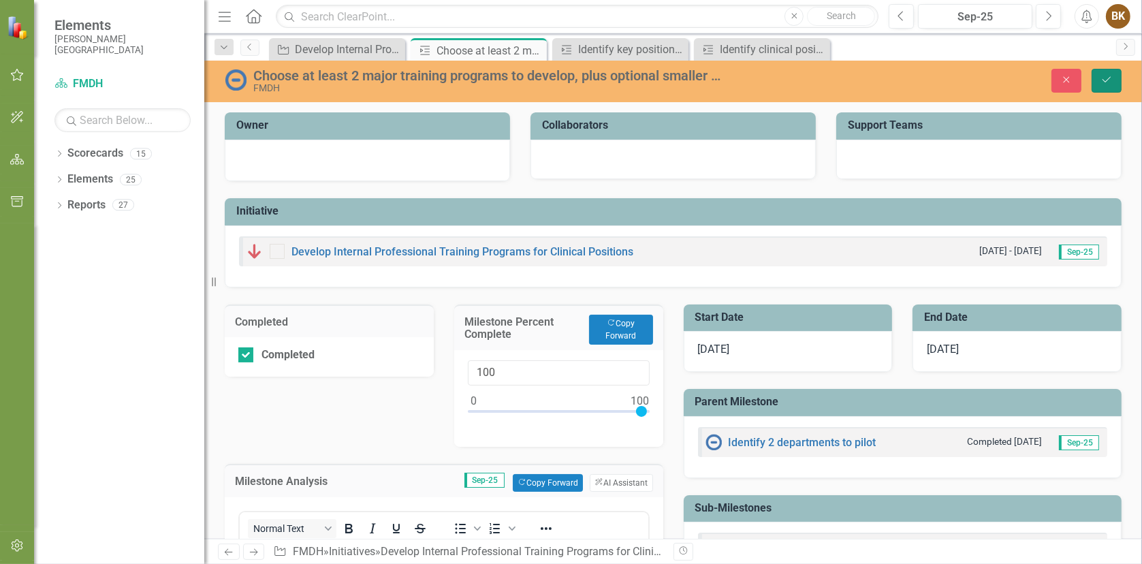
click at [1116, 76] on button "Save" at bounding box center [1106, 81] width 30 height 24
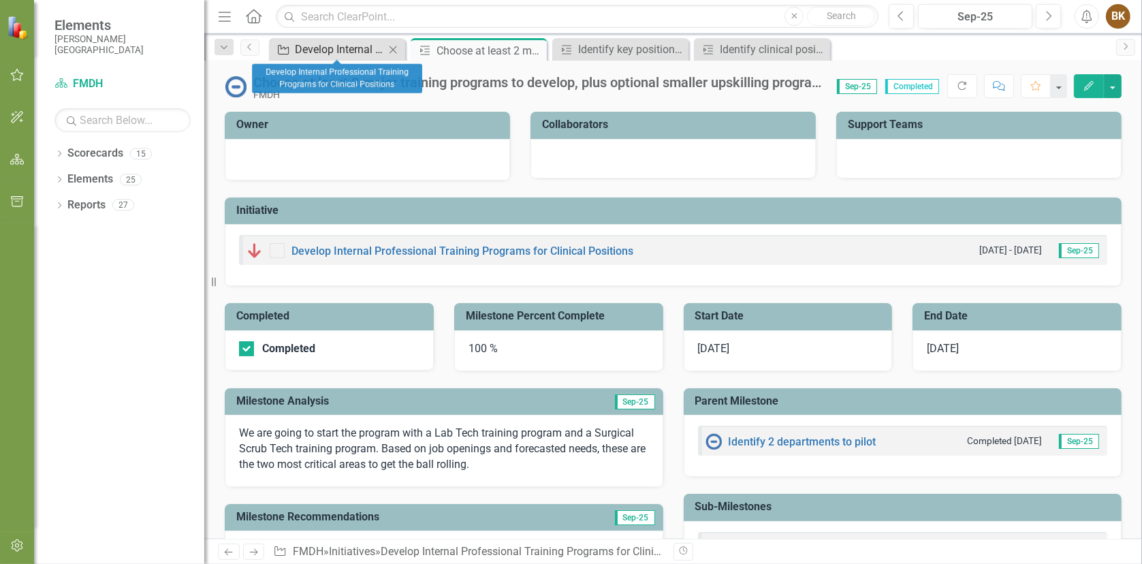
click at [350, 46] on div "Develop Internal Professional Training Programs for Clinical Positions" at bounding box center [340, 49] width 90 height 17
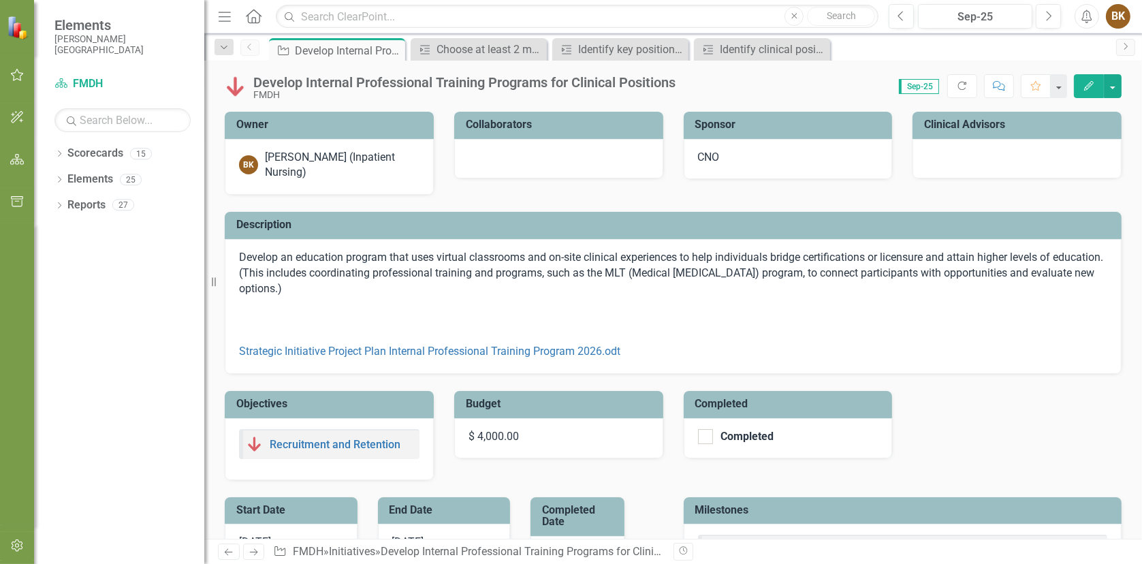
checkbox input "false"
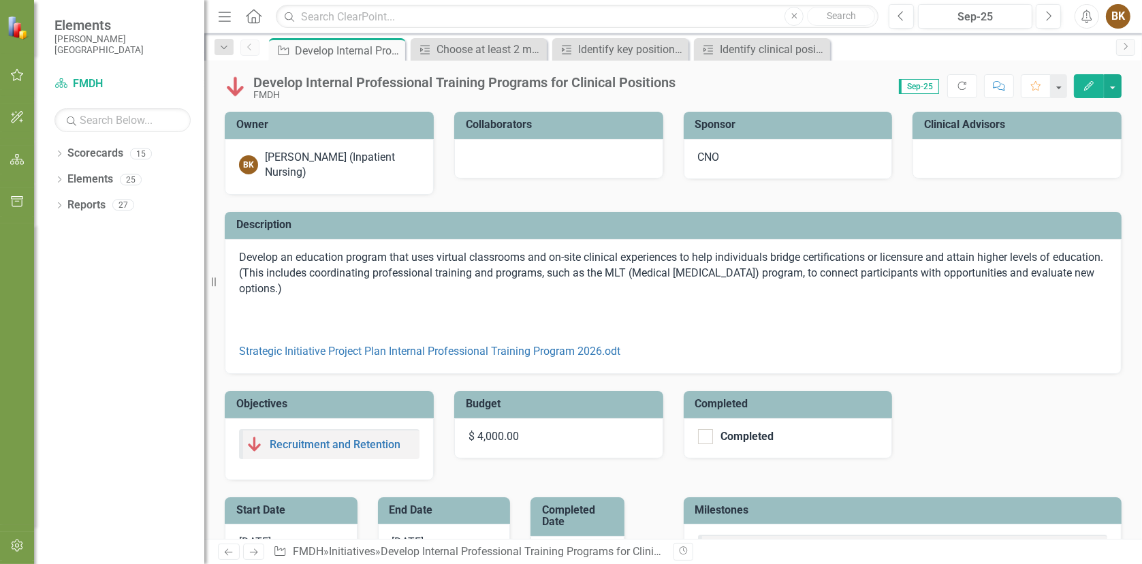
checkbox input "true"
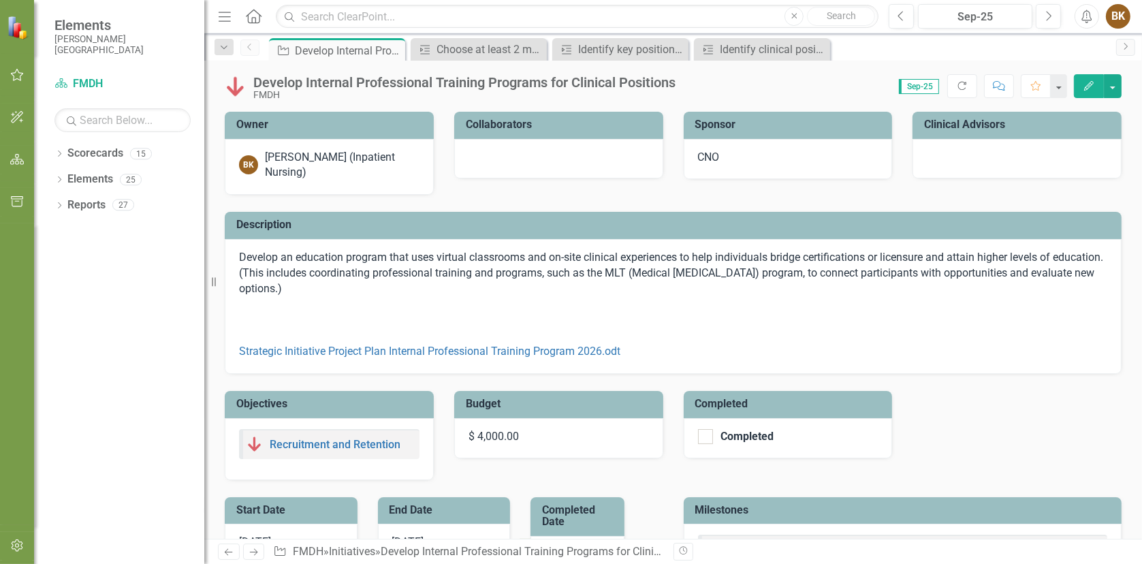
checkbox input "true"
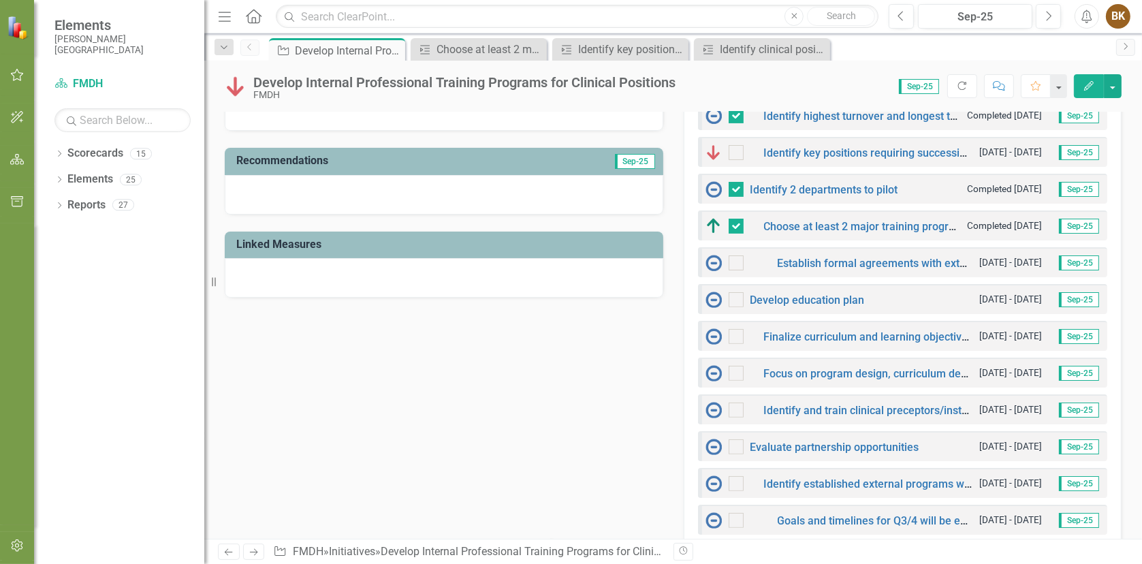
scroll to position [477, 0]
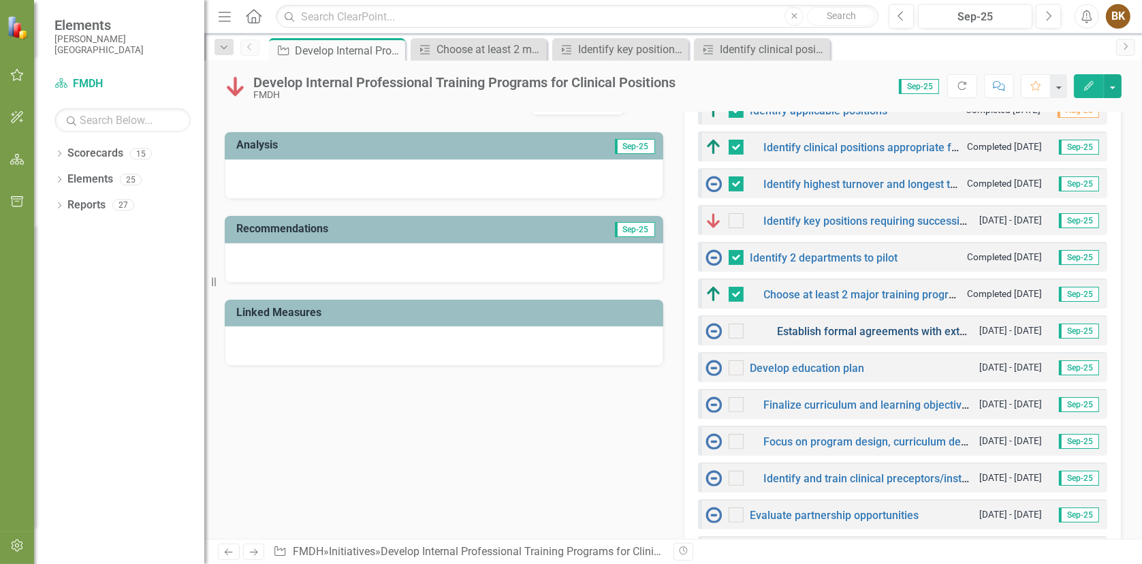
click at [882, 327] on link "Establish formal agreements with external education partners if applicable." at bounding box center [961, 331] width 368 height 13
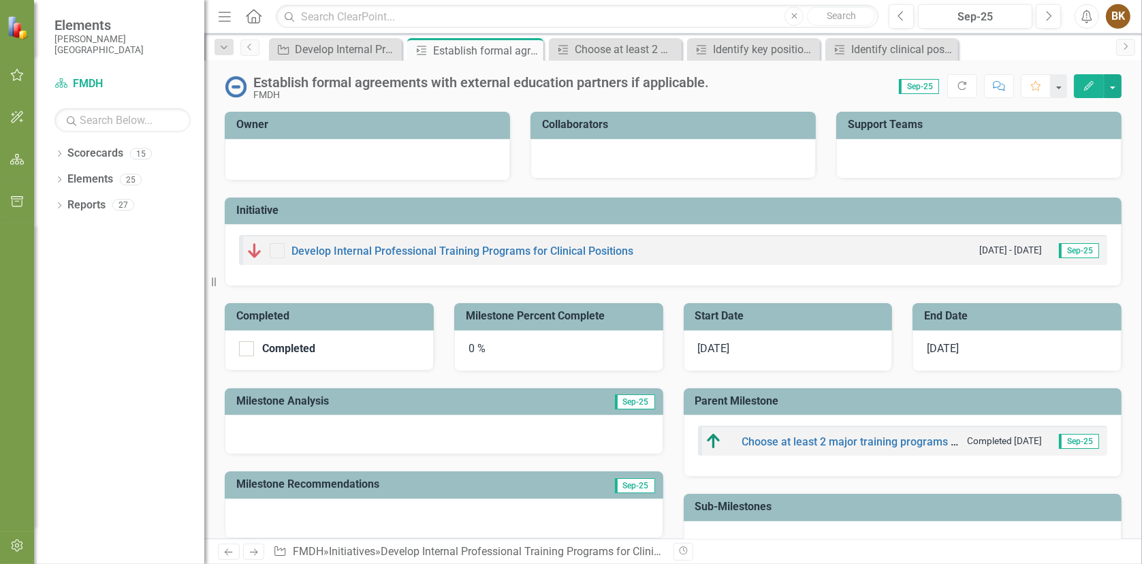
click at [540, 351] on div "0 %" at bounding box center [558, 350] width 209 height 41
click at [567, 349] on div "0 %" at bounding box center [558, 350] width 209 height 41
click at [550, 349] on div "0 %" at bounding box center [558, 350] width 209 height 41
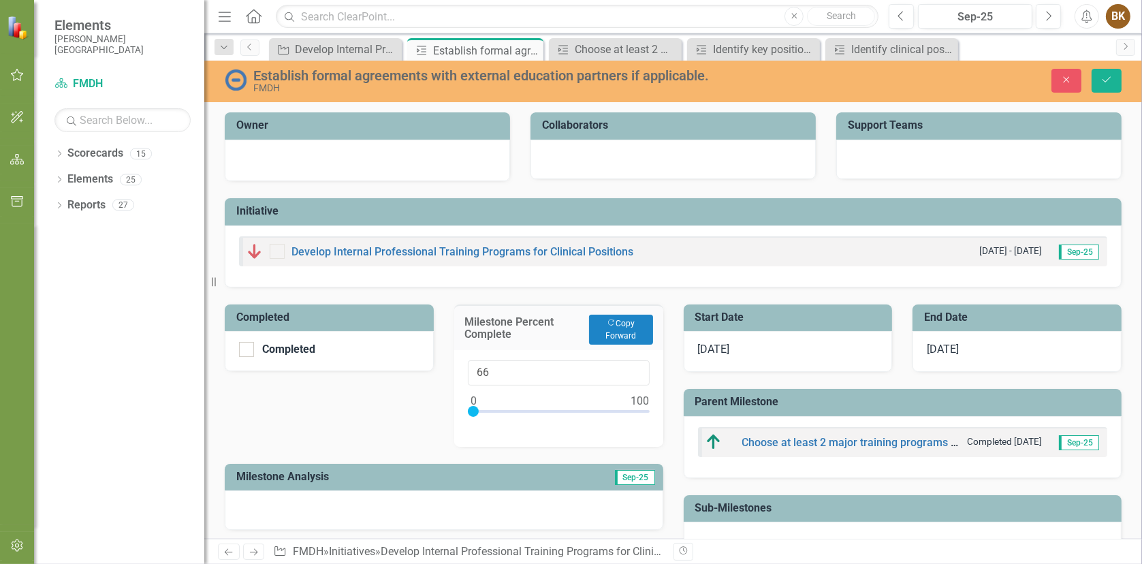
click at [581, 408] on div at bounding box center [559, 414] width 182 height 17
click at [579, 411] on div at bounding box center [584, 411] width 11 height 11
click at [572, 407] on div at bounding box center [559, 414] width 182 height 17
click at [605, 408] on div at bounding box center [559, 414] width 182 height 17
click at [596, 408] on div at bounding box center [559, 414] width 182 height 17
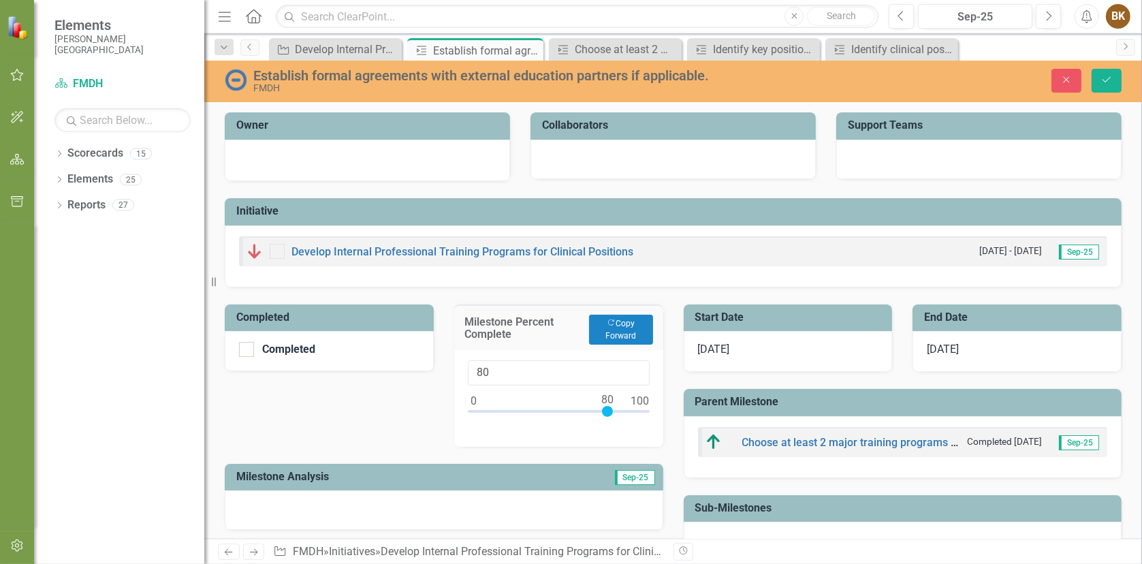
type input "75"
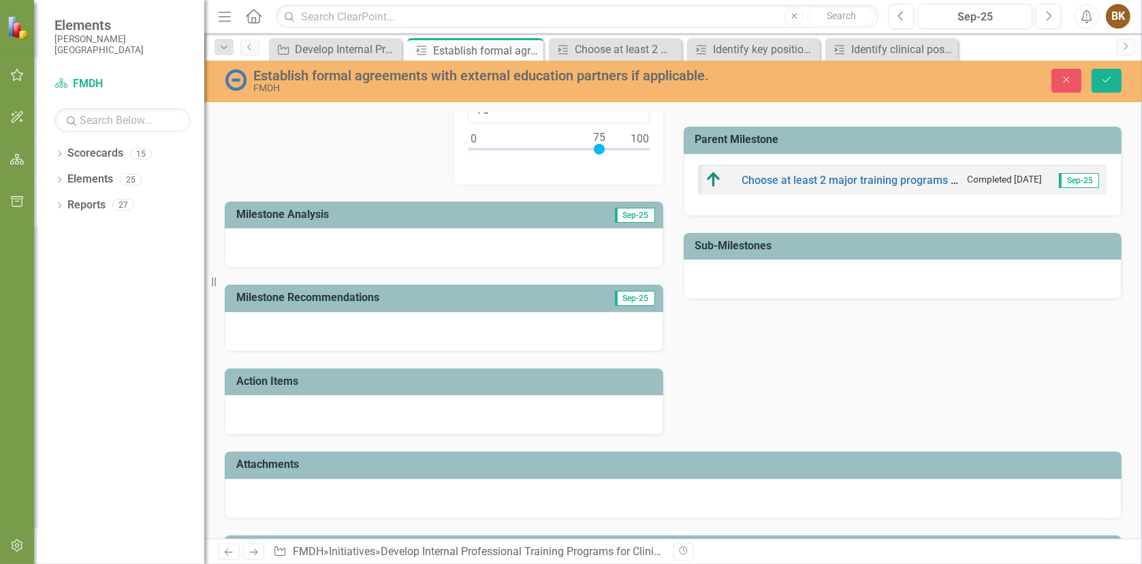
scroll to position [272, 0]
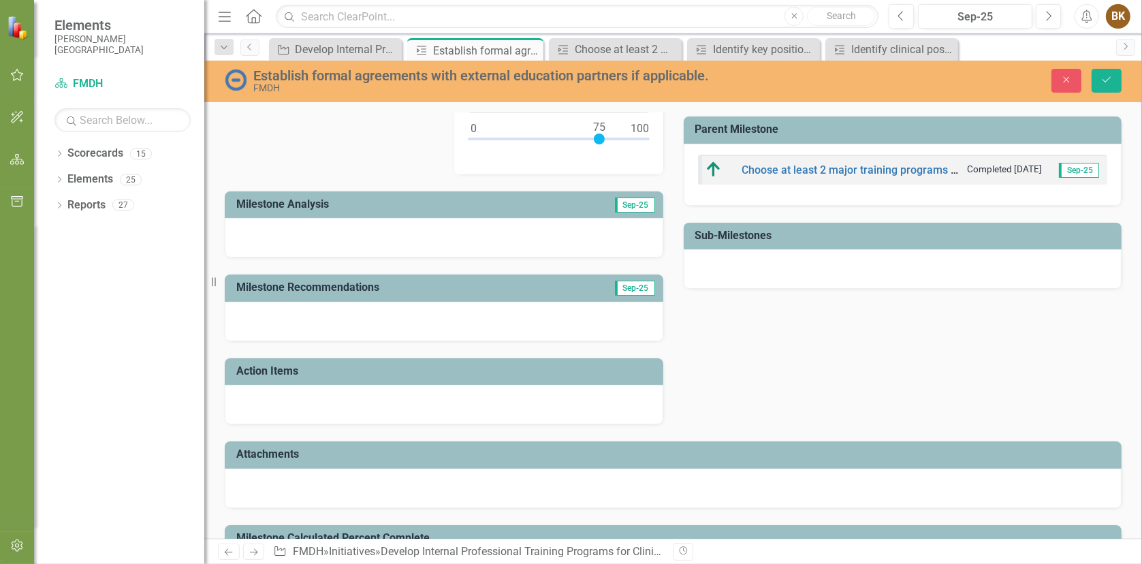
click at [270, 234] on div at bounding box center [444, 237] width 438 height 39
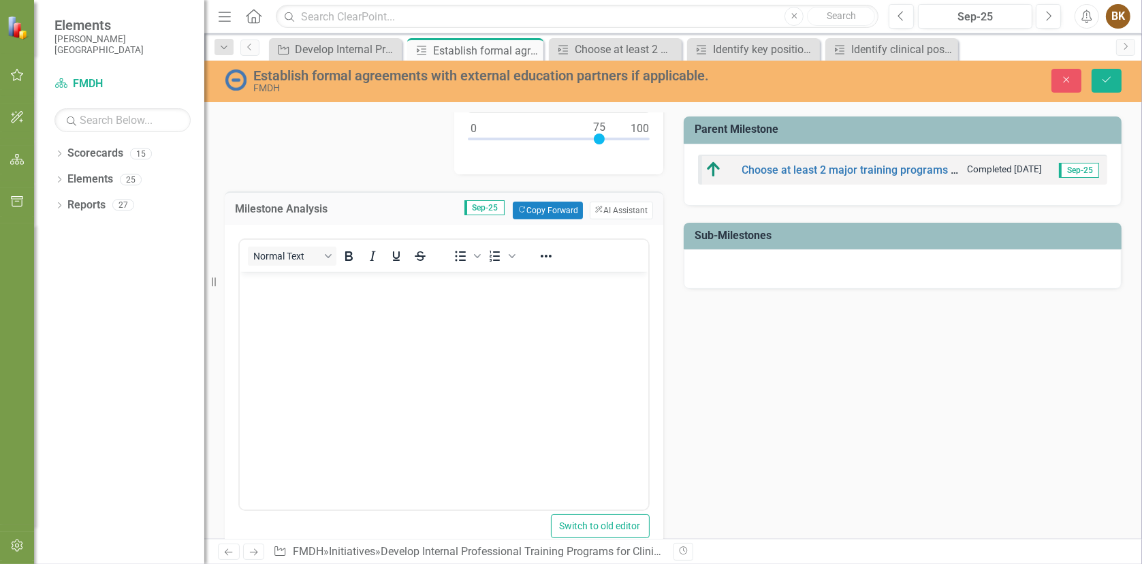
scroll to position [0, 0]
click at [262, 300] on body "Rich Text Area. Press ALT-0 for help." at bounding box center [443, 373] width 408 height 204
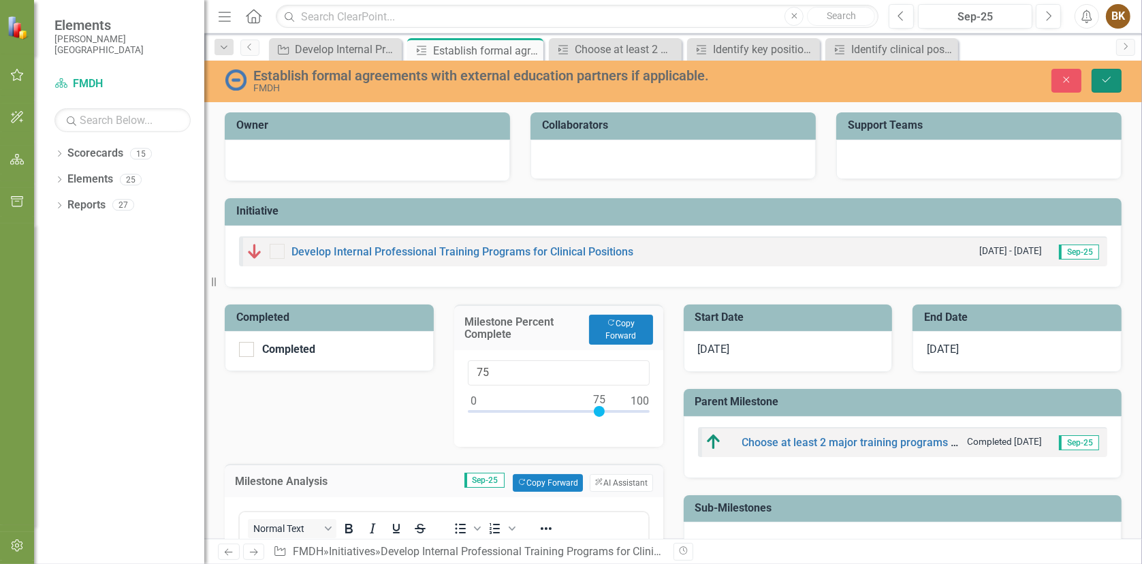
click at [1099, 79] on button "Save" at bounding box center [1106, 81] width 30 height 24
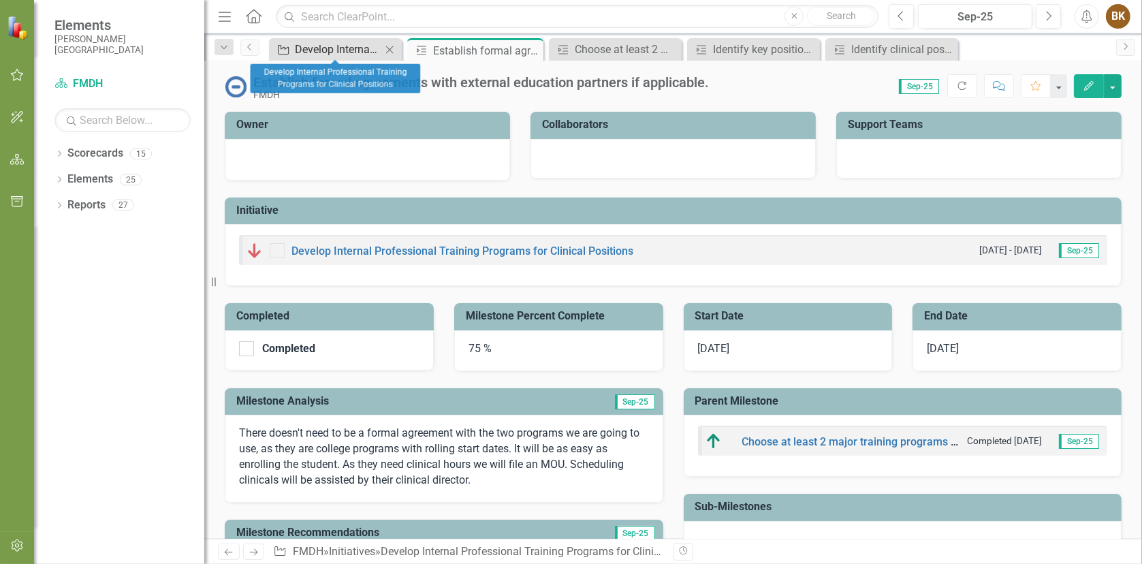
click at [336, 56] on div "Develop Internal Professional Training Programs for Clinical Positions" at bounding box center [338, 49] width 86 height 17
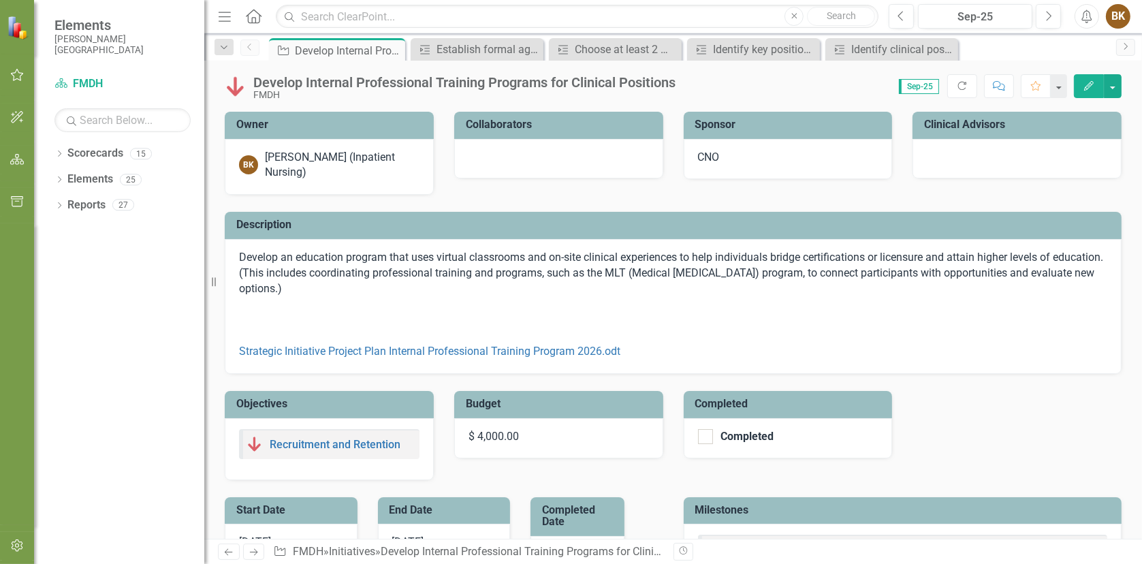
checkbox input "false"
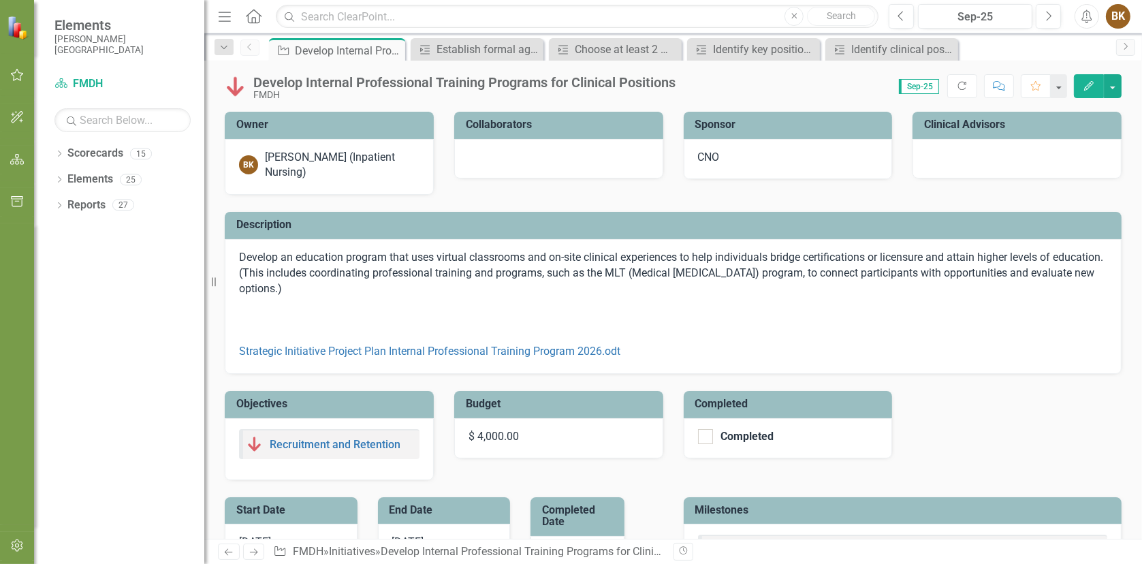
checkbox input "false"
checkbox input "true"
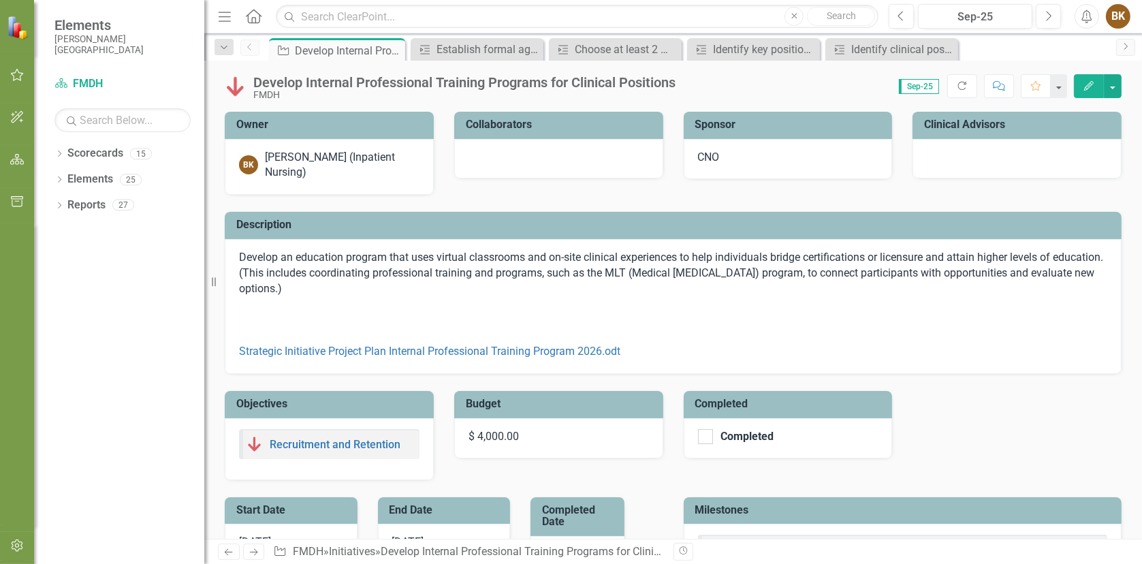
checkbox input "true"
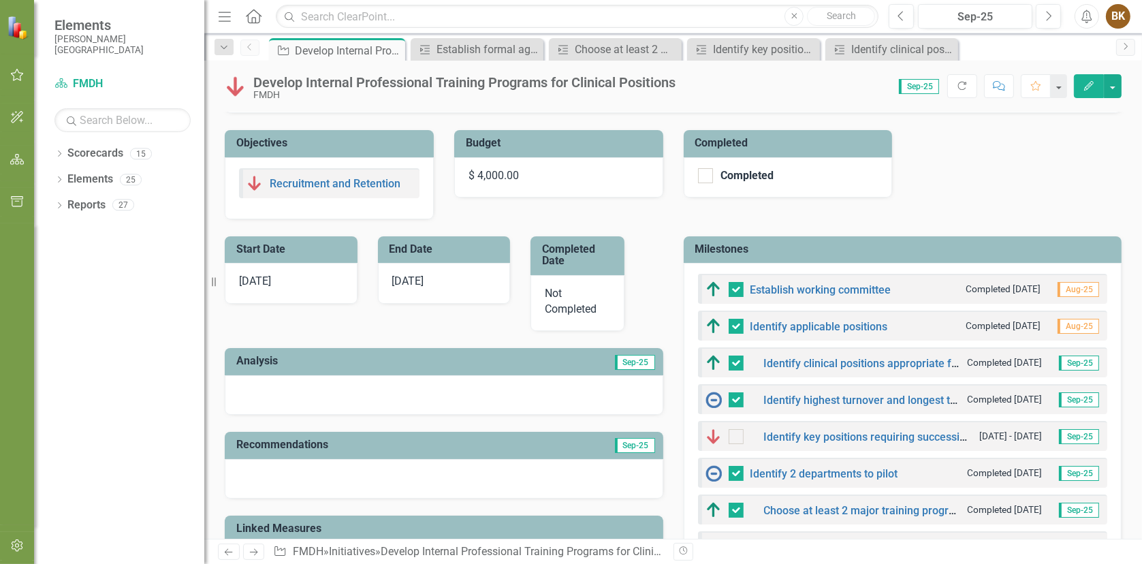
scroll to position [340, 0]
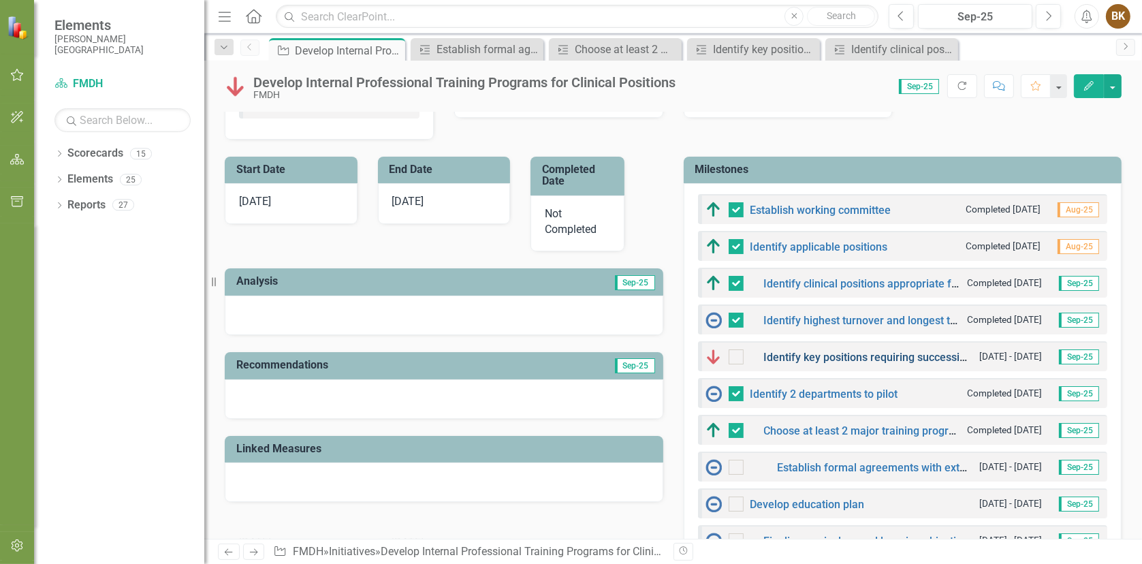
click at [897, 353] on link "Identify key positions requiring succession planning (Leadership, difficult-to-…" at bounding box center [1113, 357] width 699 height 13
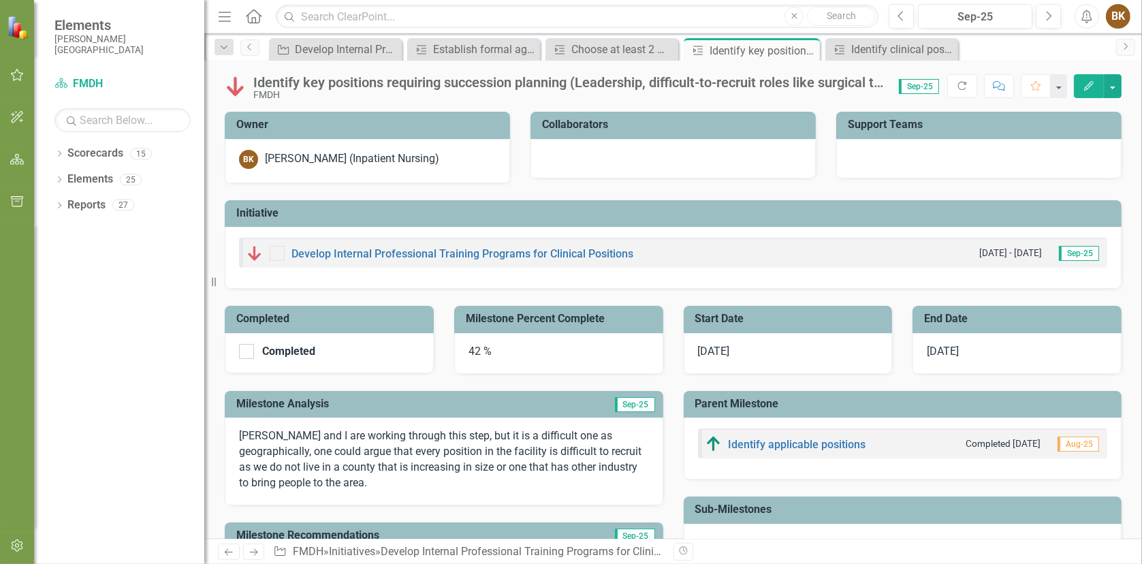
click at [534, 347] on div "42 %" at bounding box center [558, 353] width 209 height 41
click at [528, 352] on div "42 %" at bounding box center [558, 353] width 209 height 41
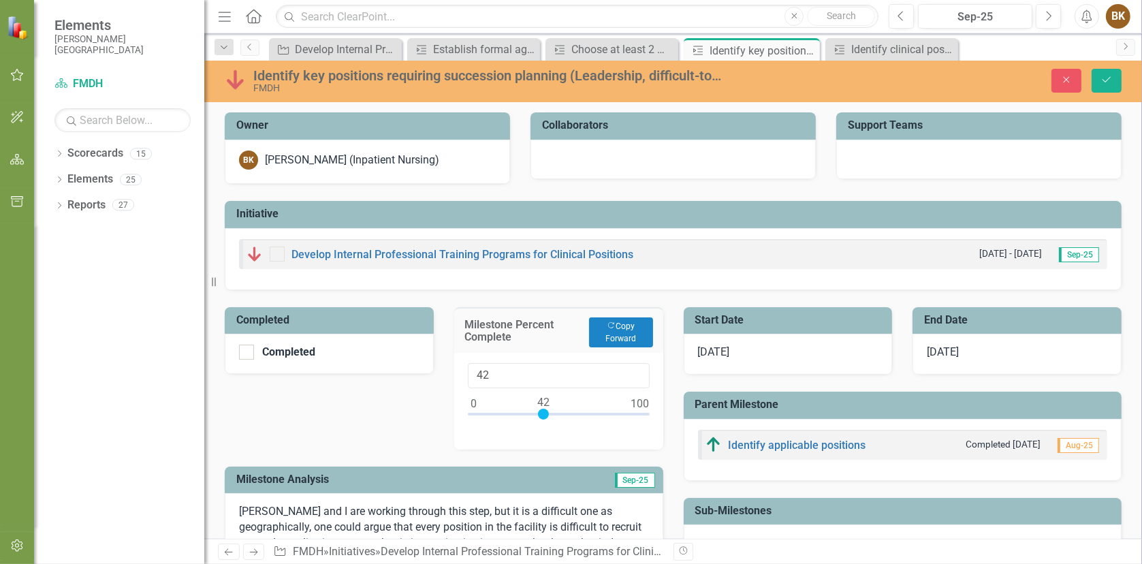
type input "62"
click at [574, 411] on div at bounding box center [559, 416] width 182 height 17
click at [1109, 76] on icon "Save" at bounding box center [1106, 80] width 12 height 10
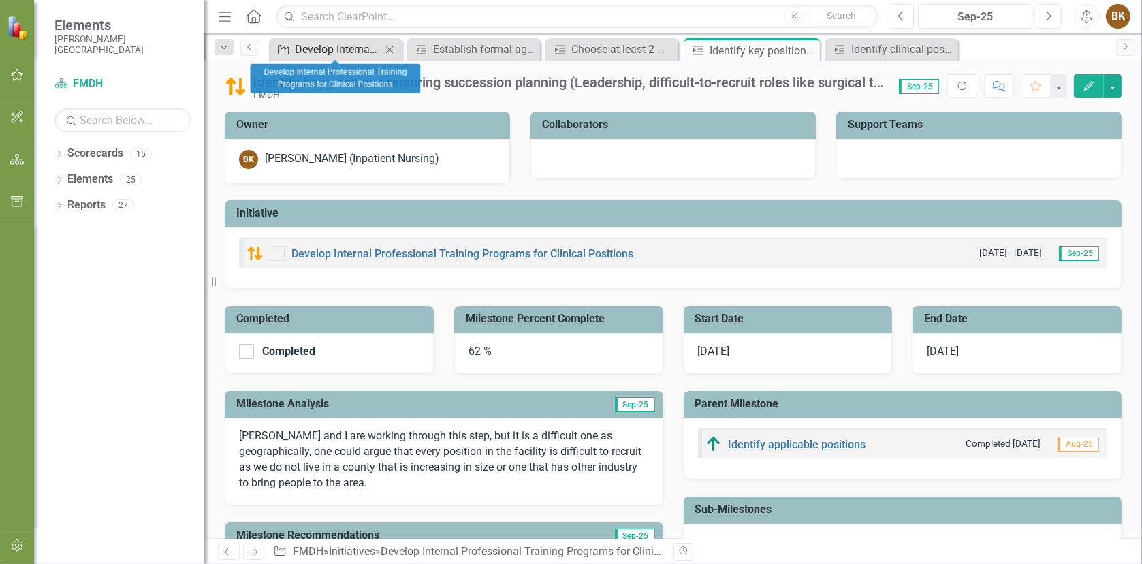
click at [341, 48] on div "Develop Internal Professional Training Programs for Clinical Positions" at bounding box center [338, 49] width 86 height 17
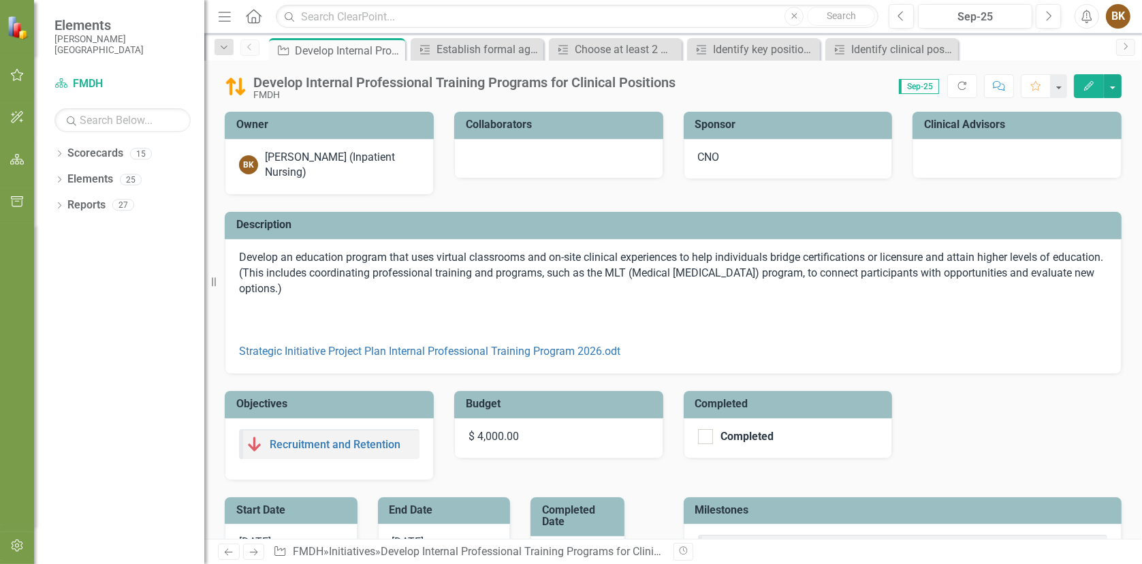
checkbox input "false"
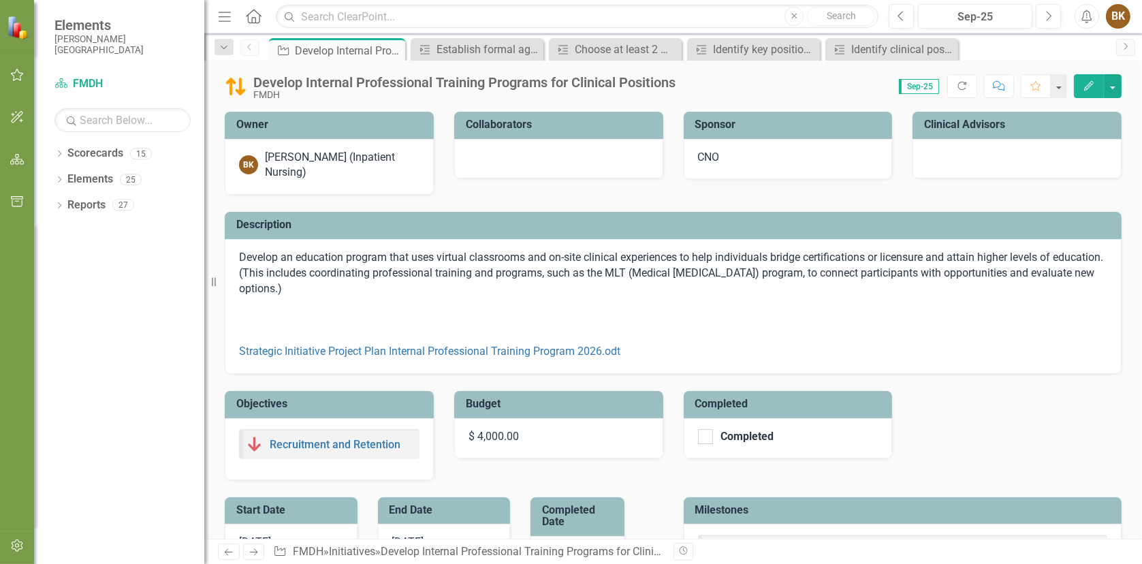
checkbox input "false"
checkbox input "true"
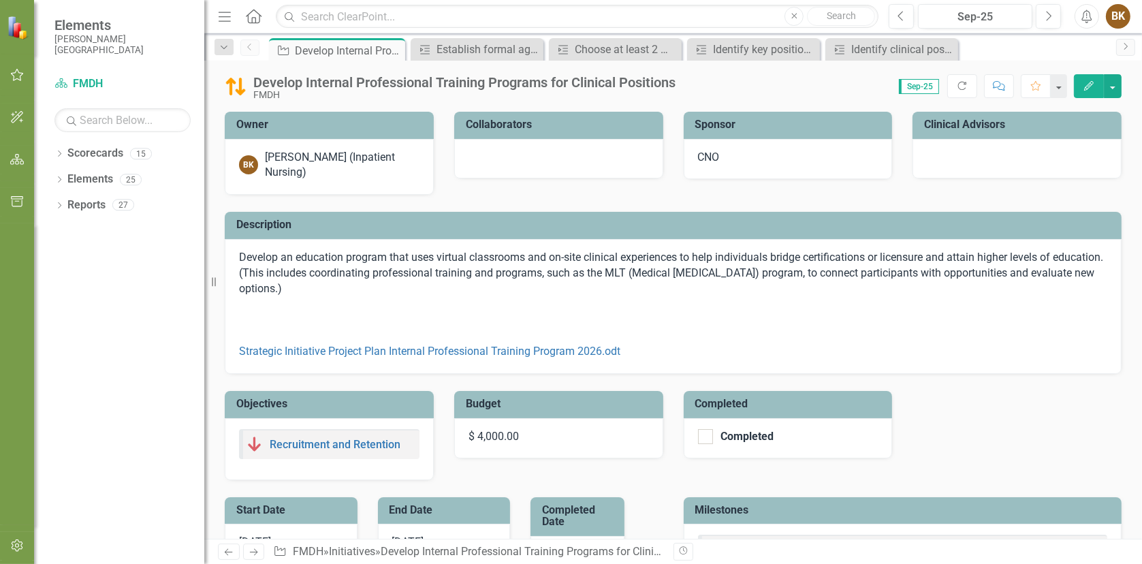
checkbox input "true"
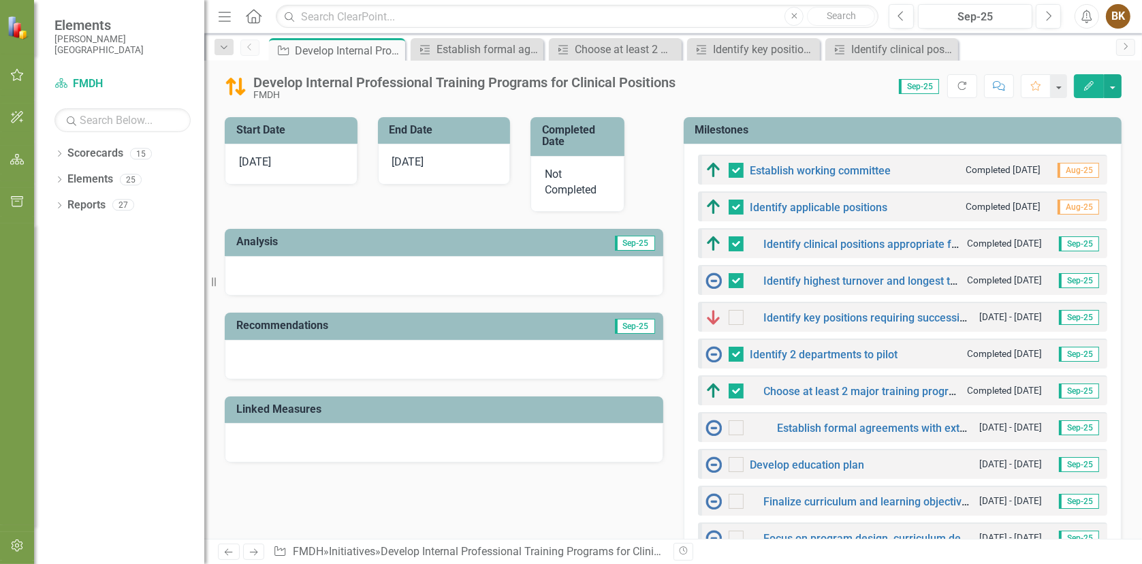
scroll to position [136, 0]
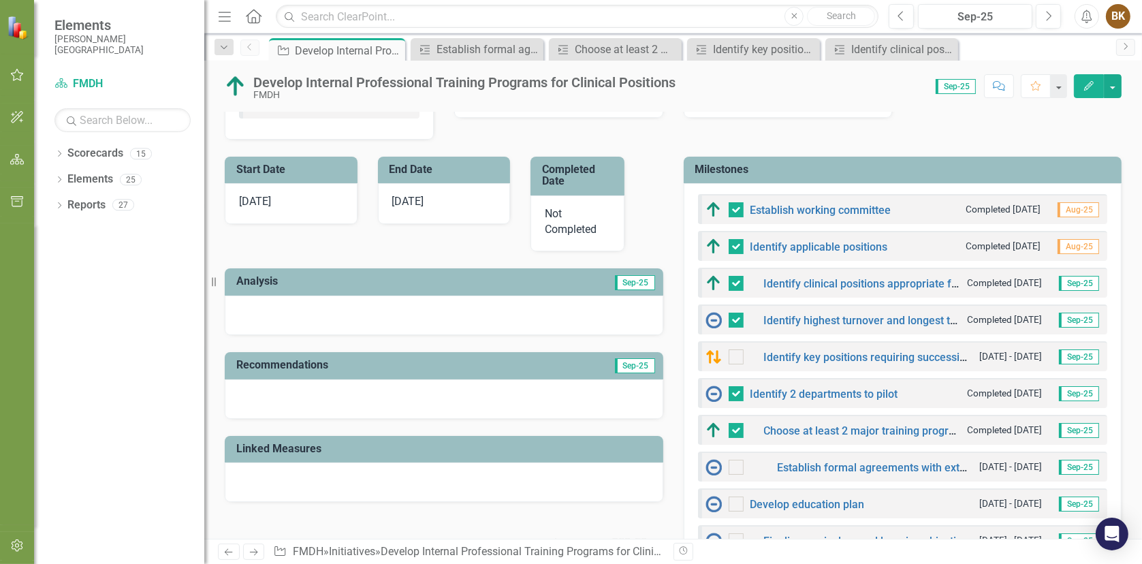
scroll to position [408, 0]
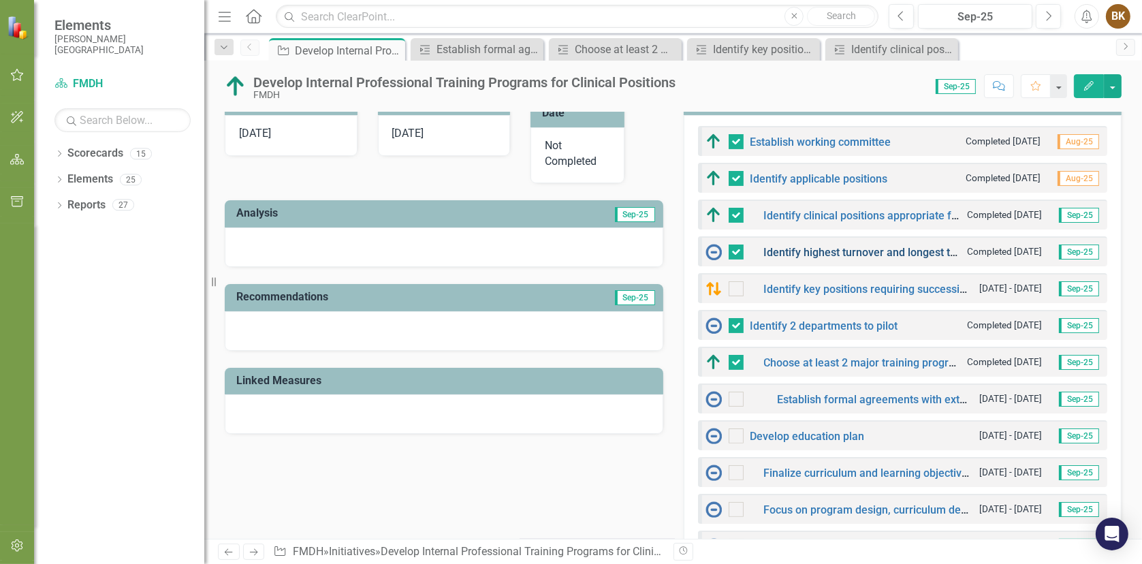
click at [855, 250] on link "Identify highest turnover and longest time to fill positions" at bounding box center [903, 252] width 278 height 13
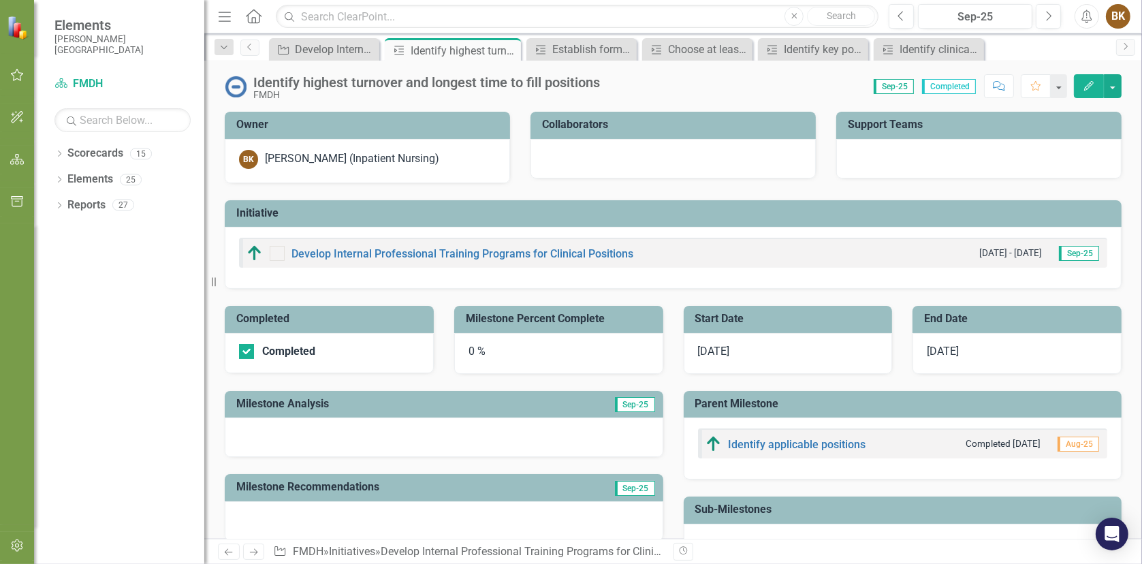
click at [280, 255] on div at bounding box center [277, 253] width 15 height 15
click at [278, 255] on div at bounding box center [277, 253] width 15 height 15
click at [561, 351] on div "0 %" at bounding box center [558, 353] width 209 height 41
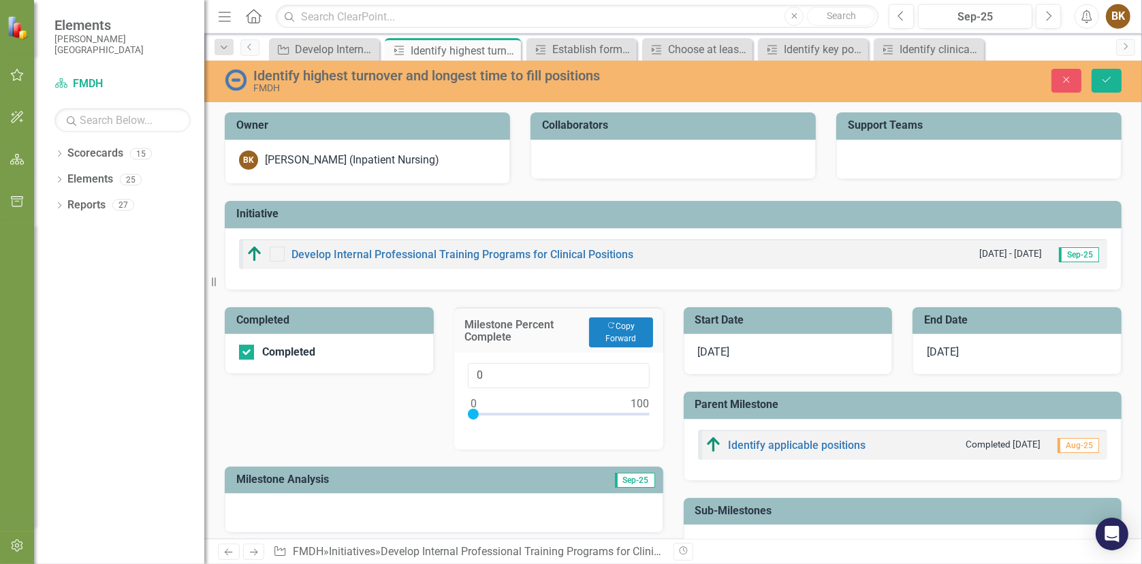
type input "100"
click at [642, 411] on div at bounding box center [559, 416] width 182 height 17
click at [1108, 78] on icon "Save" at bounding box center [1106, 80] width 12 height 10
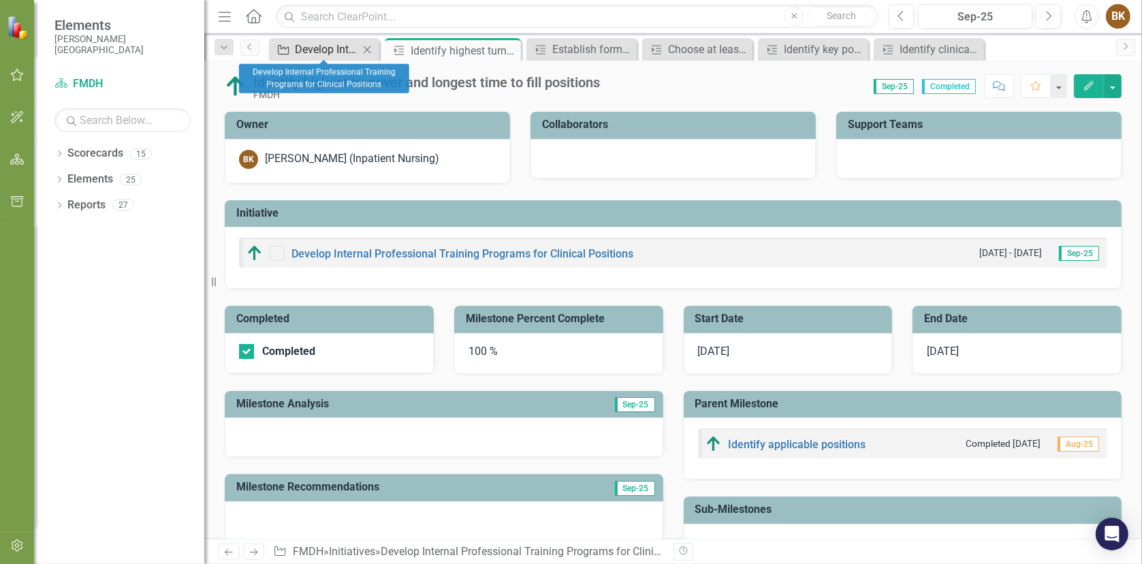
click at [309, 48] on div "Develop Internal Professional Training Programs for Clinical Positions" at bounding box center [327, 49] width 64 height 17
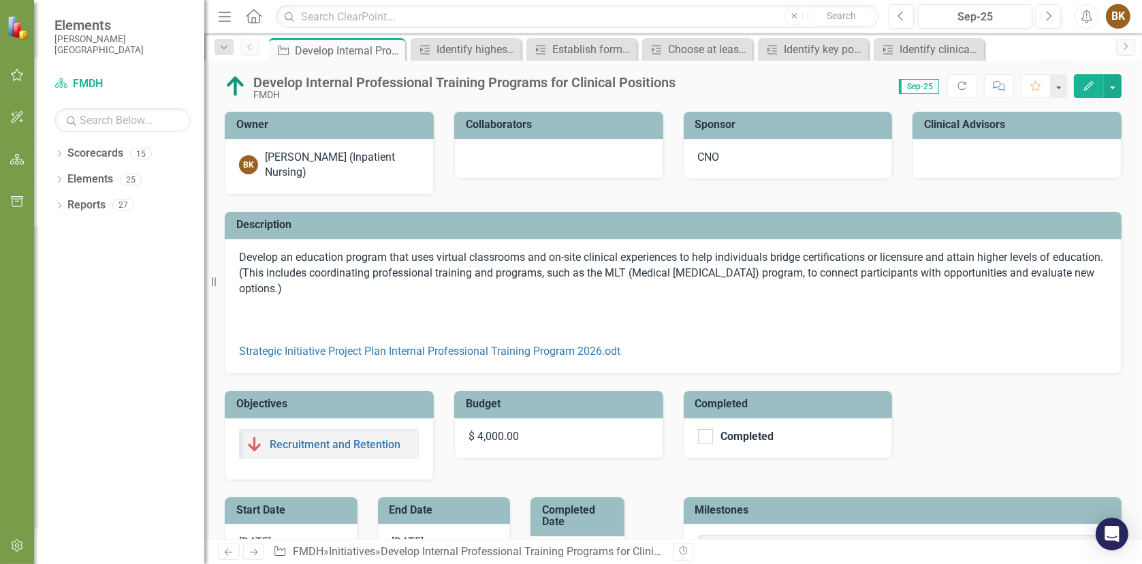
checkbox input "false"
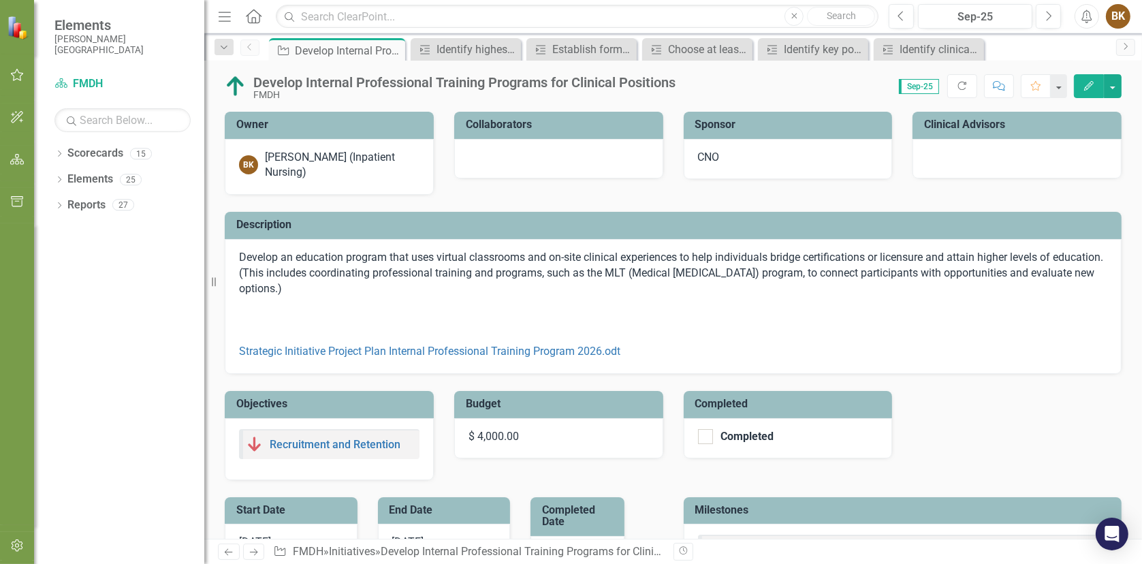
checkbox input "false"
checkbox input "true"
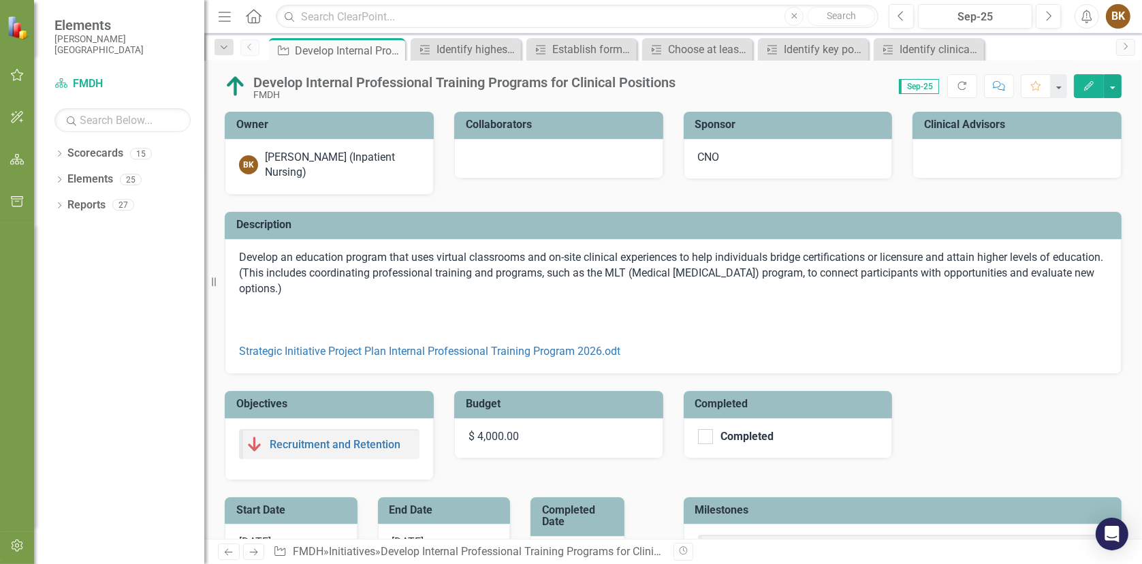
checkbox input "true"
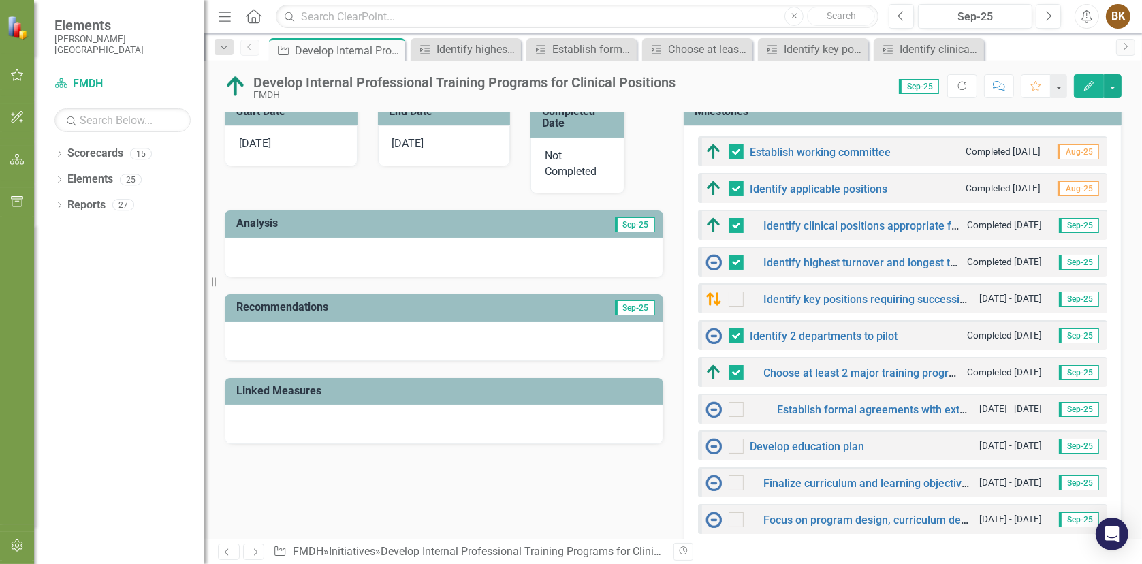
scroll to position [408, 0]
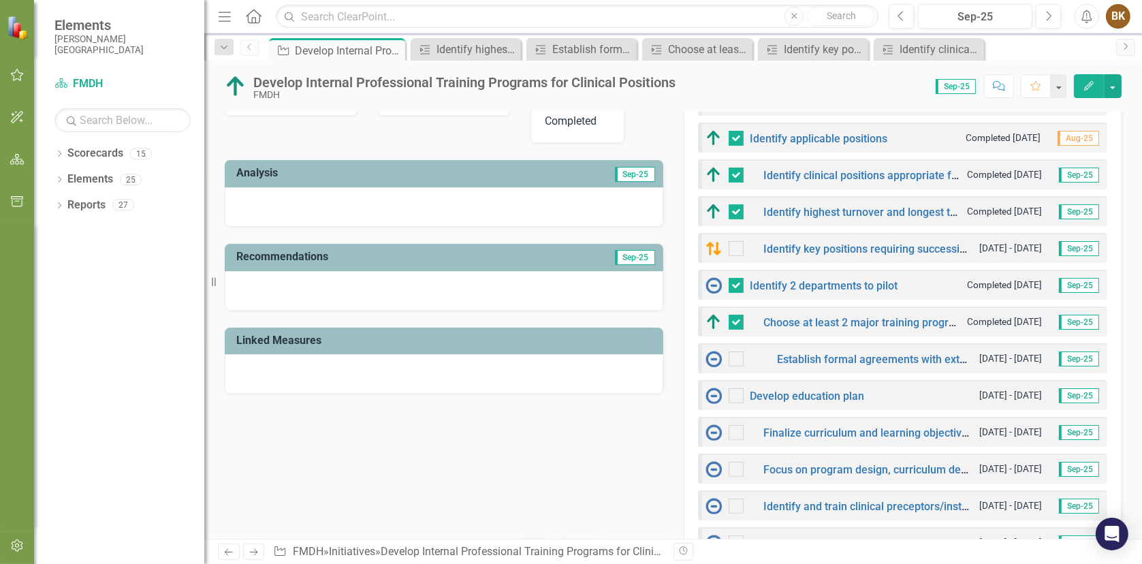
scroll to position [545, 0]
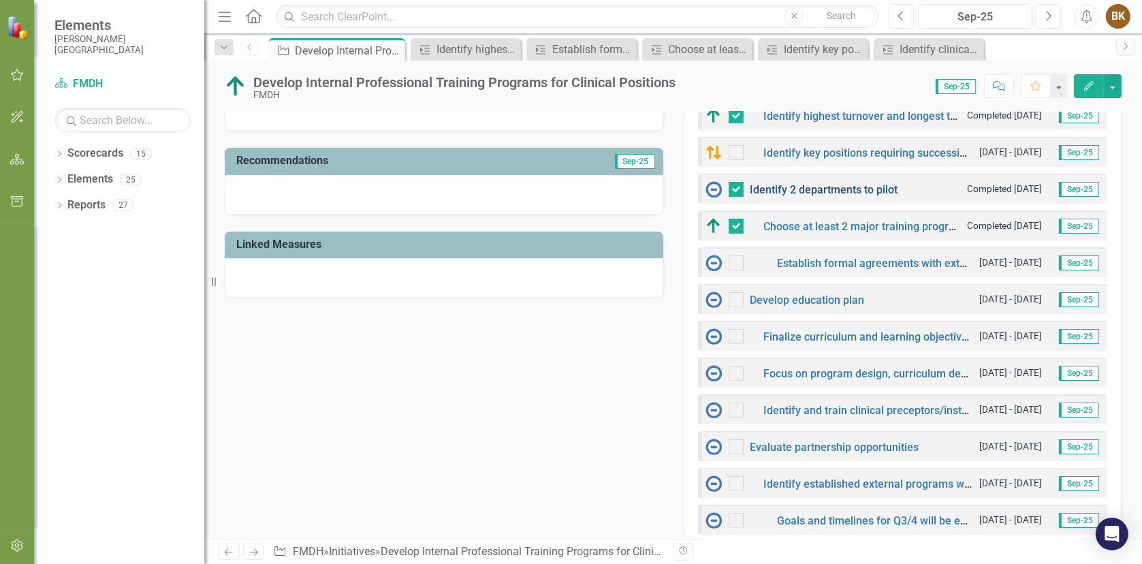
click at [858, 185] on link "Identify 2 departments to pilot" at bounding box center [824, 189] width 148 height 13
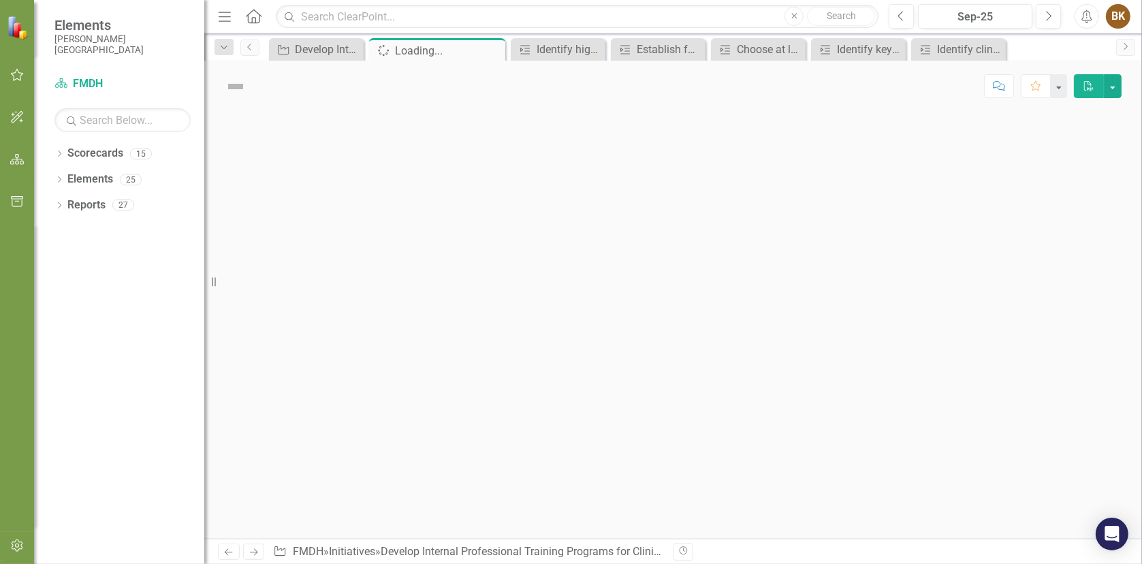
click at [858, 185] on div at bounding box center [672, 325] width 937 height 427
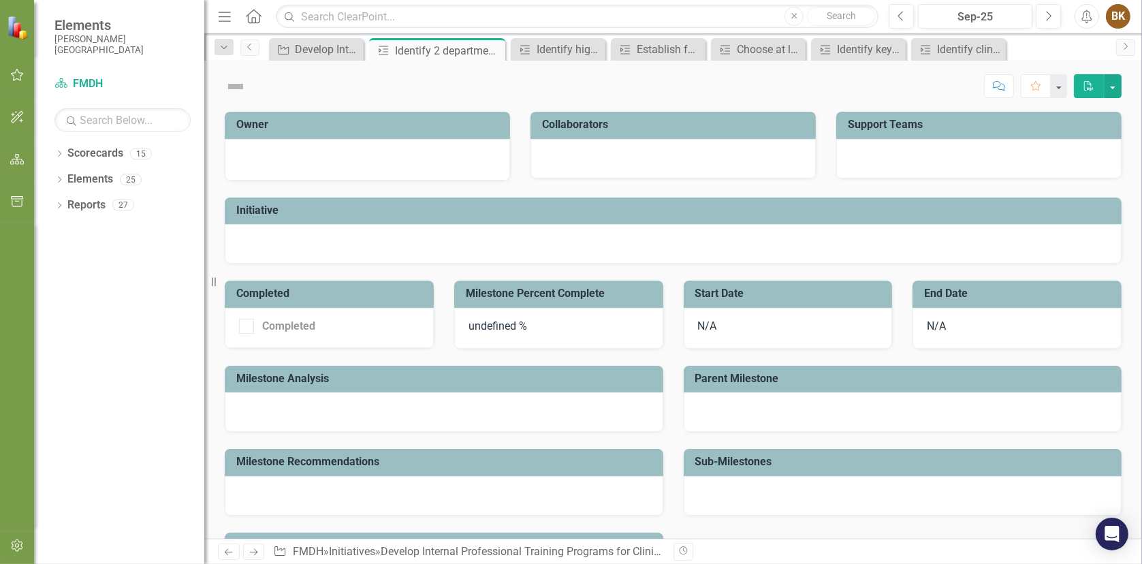
checkbox input "true"
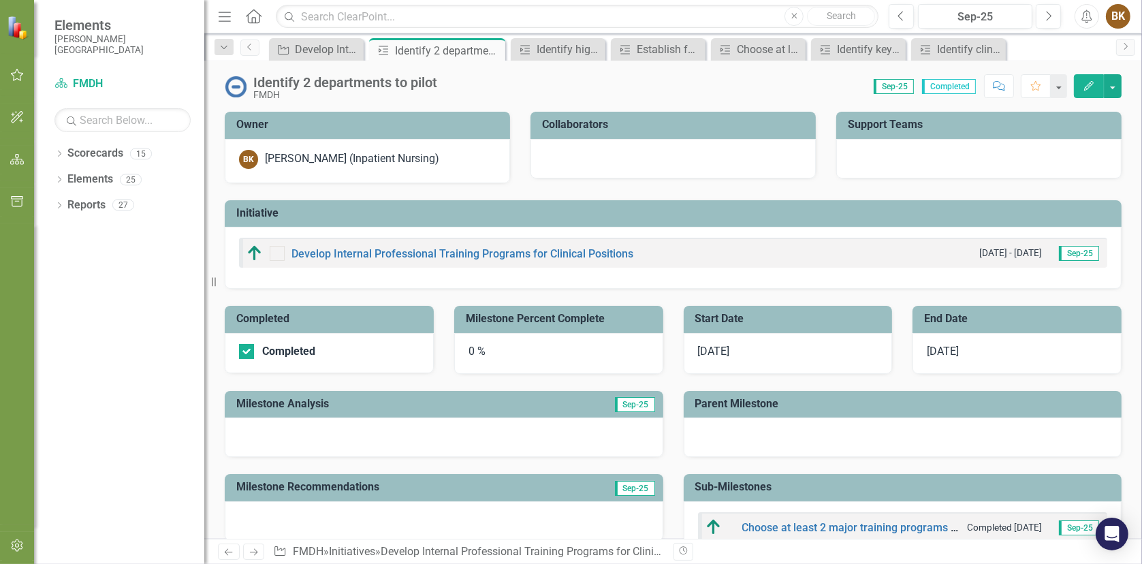
click at [575, 353] on div "0 %" at bounding box center [558, 353] width 209 height 41
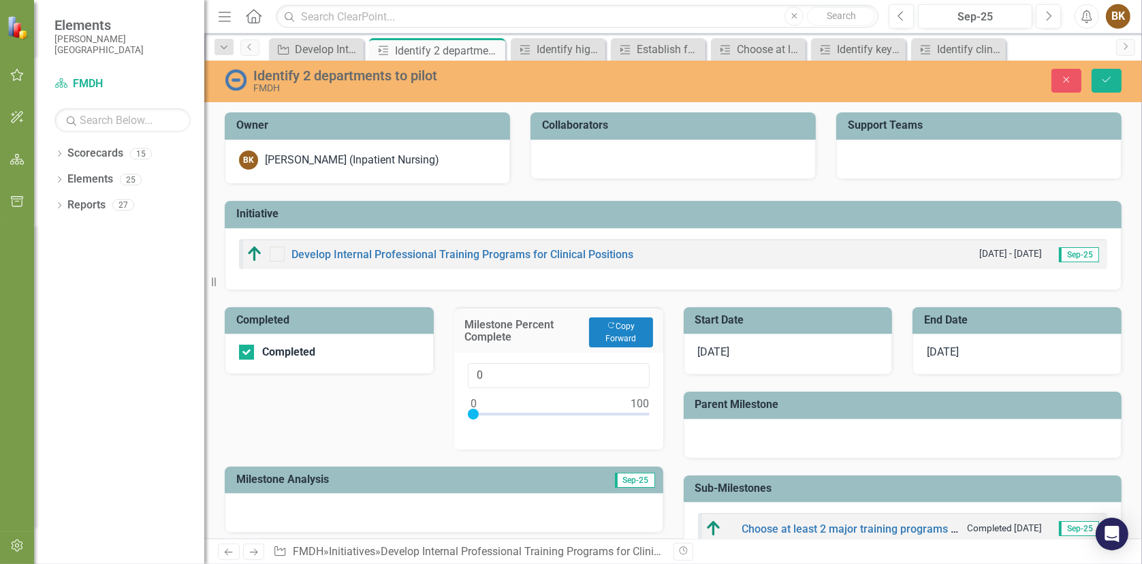
type input "100"
click at [641, 411] on div at bounding box center [559, 416] width 182 height 17
click at [1104, 82] on icon "Save" at bounding box center [1106, 80] width 12 height 10
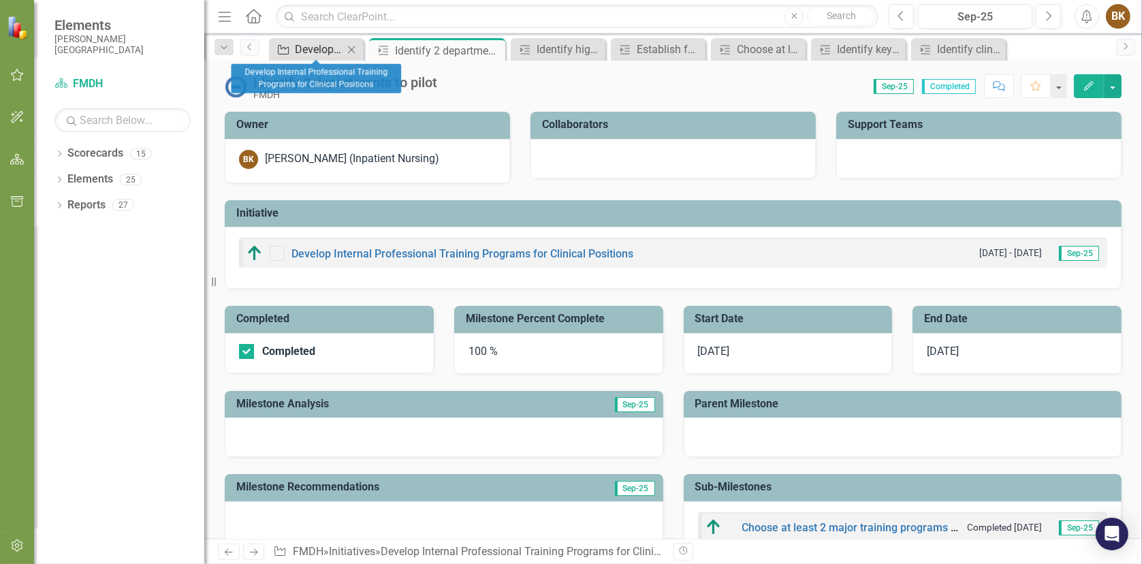
click at [304, 50] on div "Develop Internal Professional Training Programs for Clinical Positions" at bounding box center [319, 49] width 48 height 17
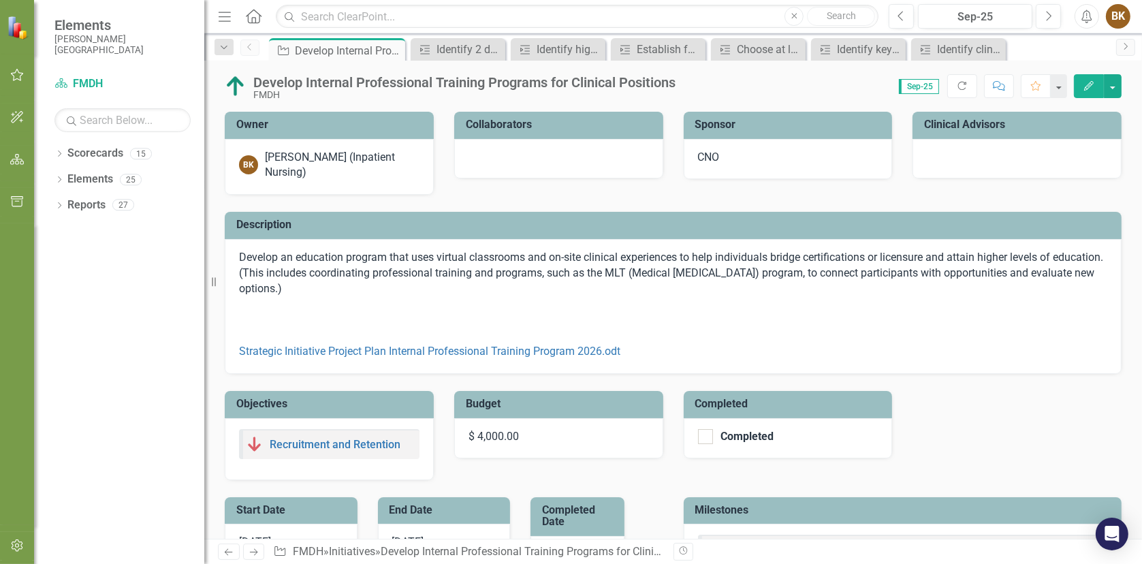
checkbox input "false"
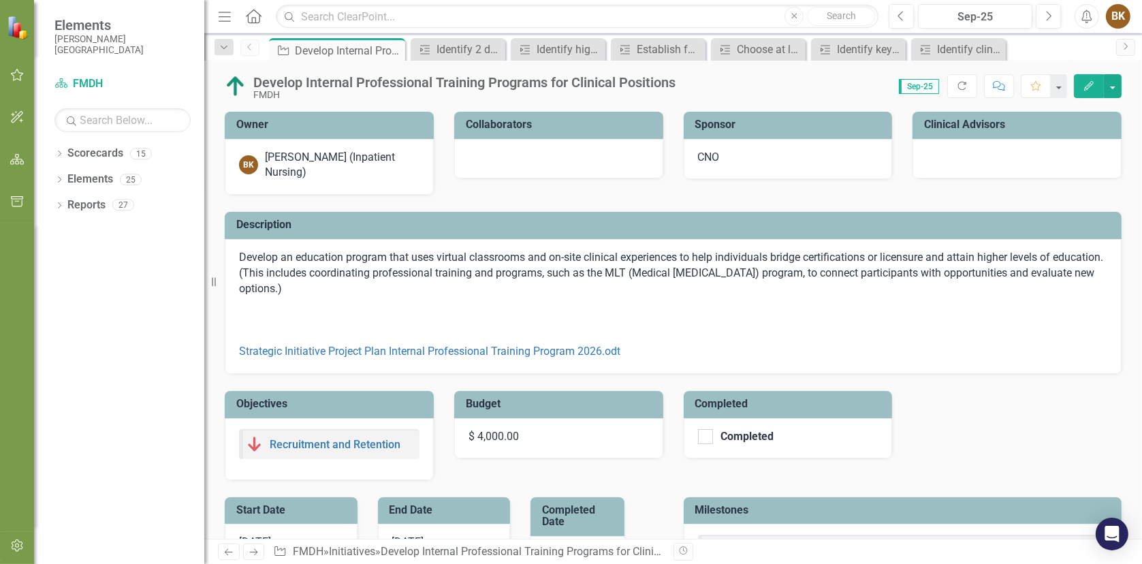
checkbox input "false"
checkbox input "true"
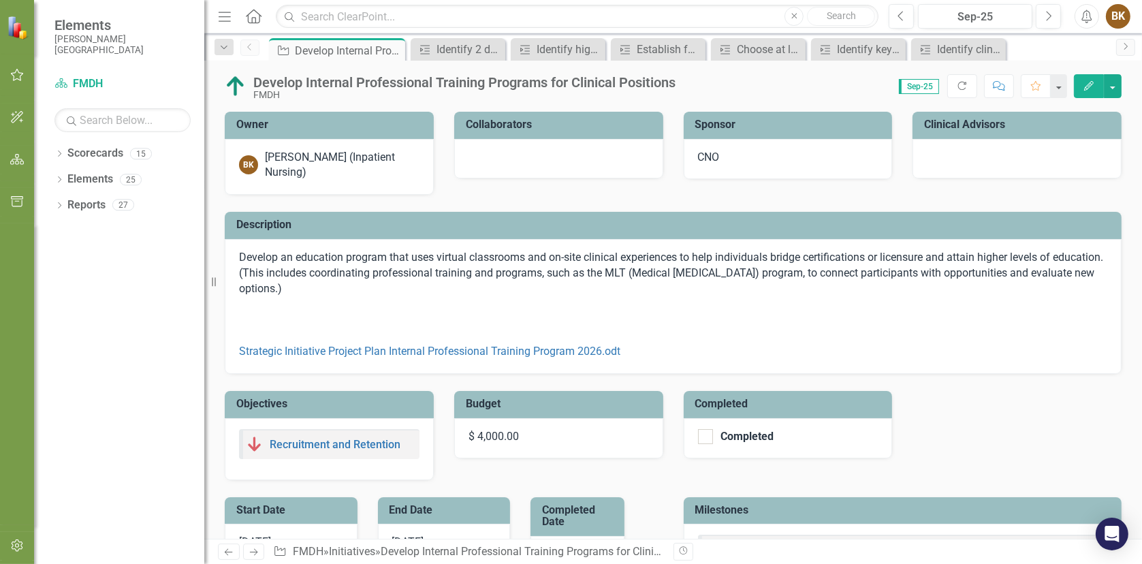
checkbox input "true"
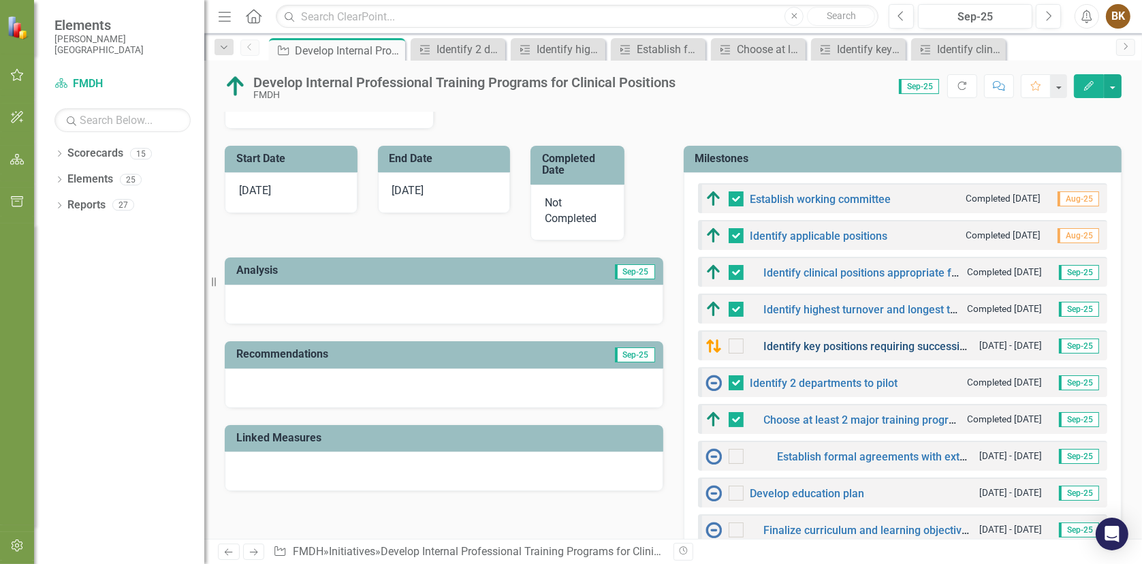
scroll to position [408, 0]
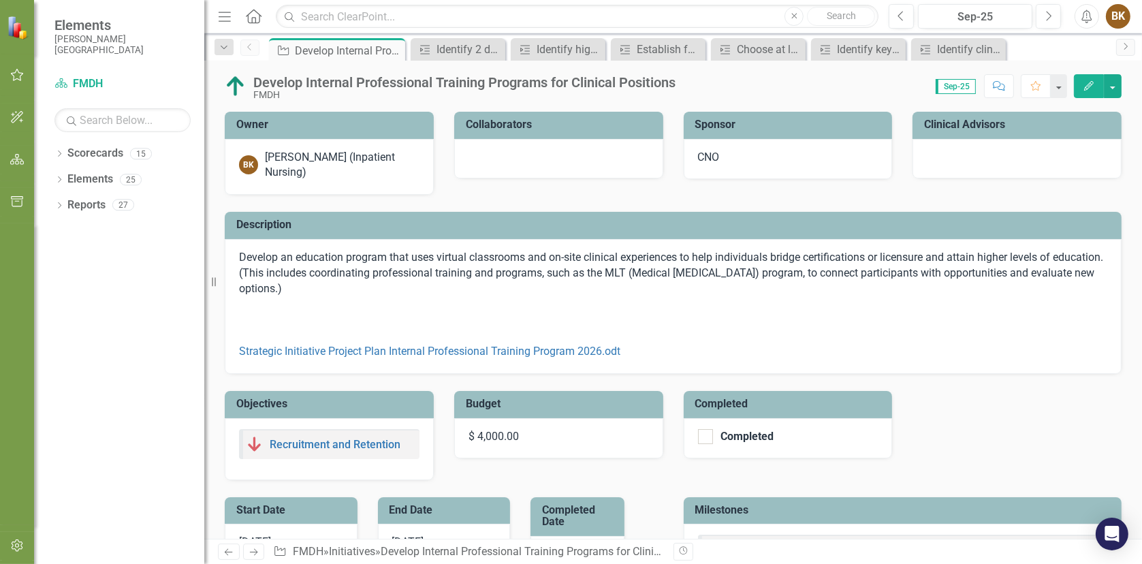
scroll to position [374, 0]
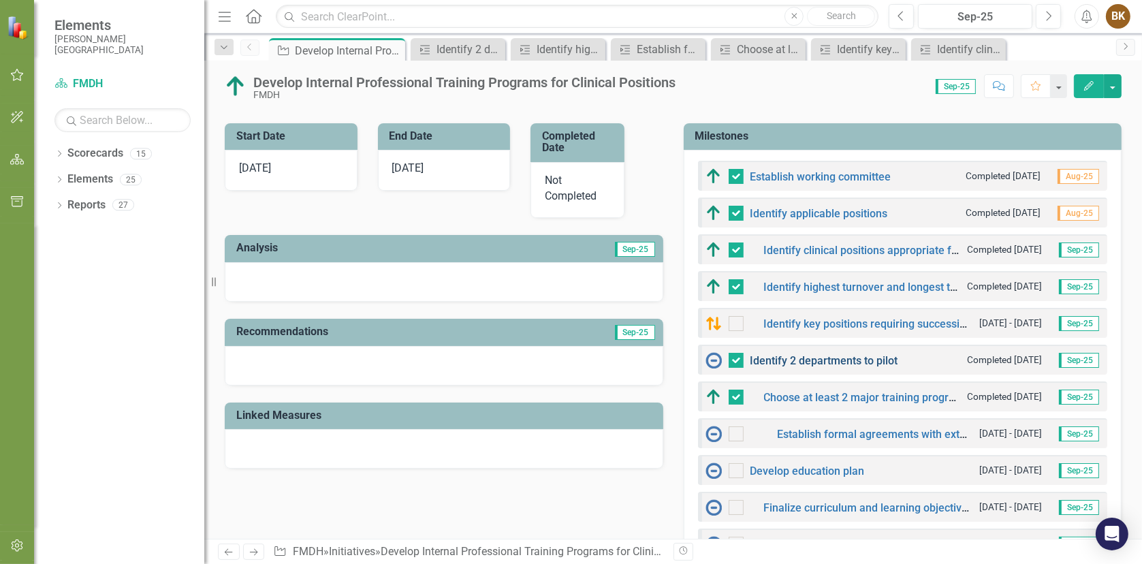
click at [765, 357] on link "Identify 2 departments to pilot" at bounding box center [824, 360] width 148 height 13
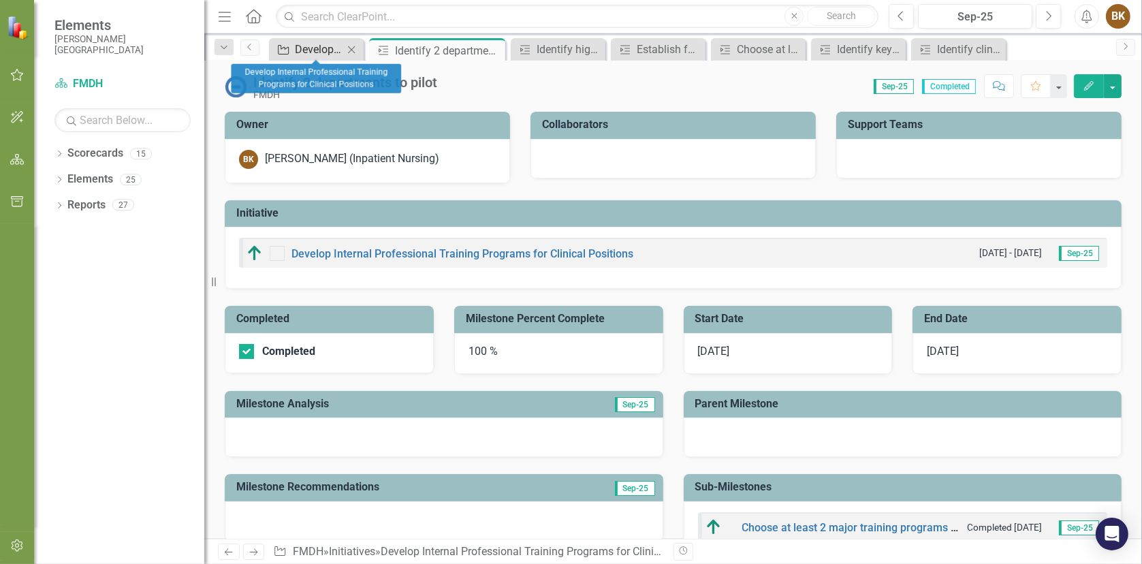
click at [320, 52] on div "Develop Internal Professional Training Programs for Clinical Positions" at bounding box center [319, 49] width 48 height 17
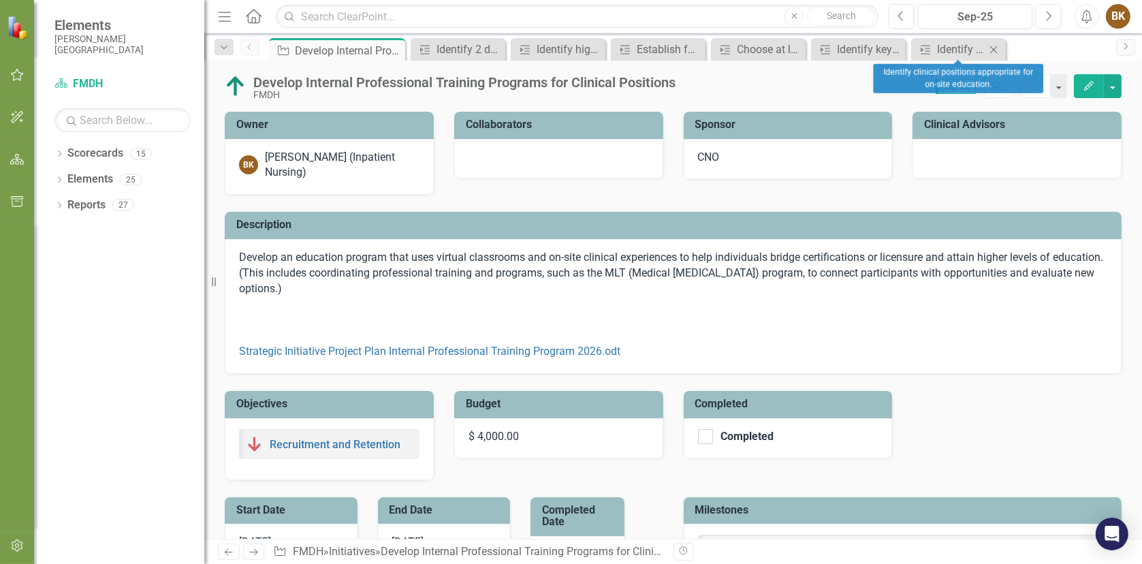
click at [994, 49] on icon "Close" at bounding box center [994, 49] width 14 height 11
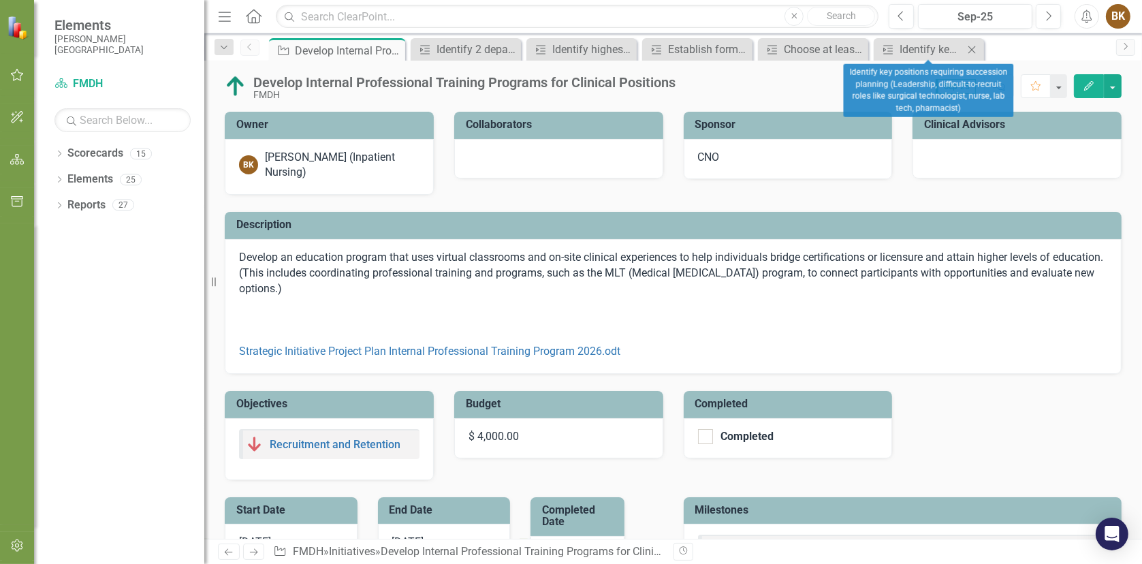
click at [973, 50] on icon at bounding box center [971, 49] width 7 height 7
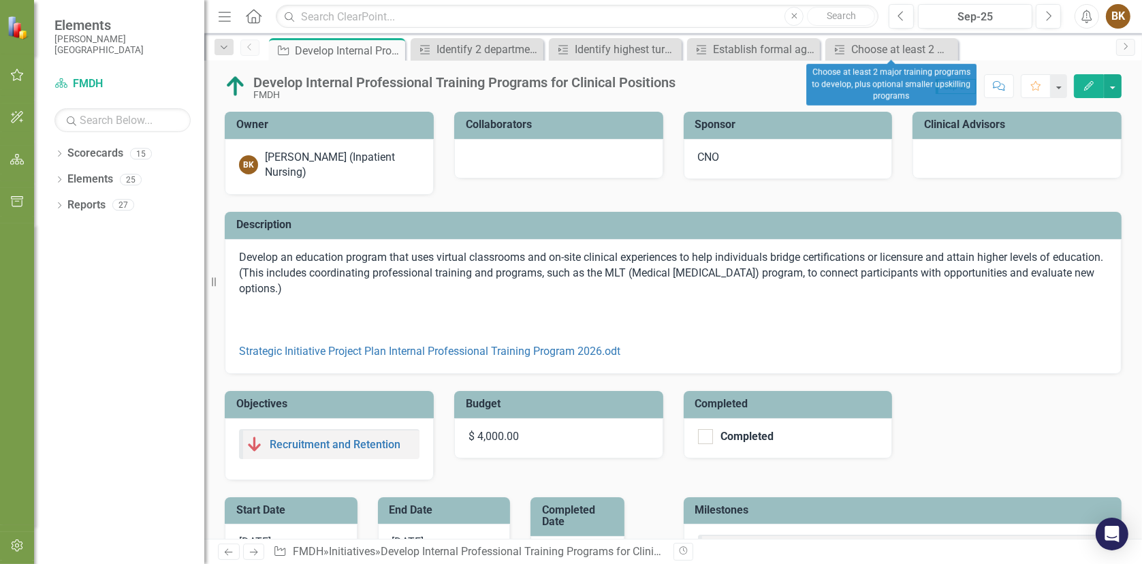
click at [0, 0] on icon "Close" at bounding box center [0, 0] width 0 height 0
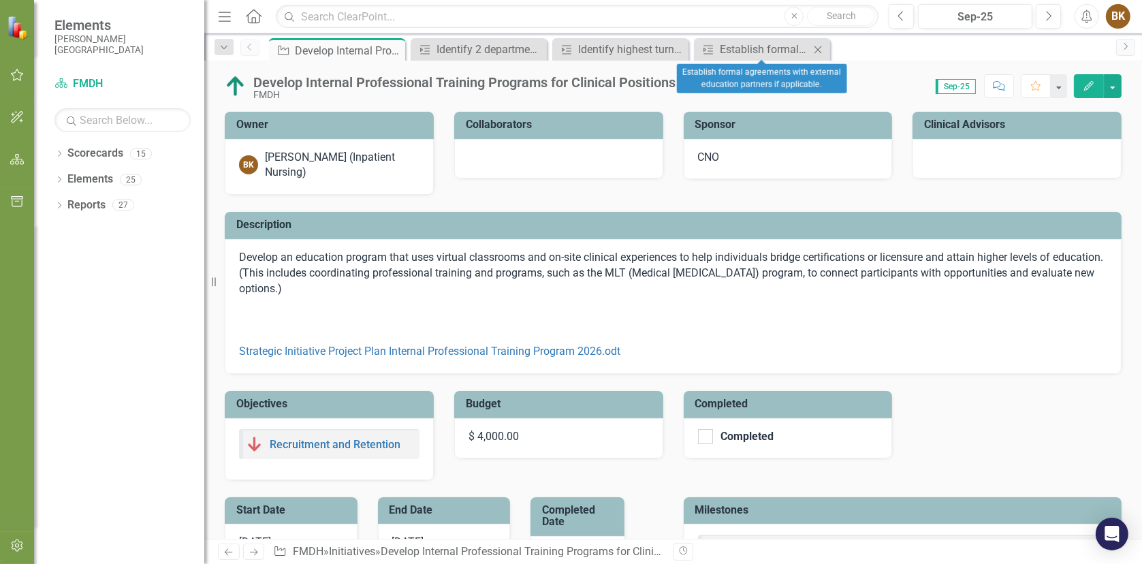
click at [817, 50] on icon at bounding box center [817, 49] width 7 height 7
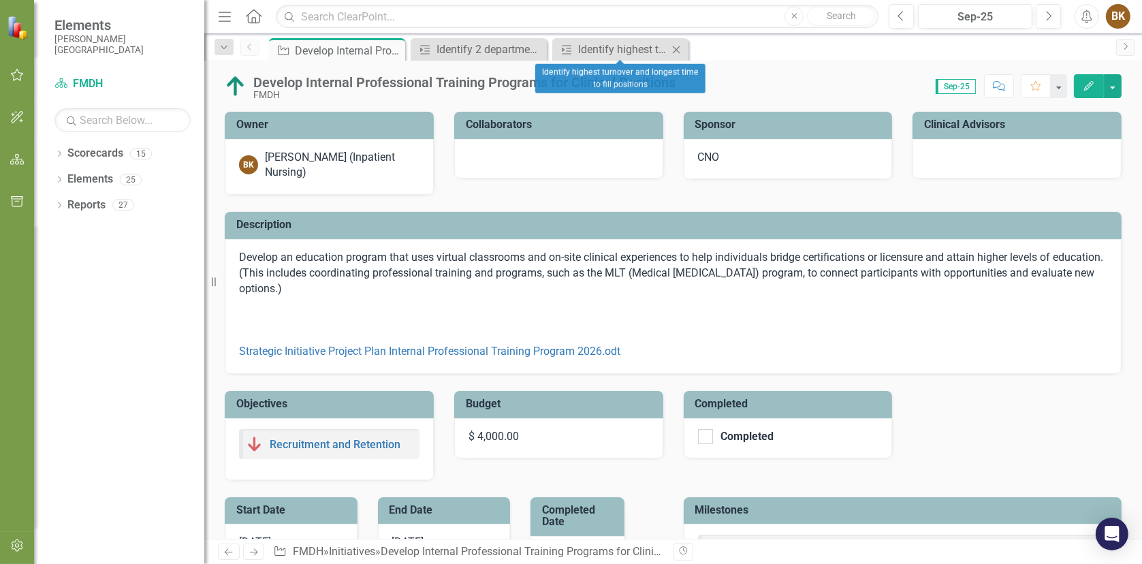
click at [675, 53] on icon "Close" at bounding box center [676, 49] width 14 height 11
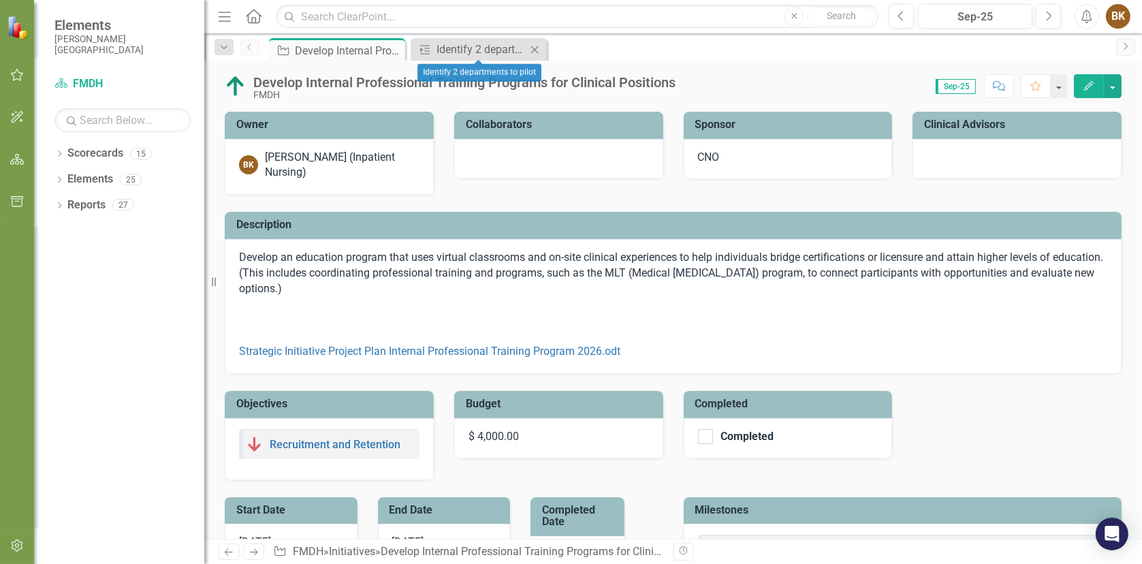
click at [538, 52] on icon "Close" at bounding box center [535, 49] width 14 height 11
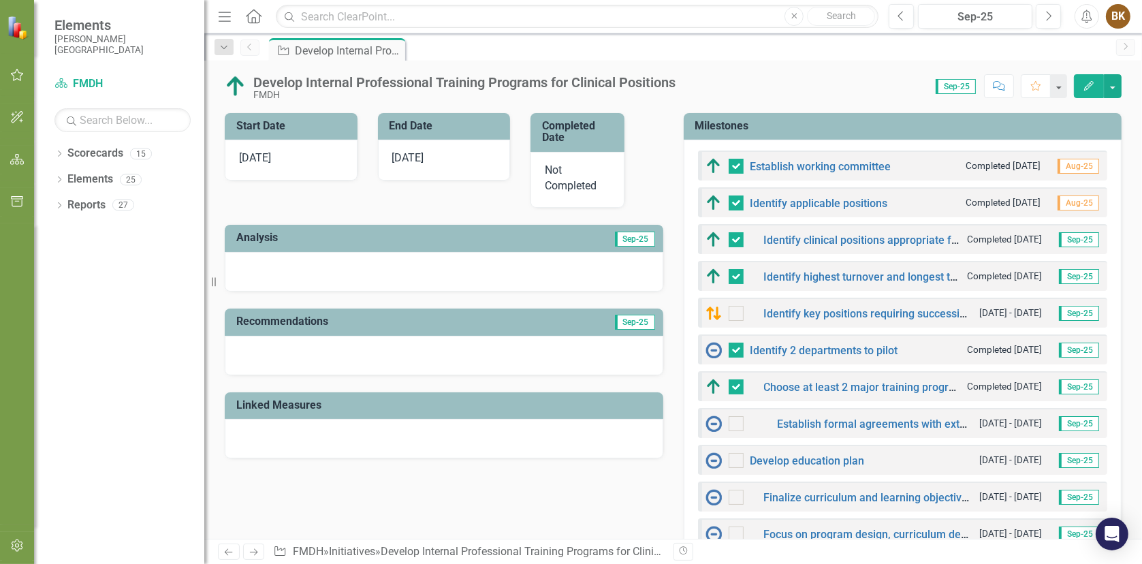
scroll to position [408, 0]
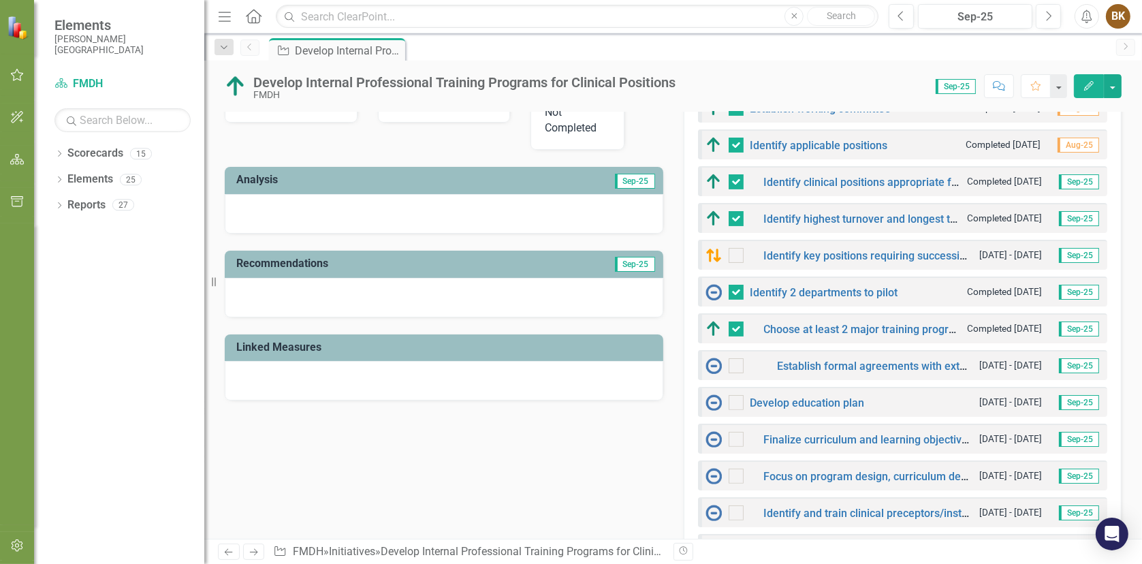
scroll to position [477, 0]
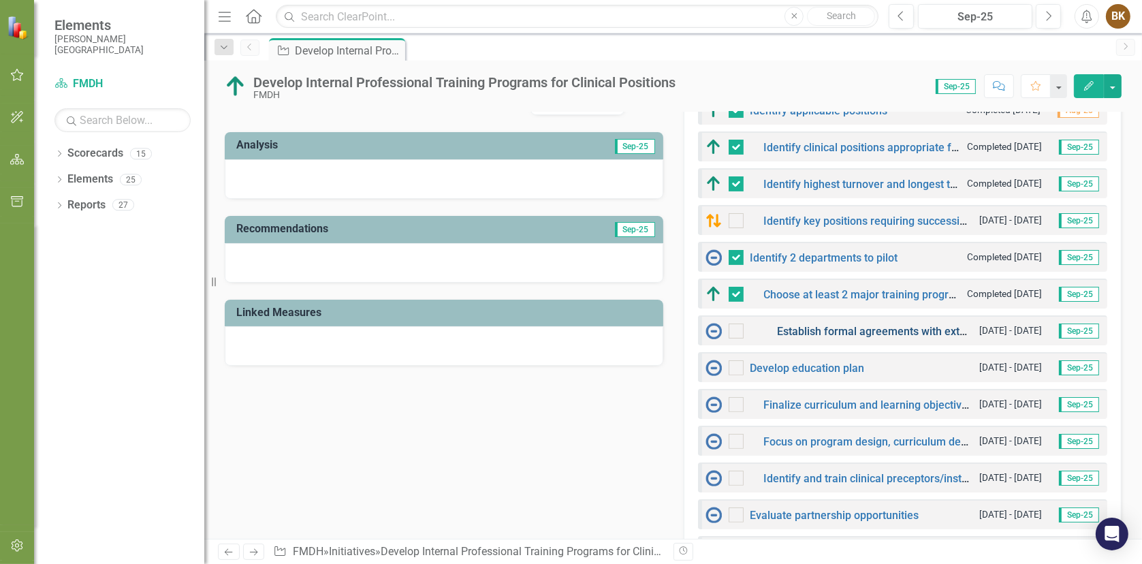
click at [845, 329] on link "Establish formal agreements with external education partners if applicable." at bounding box center [961, 331] width 368 height 13
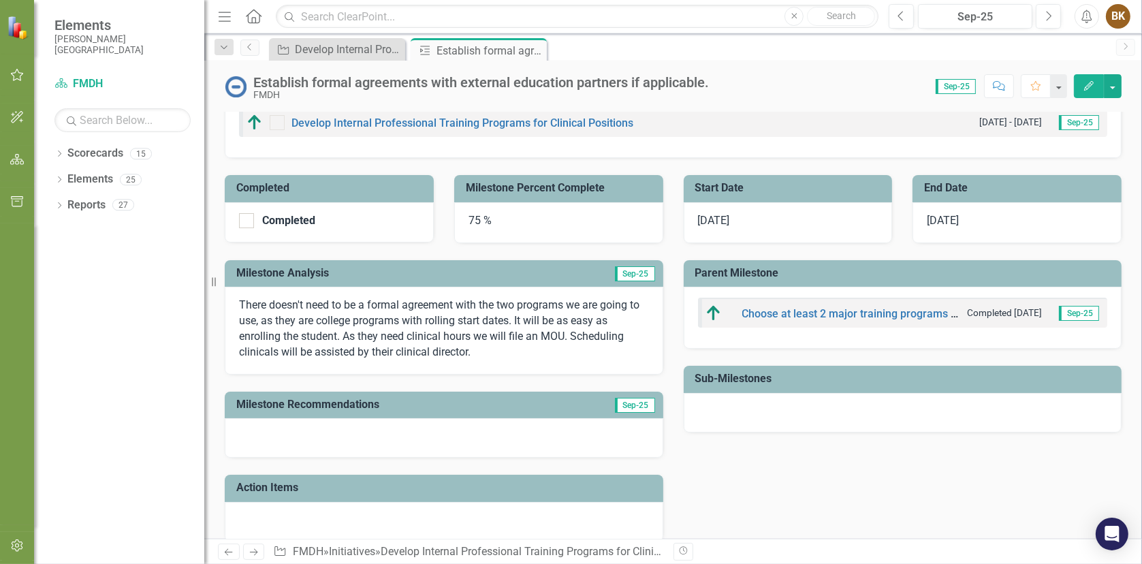
scroll to position [136, 0]
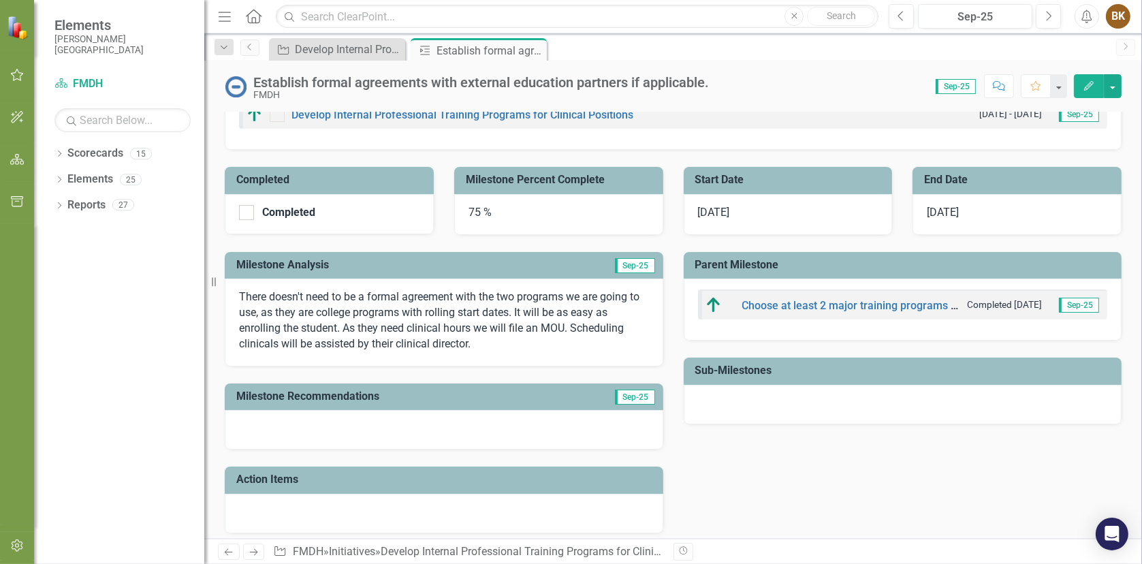
click at [551, 203] on div "75 %" at bounding box center [558, 214] width 209 height 41
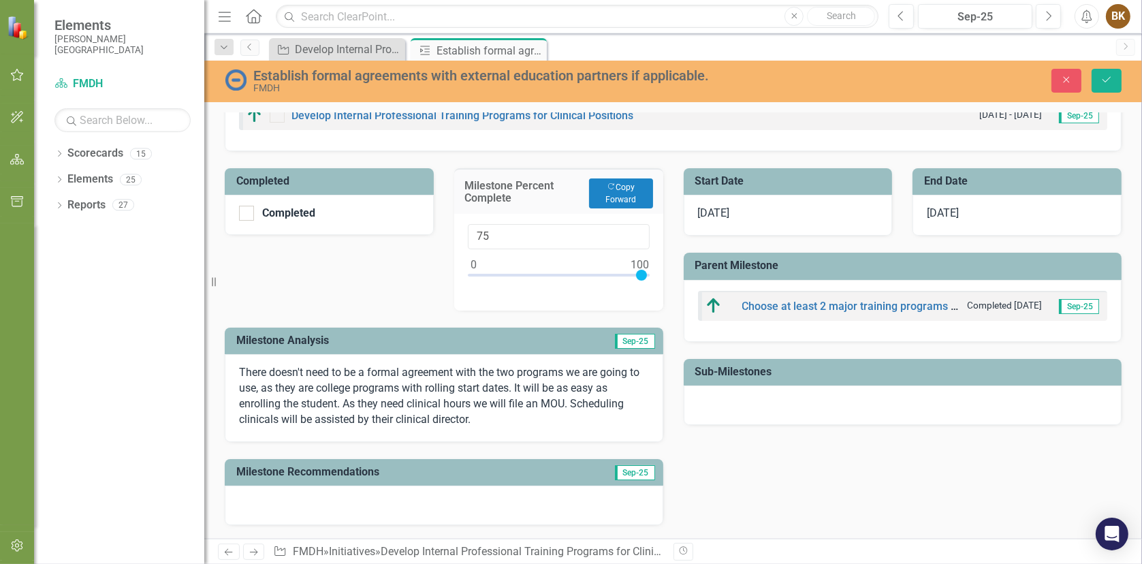
type input "100"
click at [643, 273] on div at bounding box center [559, 278] width 182 height 17
click at [241, 212] on input "Completed" at bounding box center [243, 210] width 9 height 9
checkbox input "true"
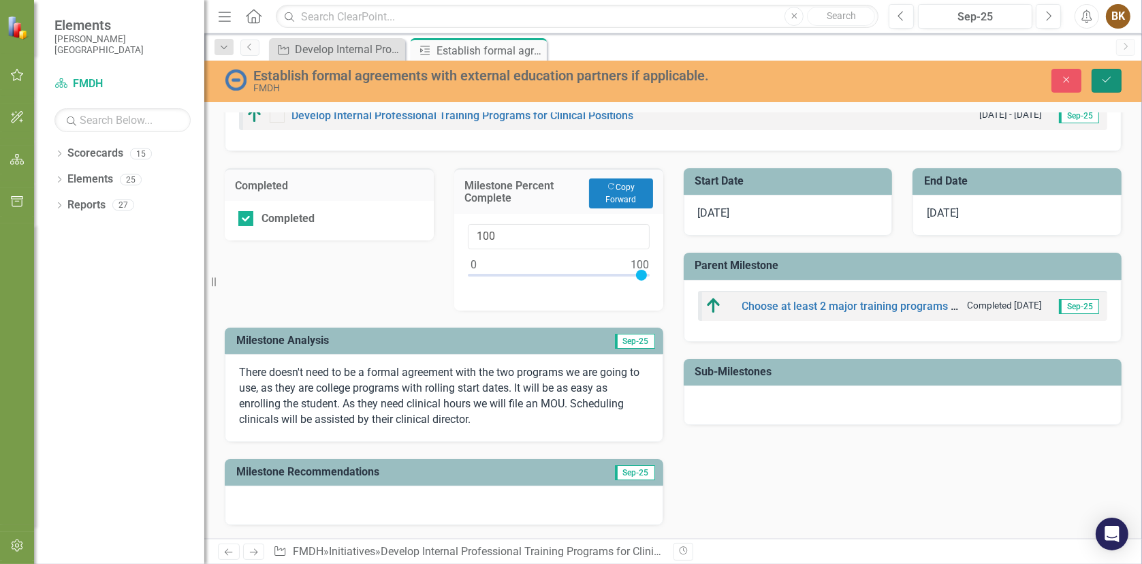
click at [1108, 75] on icon "Save" at bounding box center [1106, 80] width 12 height 10
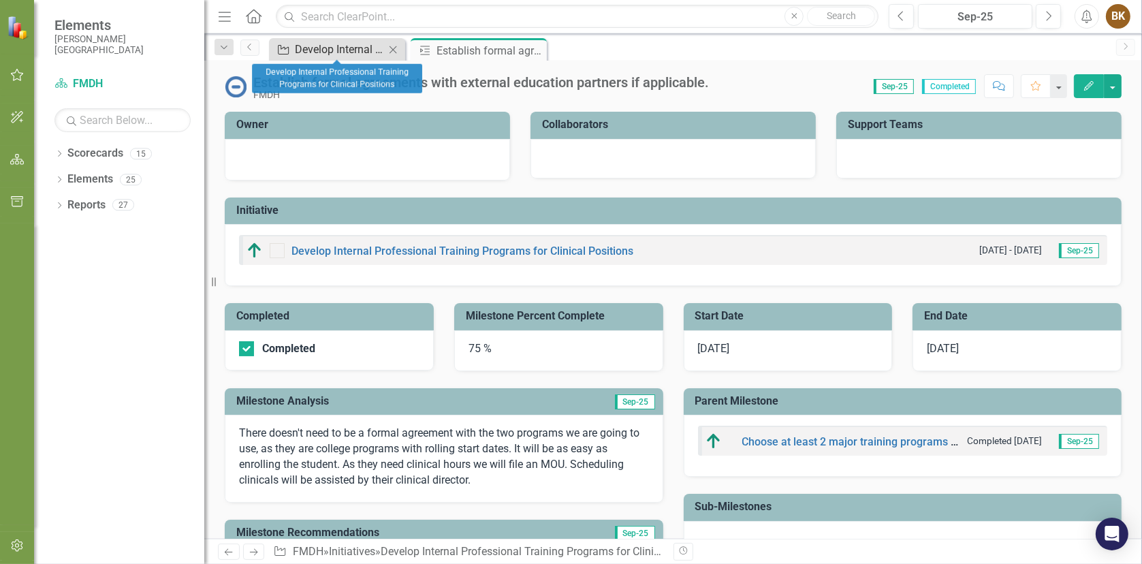
click at [336, 50] on div "Develop Internal Professional Training Programs for Clinical Positions" at bounding box center [340, 49] width 90 height 17
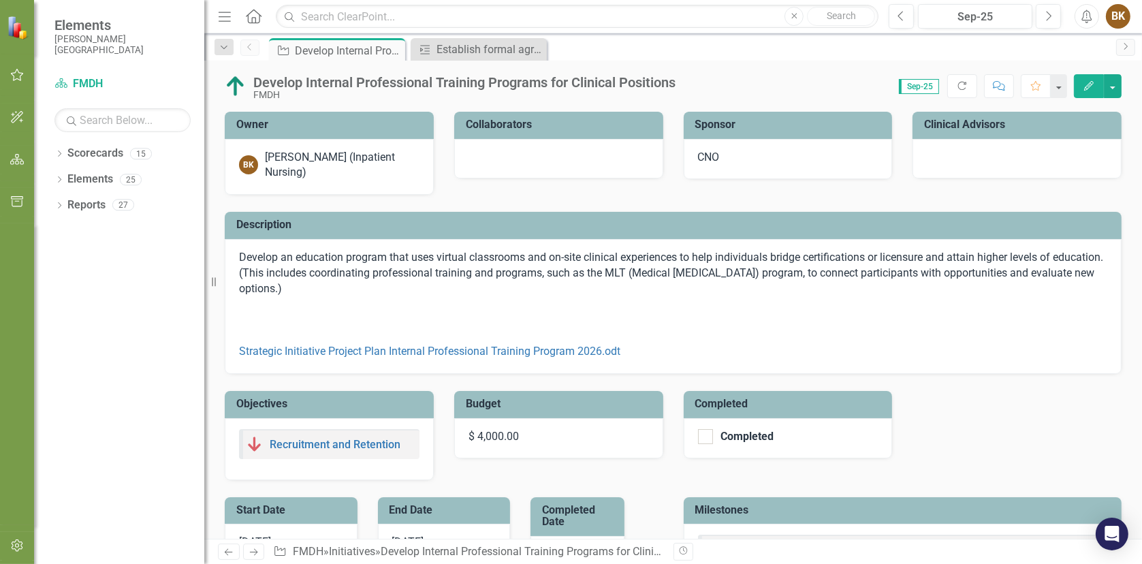
checkbox input "false"
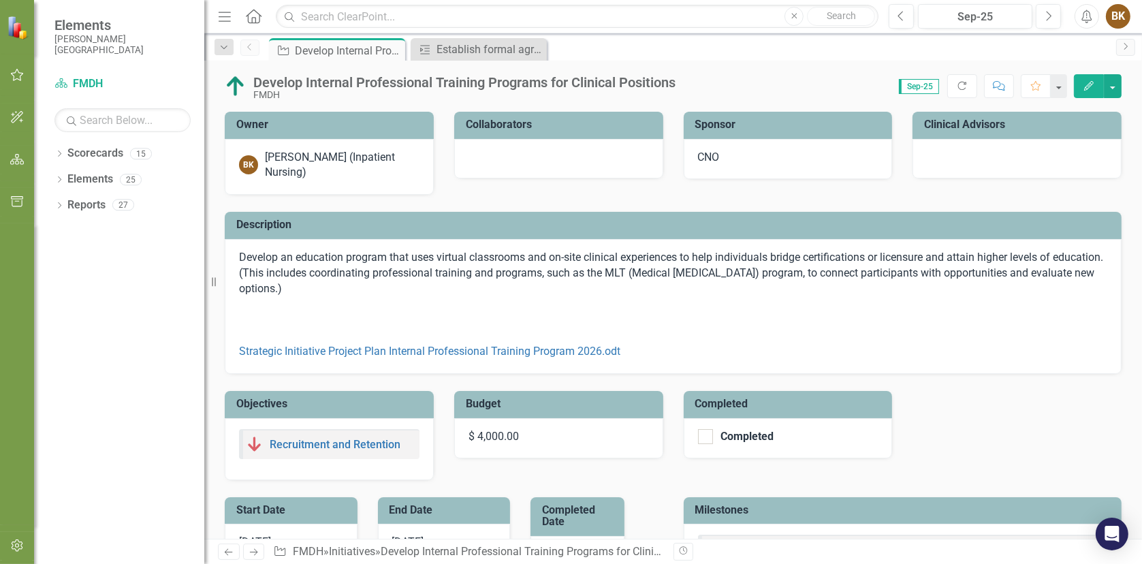
checkbox input "false"
checkbox input "true"
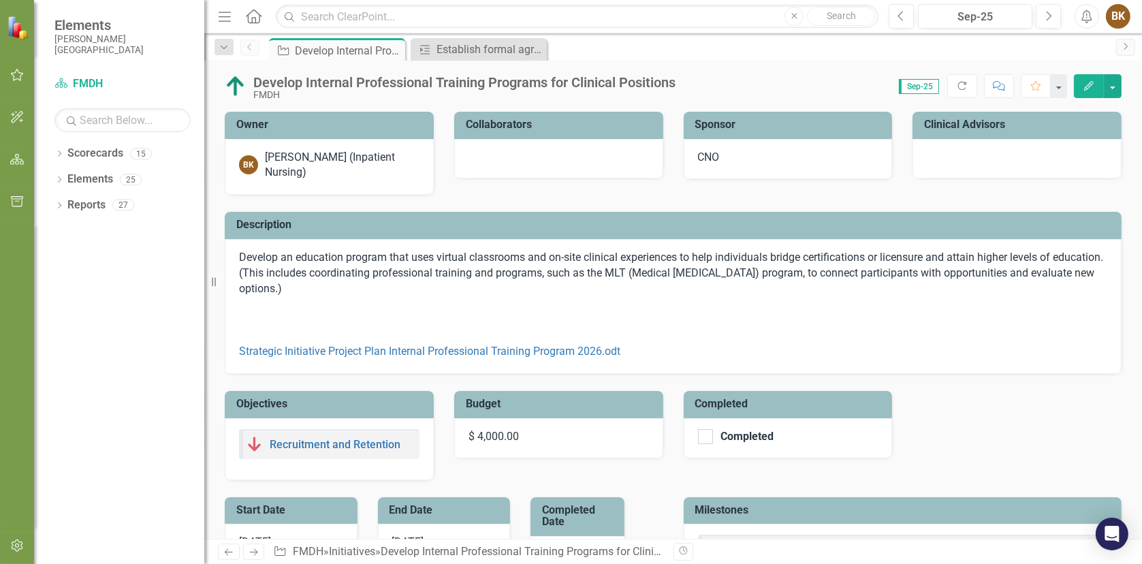
checkbox input "true"
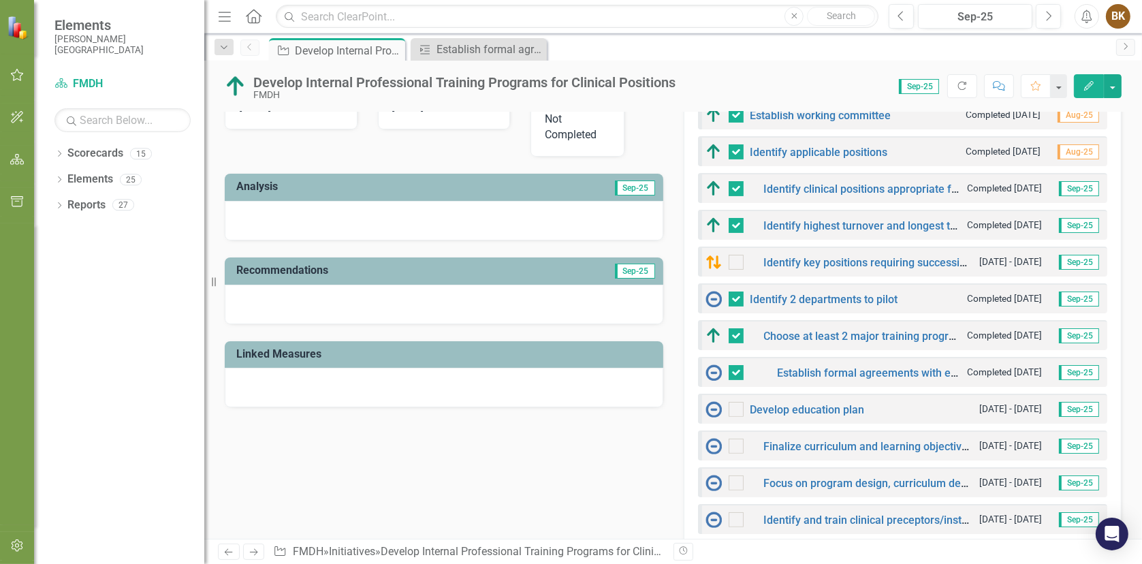
scroll to position [477, 0]
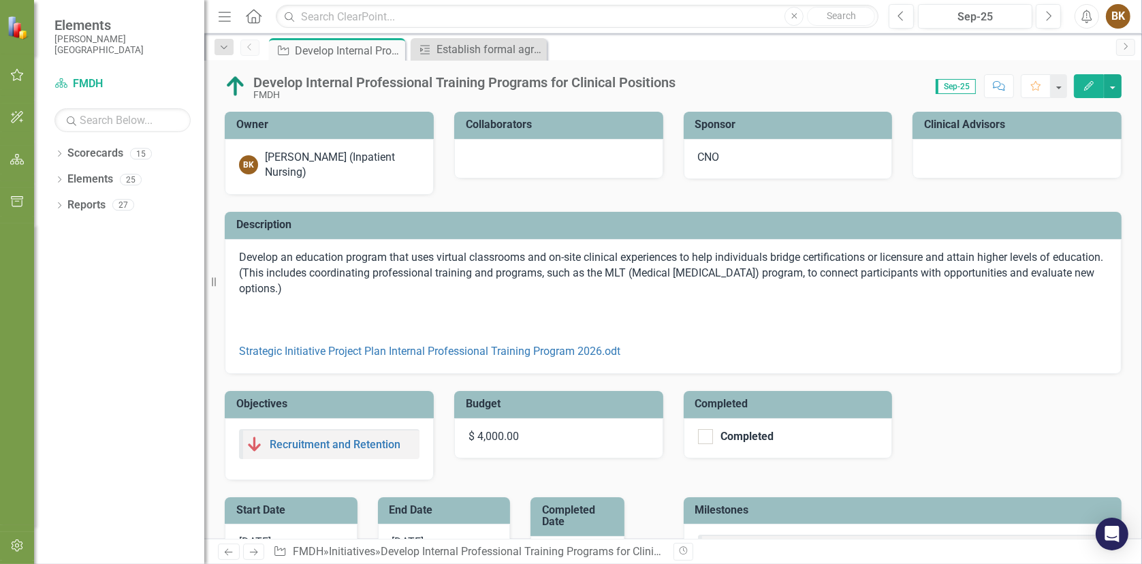
checkbox input "true"
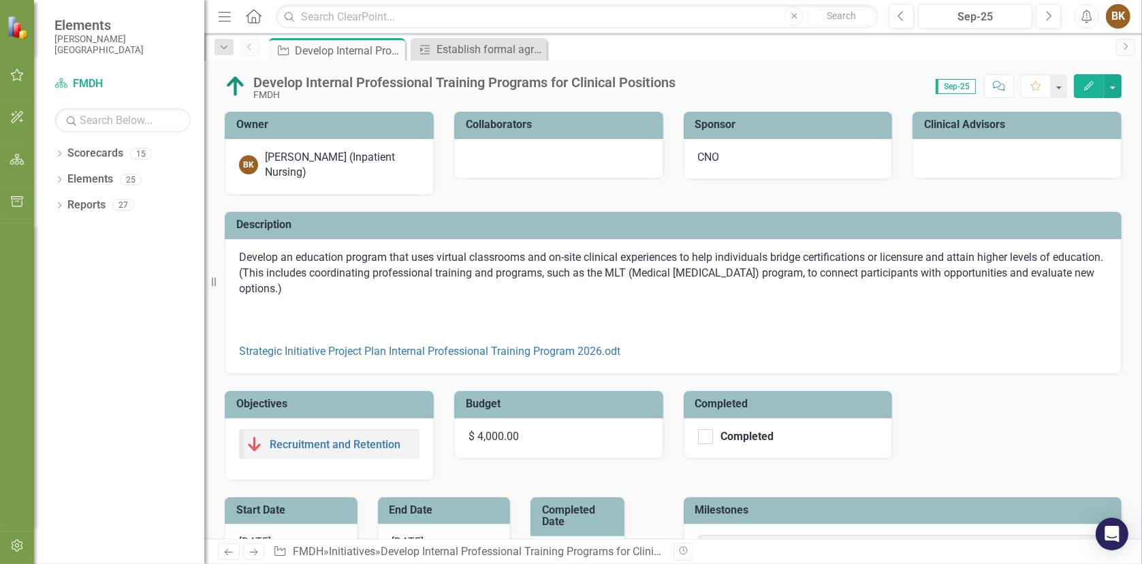
checkbox input "true"
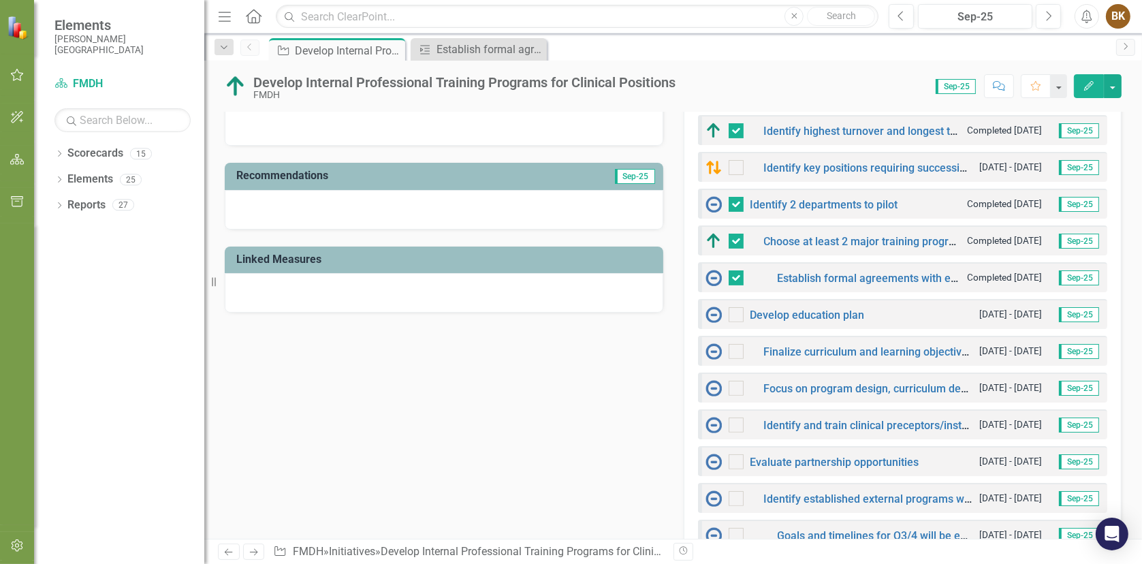
scroll to position [545, 0]
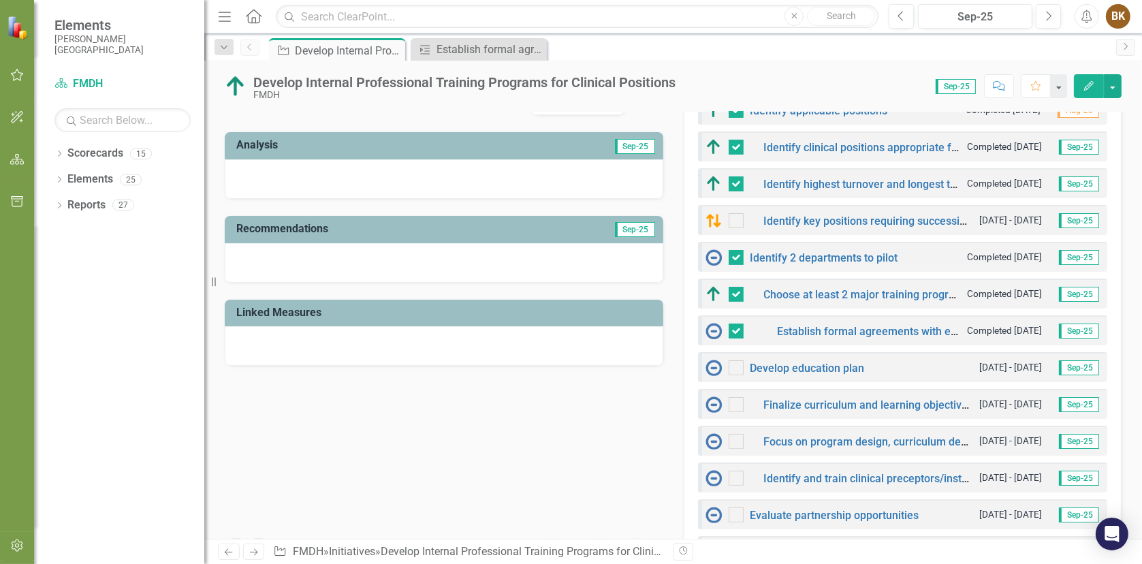
scroll to position [545, 0]
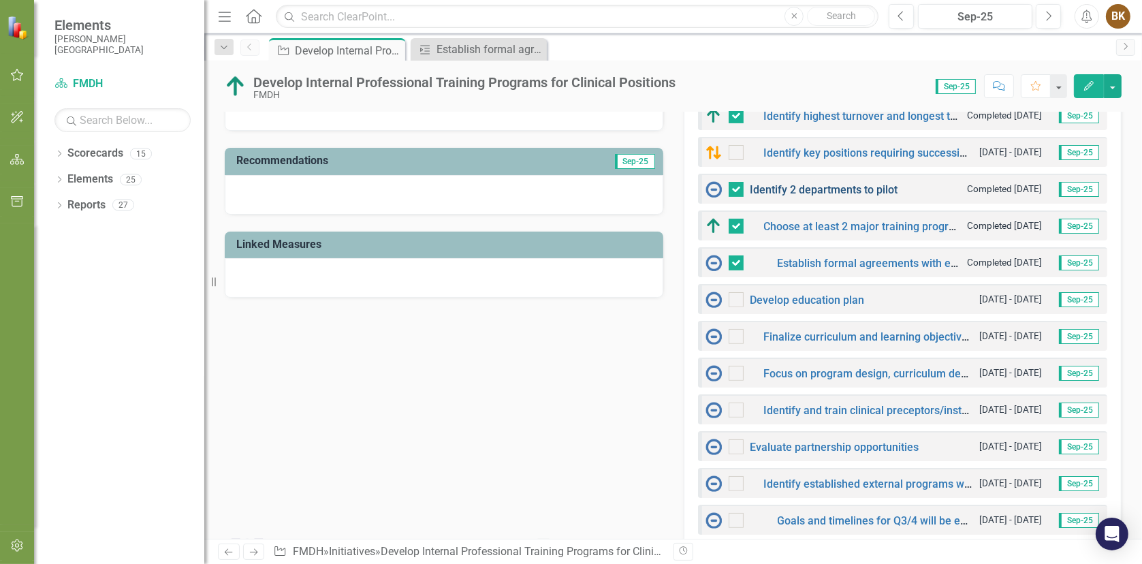
click at [822, 185] on link "Identify 2 departments to pilot" at bounding box center [824, 189] width 148 height 13
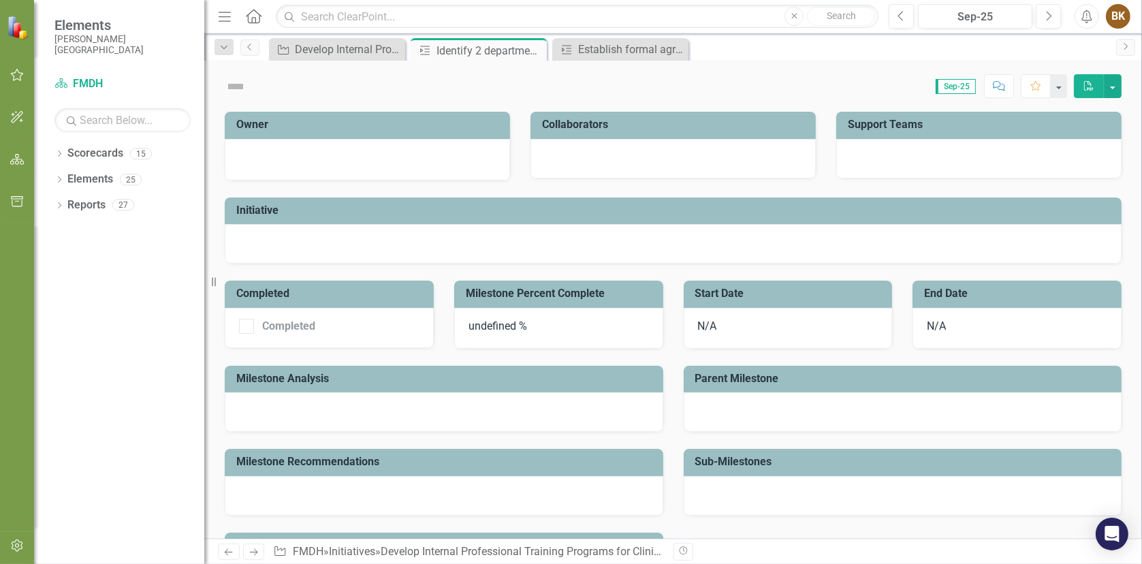
checkbox input "true"
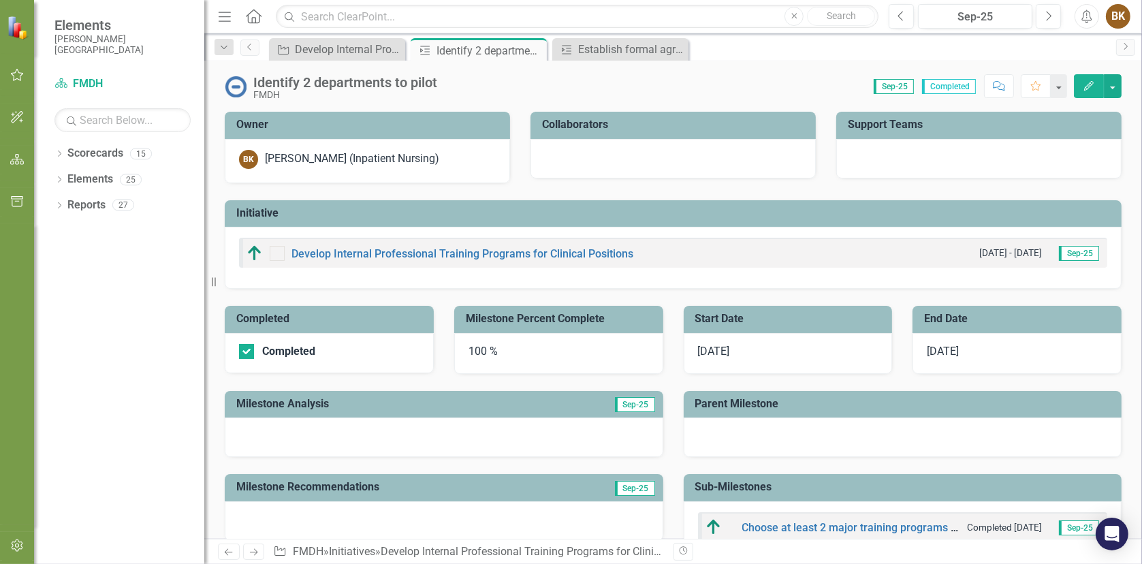
click at [1083, 89] on icon "Edit" at bounding box center [1089, 86] width 12 height 10
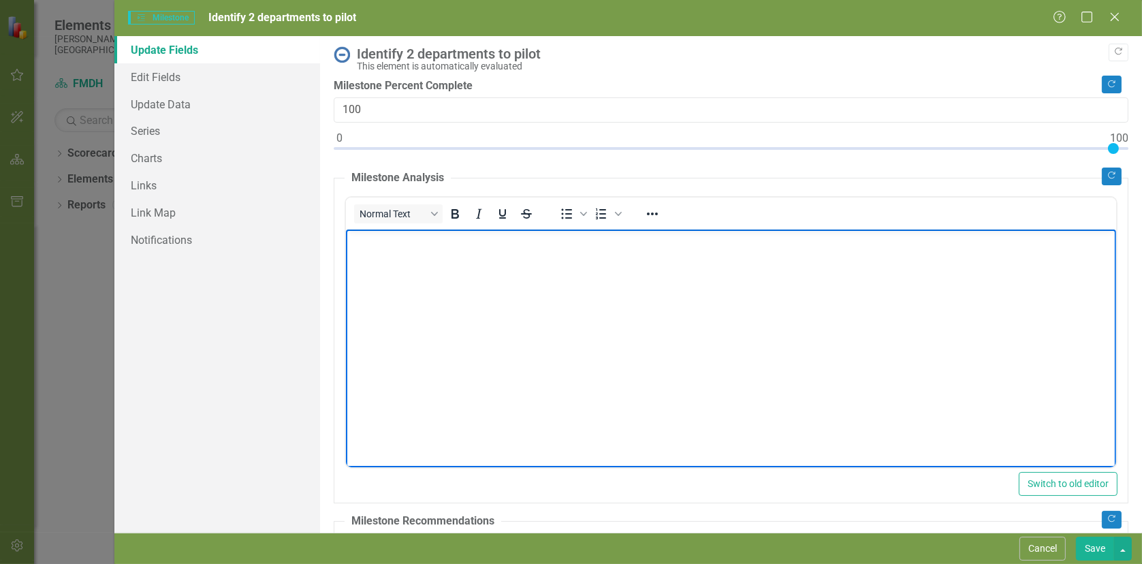
click at [395, 270] on body "Rich Text Area. Press ALT-0 for help." at bounding box center [730, 331] width 770 height 204
drag, startPoint x: 1100, startPoint y: 547, endPoint x: 1107, endPoint y: 547, distance: 6.8
click at [1100, 546] on button "Save" at bounding box center [1095, 548] width 38 height 24
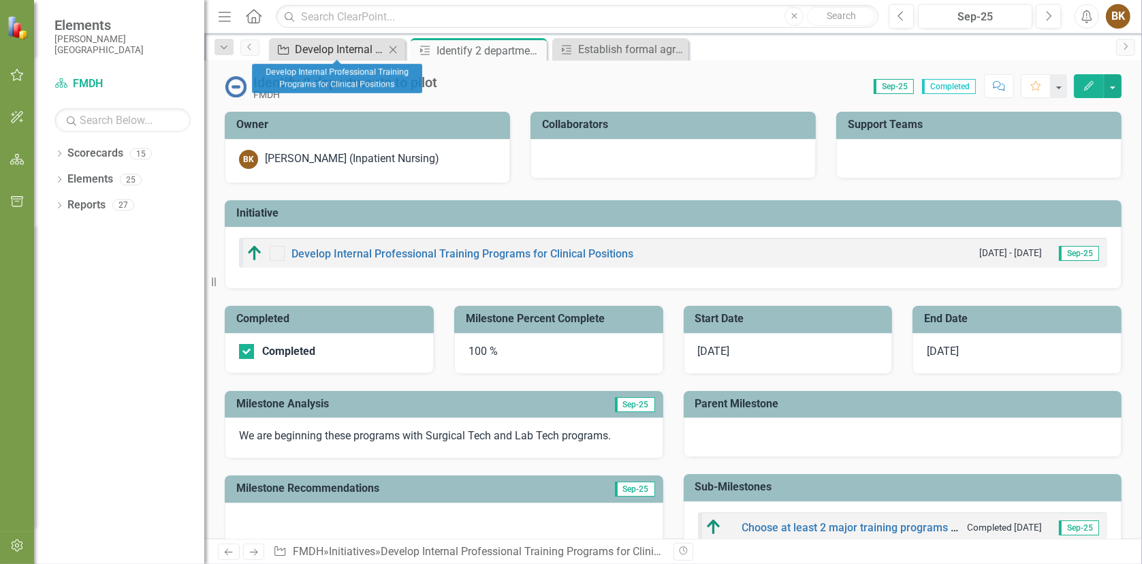
click at [322, 50] on div "Develop Internal Professional Training Programs for Clinical Positions" at bounding box center [340, 49] width 90 height 17
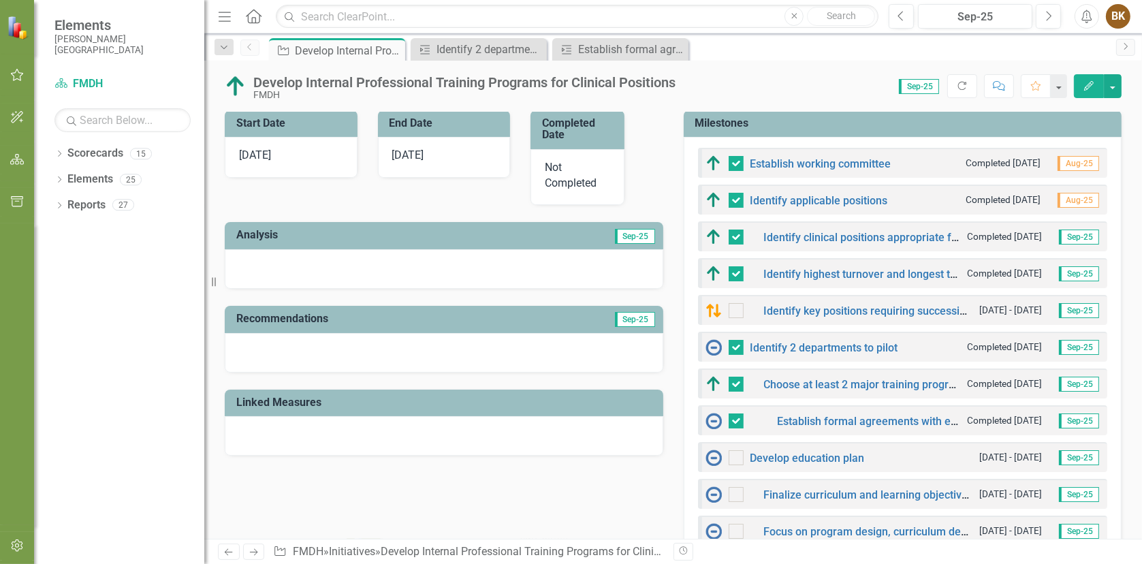
scroll to position [408, 0]
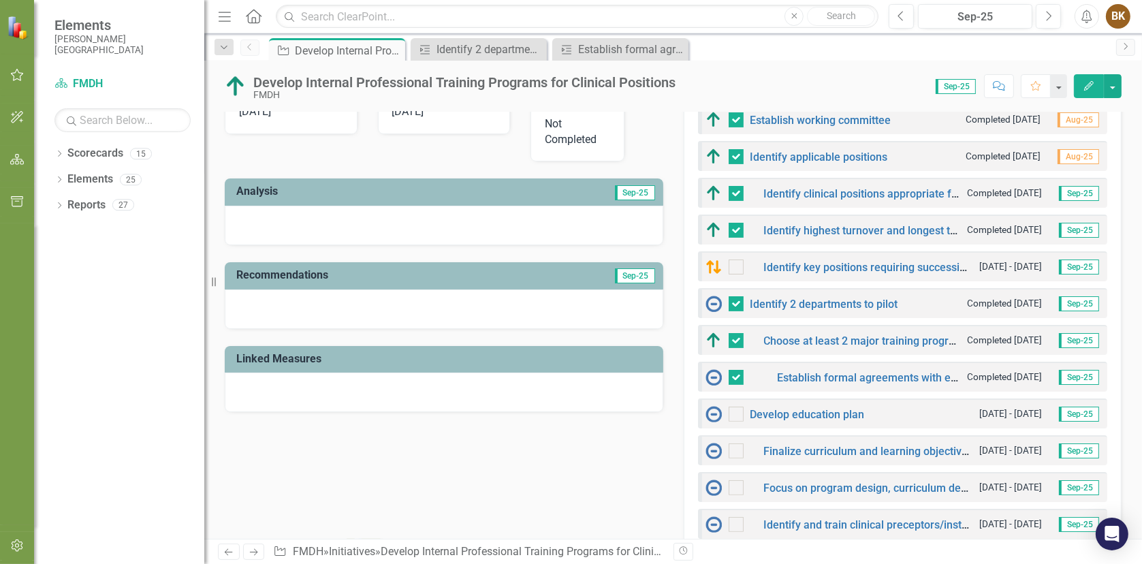
scroll to position [408, 0]
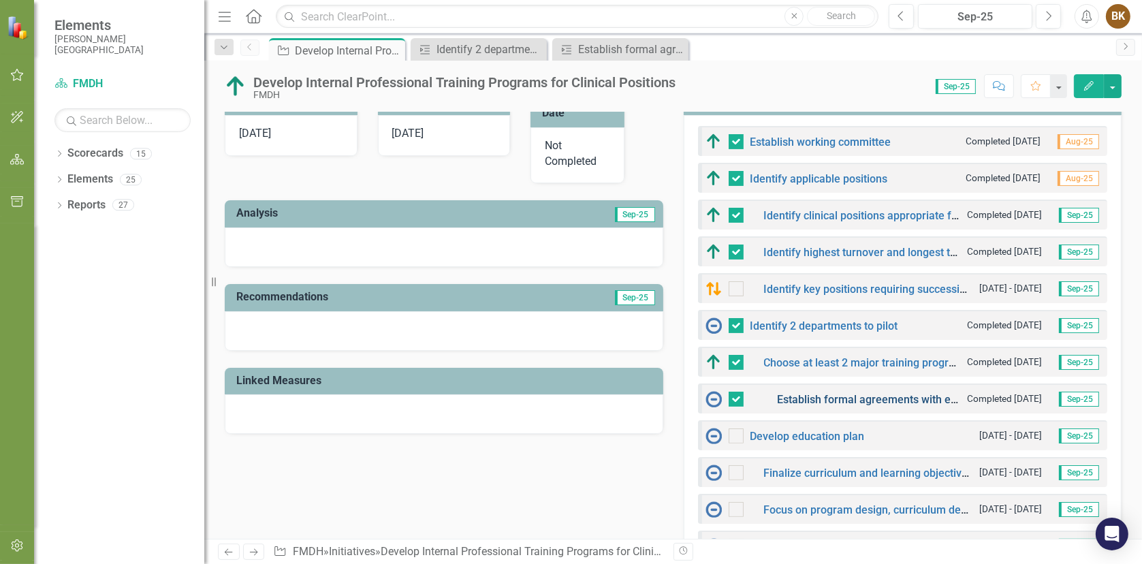
click at [855, 396] on link "Establish formal agreements with external education partners if applicable." at bounding box center [961, 399] width 368 height 13
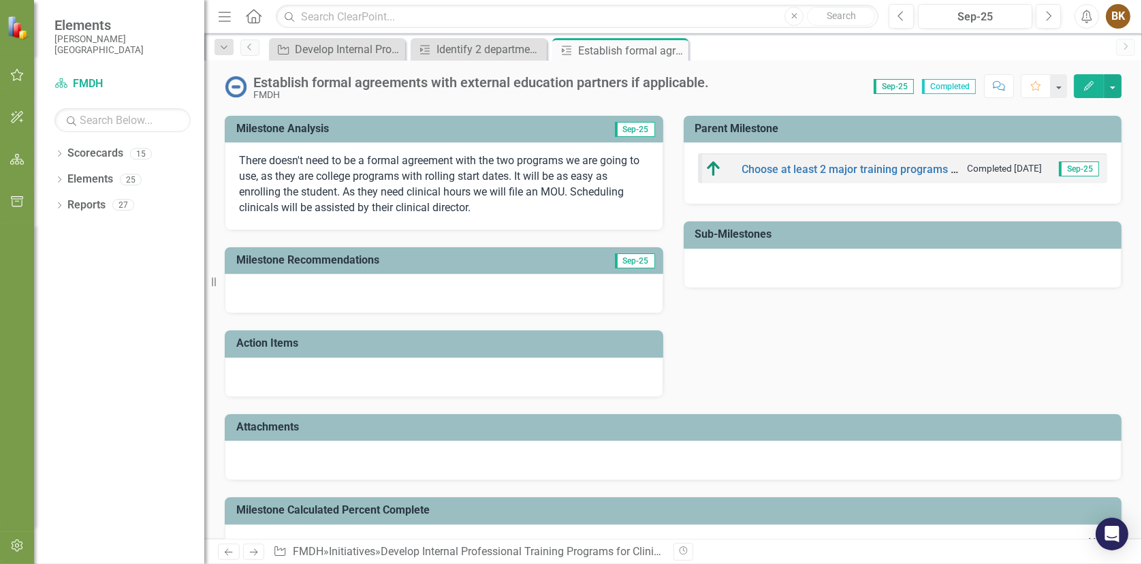
scroll to position [310, 0]
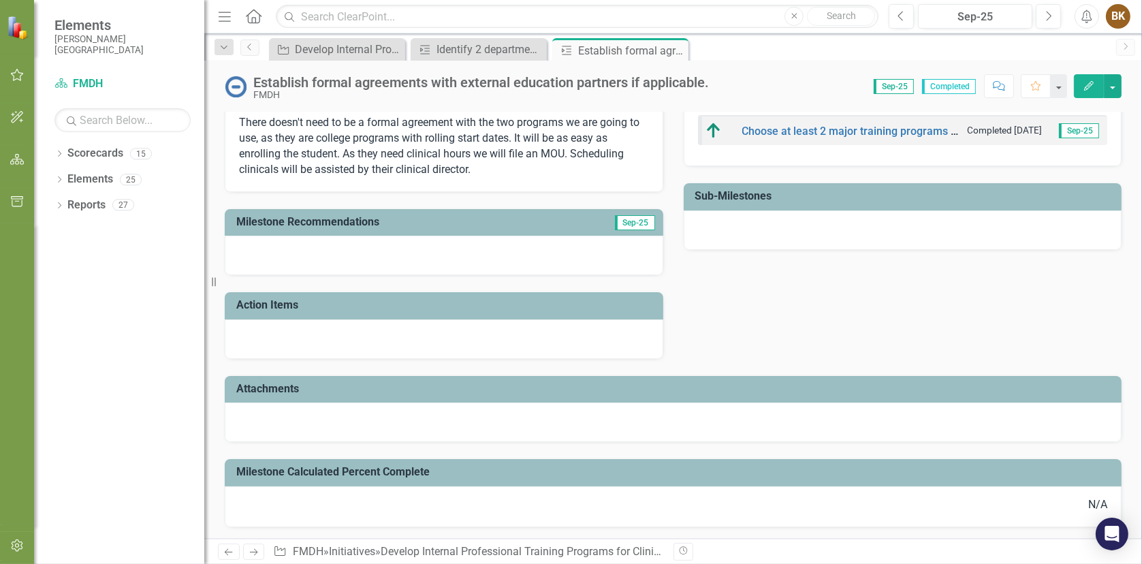
click at [434, 497] on div "N/A" at bounding box center [673, 505] width 868 height 16
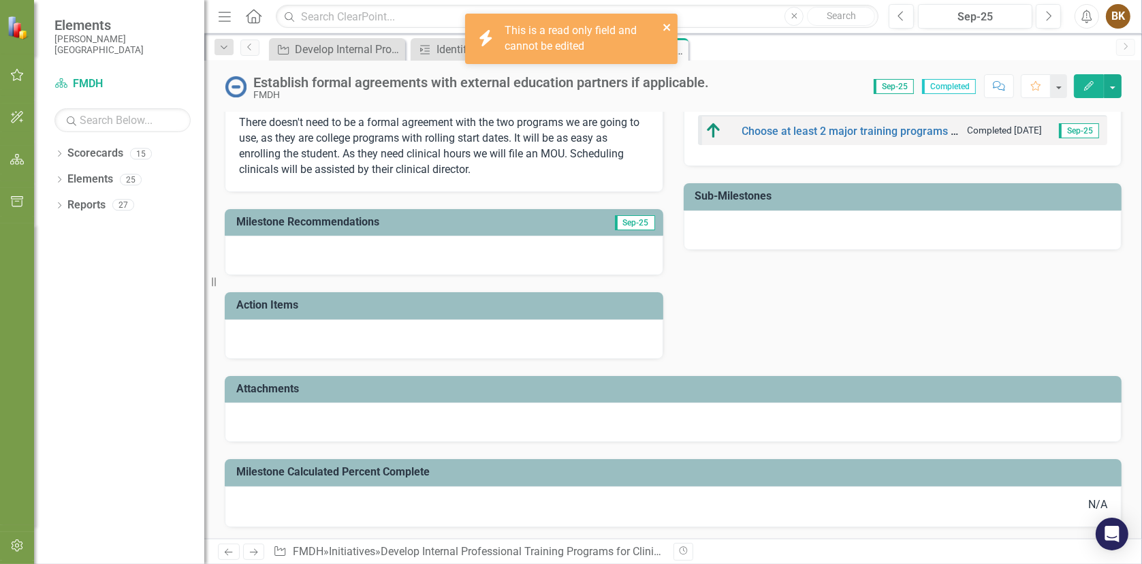
click at [667, 27] on icon "close" at bounding box center [666, 27] width 7 height 7
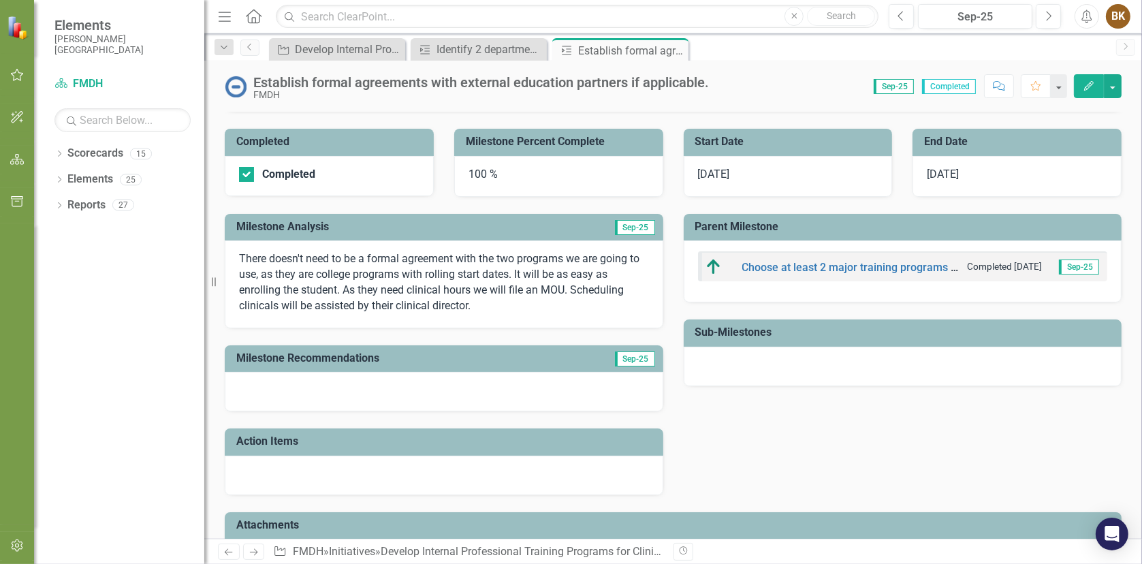
scroll to position [0, 0]
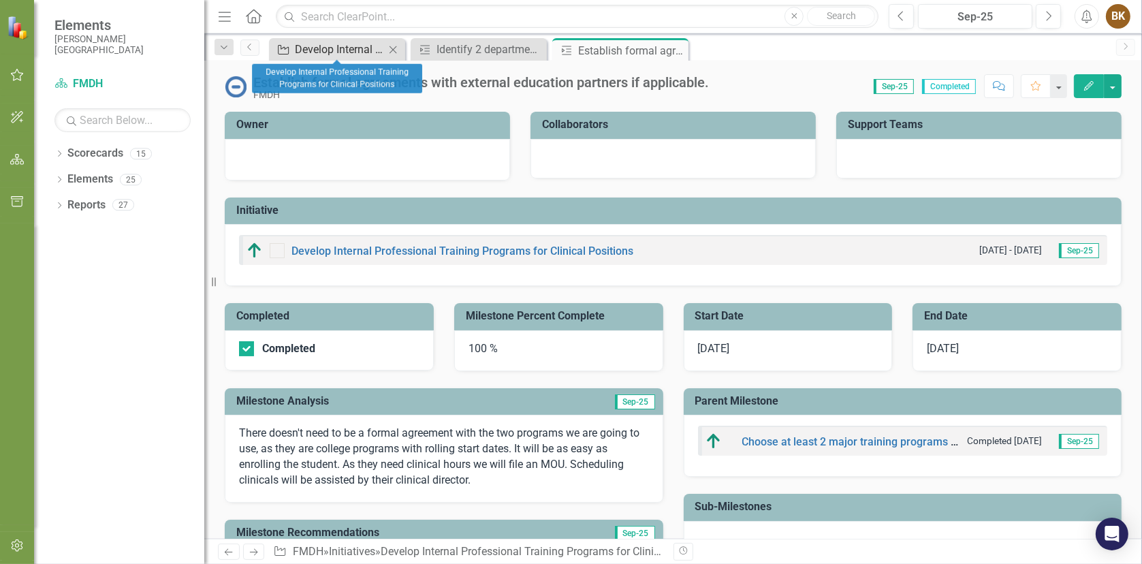
click at [340, 46] on div "Develop Internal Professional Training Programs for Clinical Positions" at bounding box center [340, 49] width 90 height 17
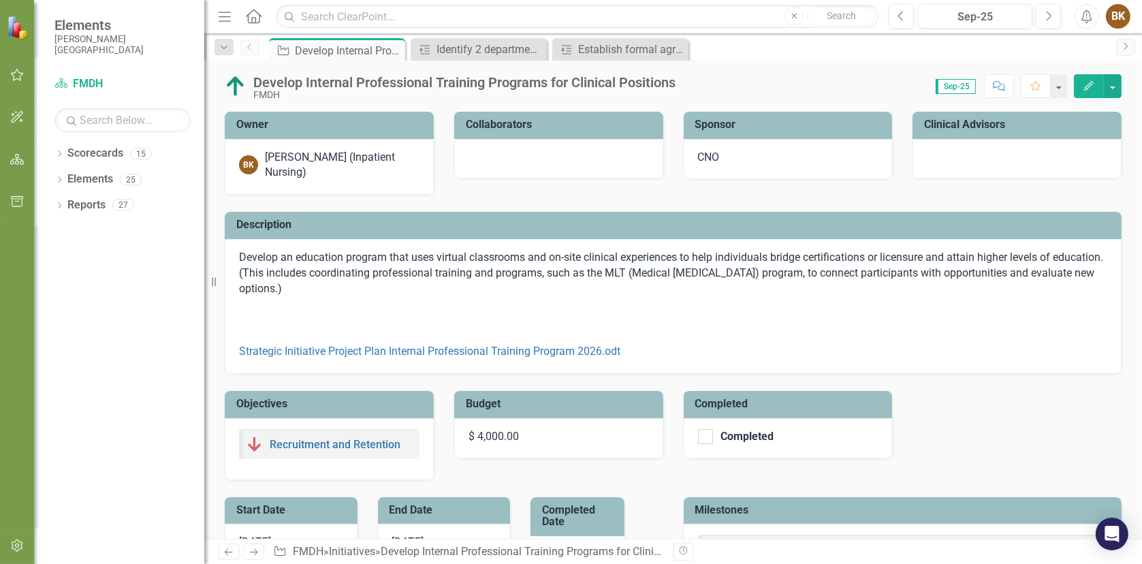
click at [1110, 383] on div "Owner BK [PERSON_NAME] (Inpatient Nursing) Collaborators Sponsor CNO Clinical A…" at bounding box center [672, 287] width 917 height 385
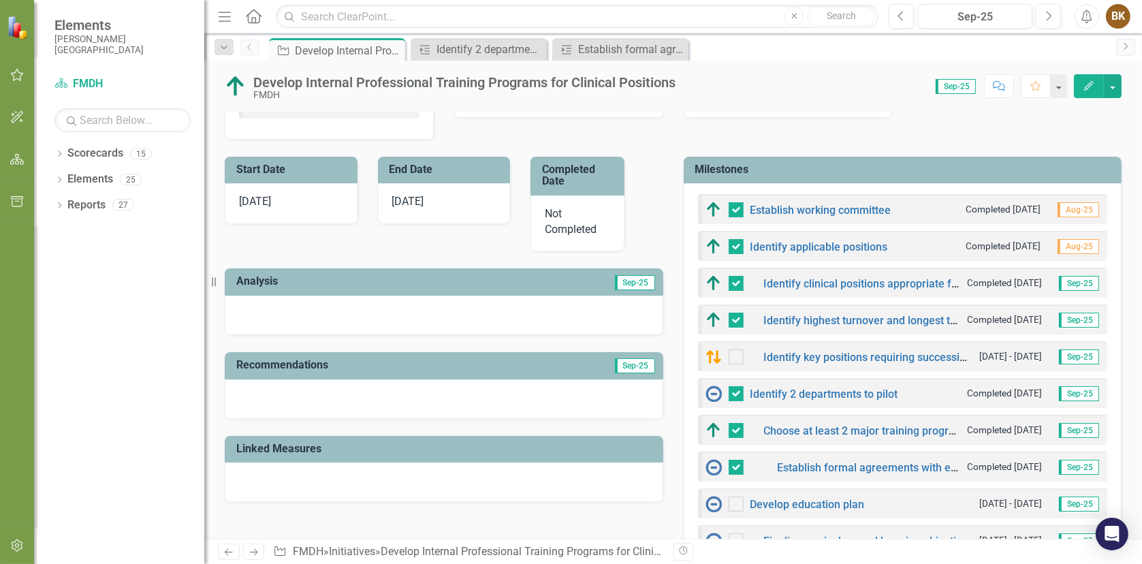
scroll to position [340, 0]
click at [780, 206] on link "Establish working committee" at bounding box center [820, 210] width 141 height 13
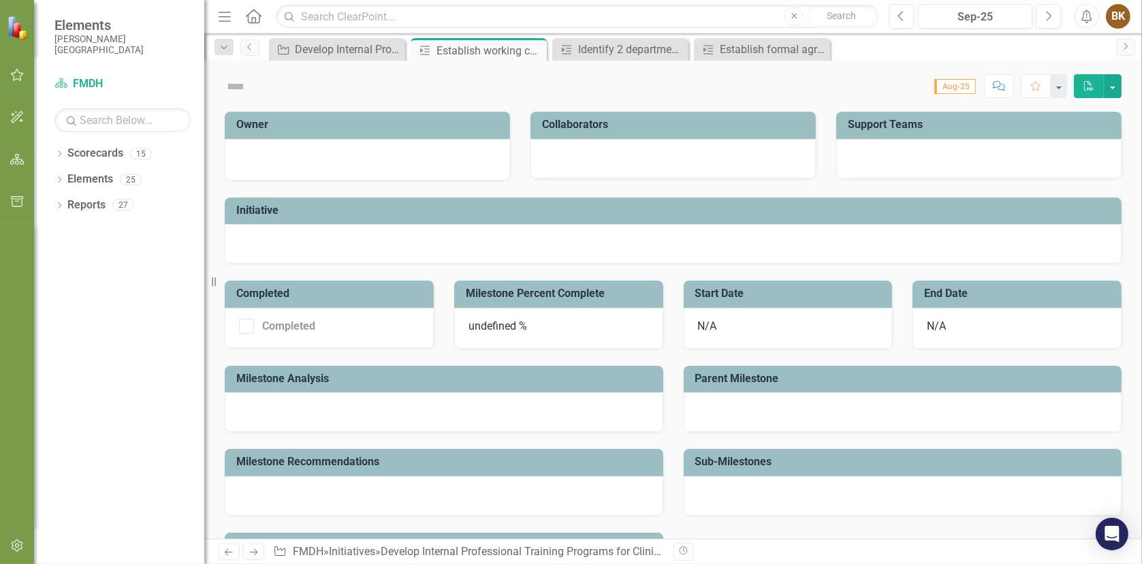
checkbox input "true"
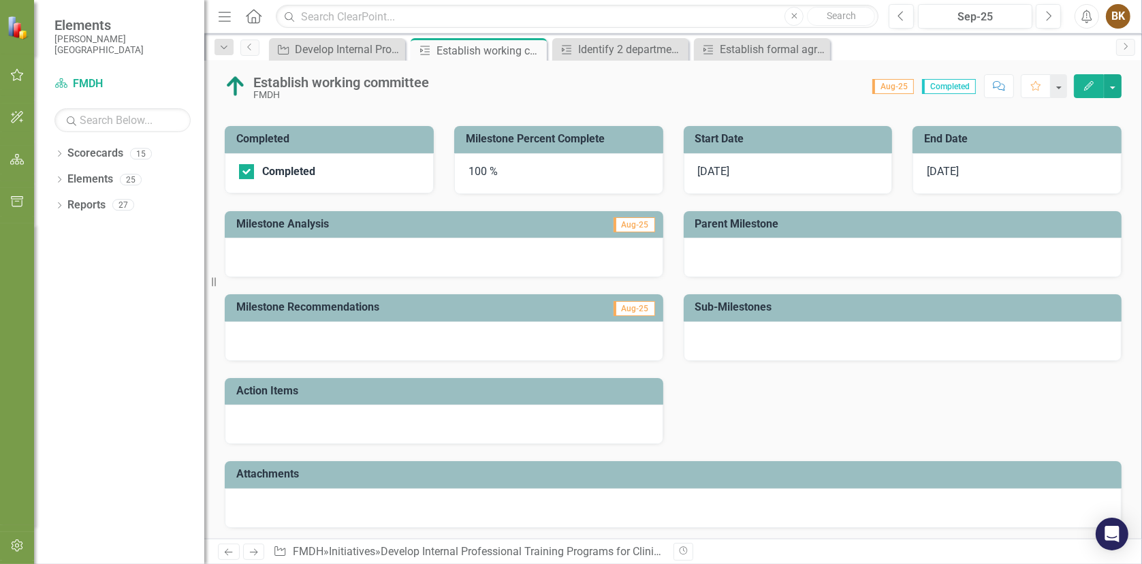
scroll to position [180, 0]
click at [436, 261] on div at bounding box center [444, 256] width 438 height 39
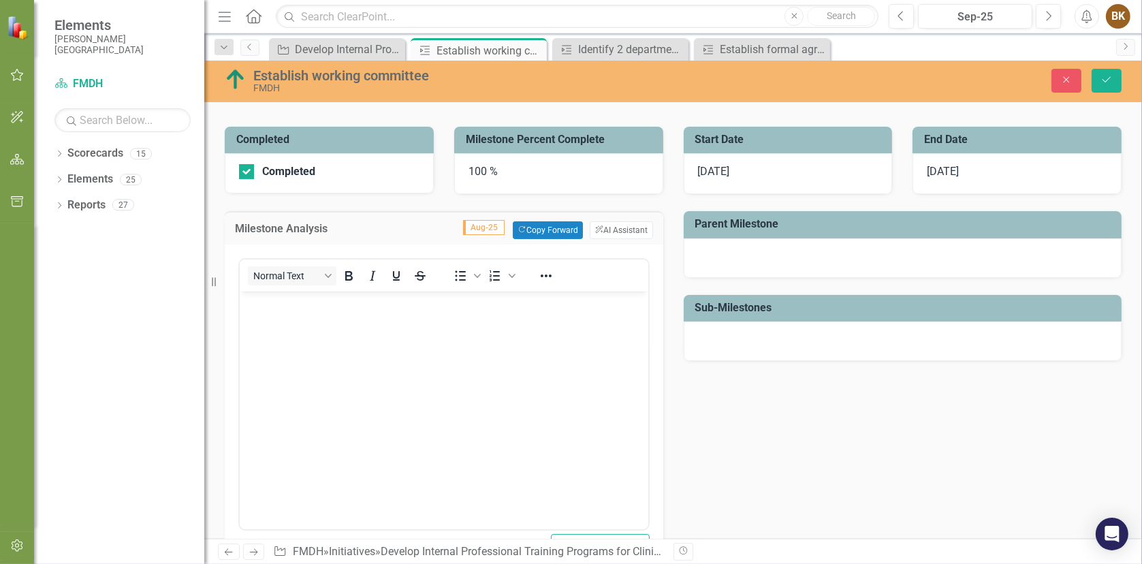
scroll to position [0, 0]
click at [765, 411] on div "Completed Completed Milestone Percent Complete 100 % Milestone Analysis Aug-25 …" at bounding box center [672, 429] width 917 height 639
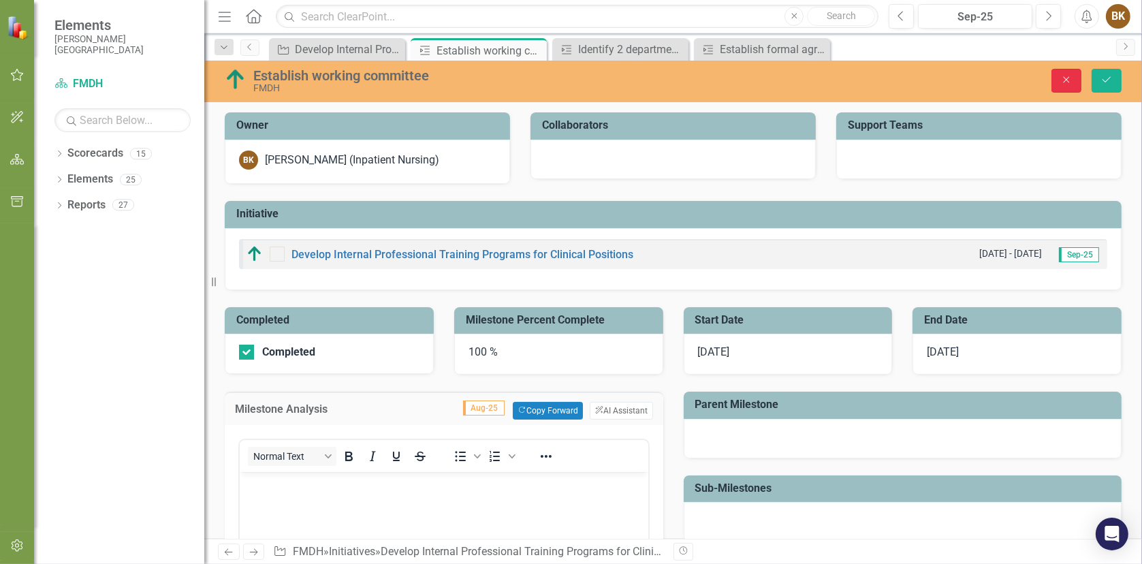
click at [1069, 80] on icon "Close" at bounding box center [1066, 80] width 12 height 10
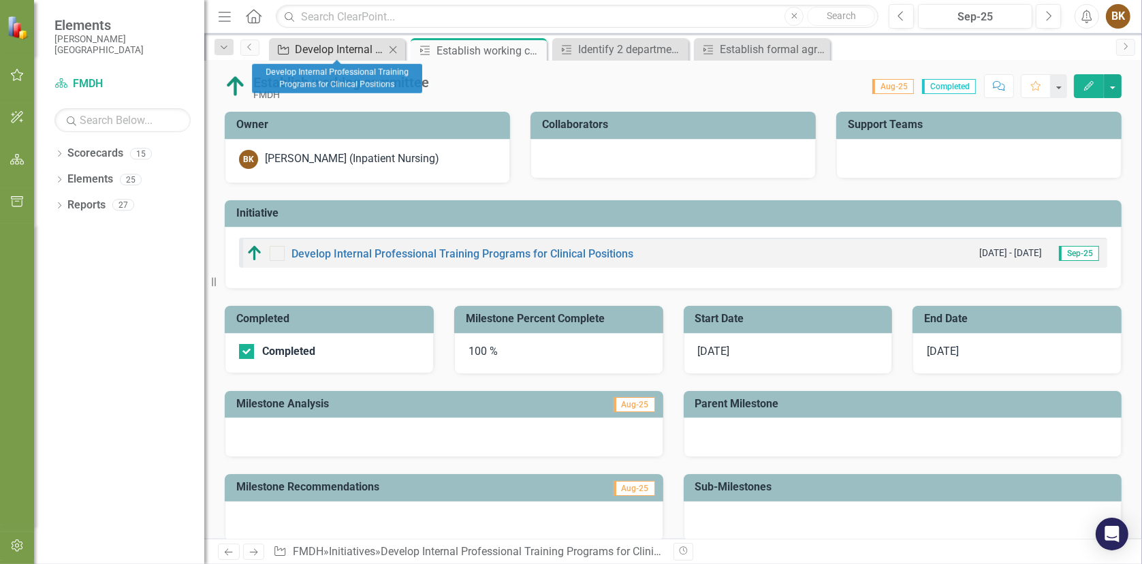
click at [327, 55] on div "Develop Internal Professional Training Programs for Clinical Positions" at bounding box center [340, 49] width 90 height 17
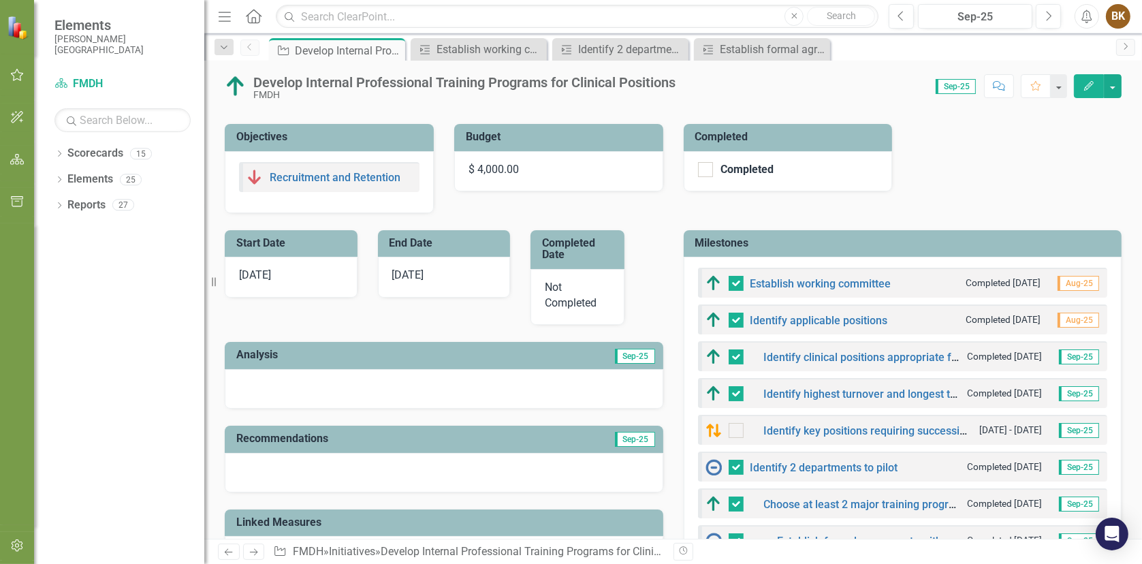
scroll to position [272, 0]
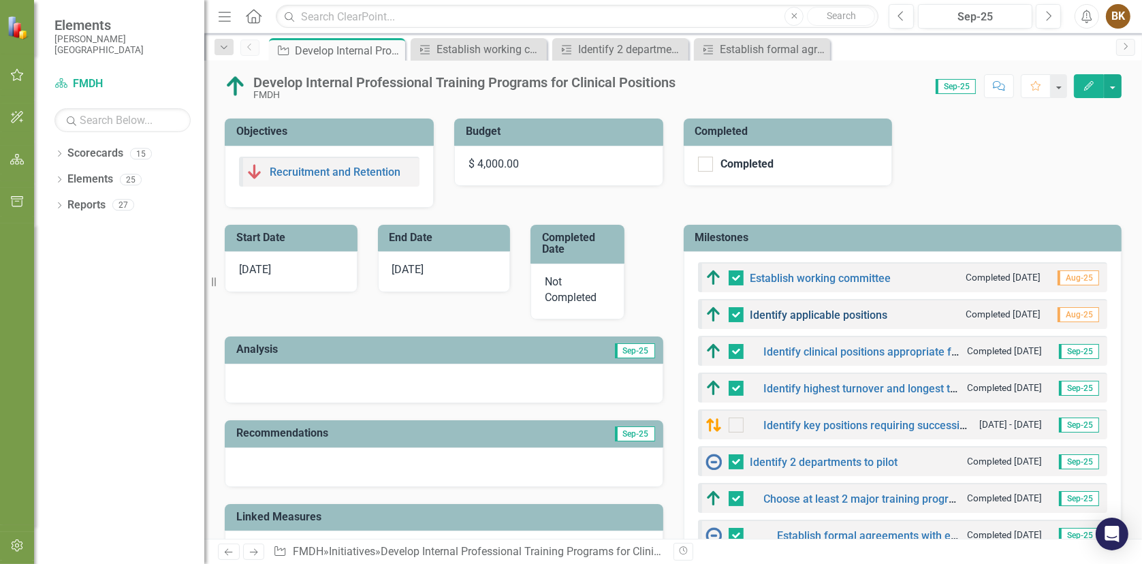
click at [795, 315] on link "Identify applicable positions" at bounding box center [819, 314] width 138 height 13
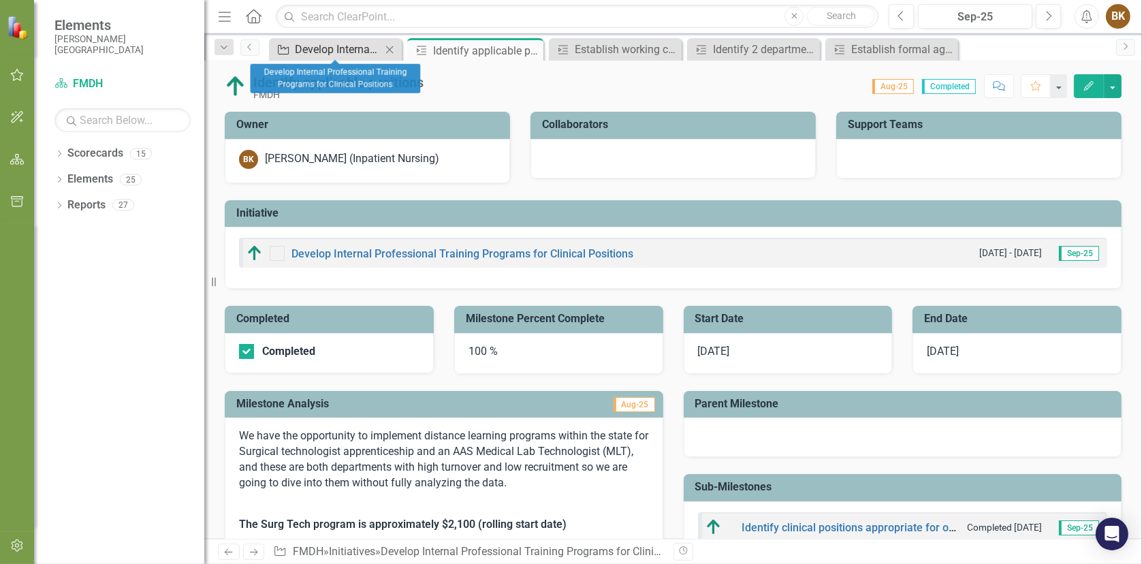
click at [334, 44] on div "Develop Internal Professional Training Programs for Clinical Positions" at bounding box center [338, 49] width 86 height 17
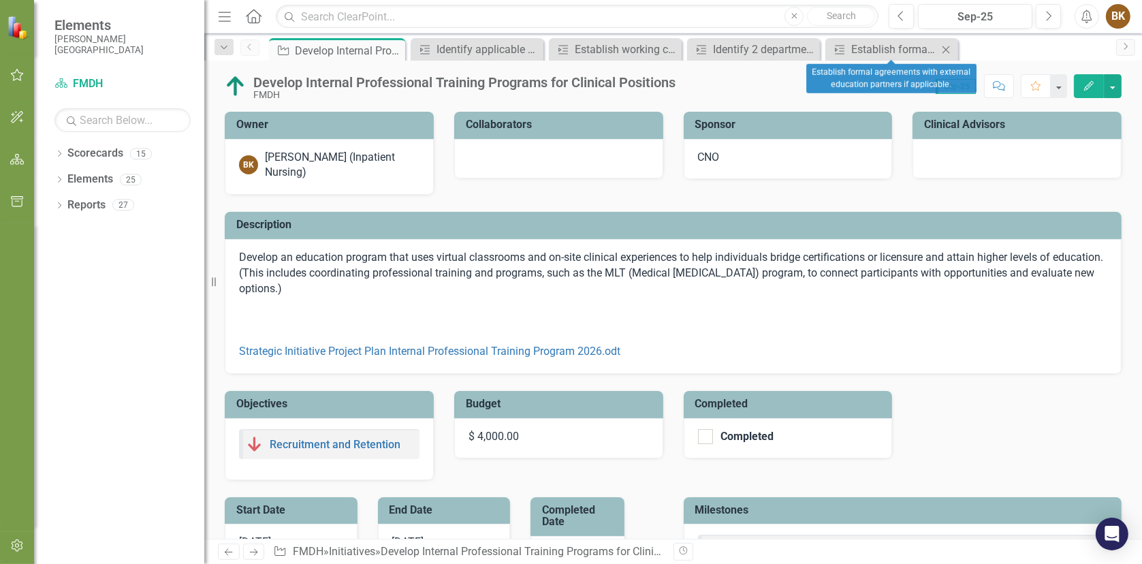
click at [951, 50] on icon "Close" at bounding box center [946, 49] width 14 height 11
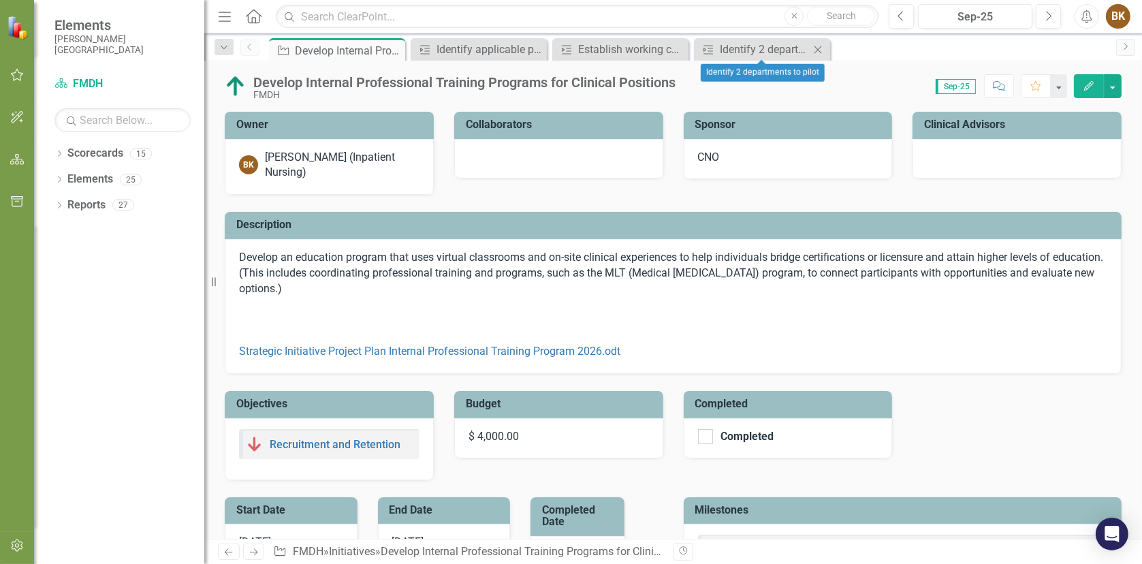
click at [821, 52] on icon "Close" at bounding box center [818, 49] width 14 height 11
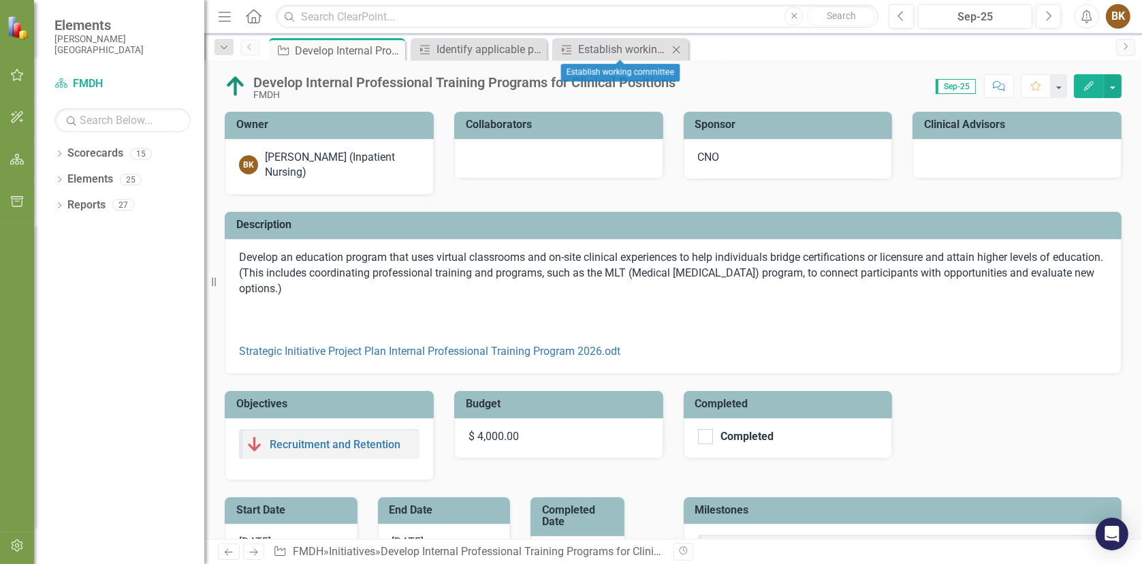
click at [677, 51] on icon "Close" at bounding box center [676, 49] width 14 height 11
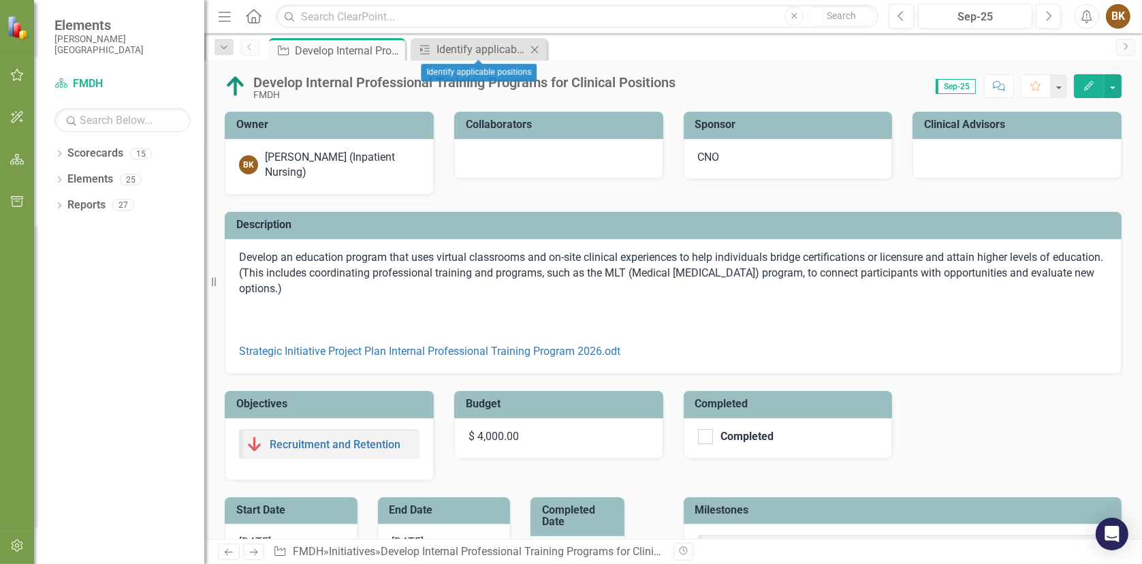
click at [534, 50] on icon "Close" at bounding box center [535, 49] width 14 height 11
